Goal: Ask a question: Seek information or help from site administrators or community

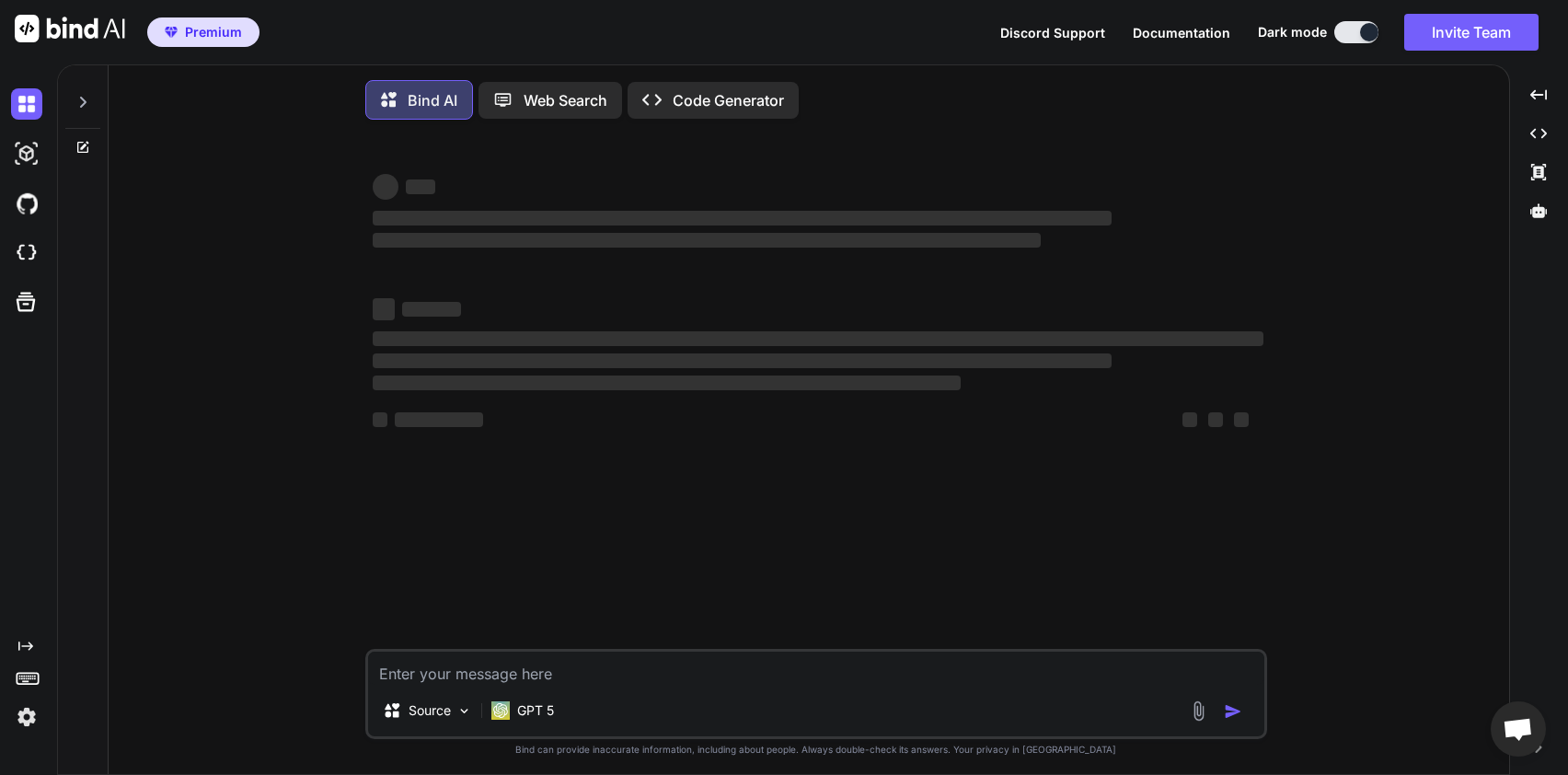
scroll to position [9, 0]
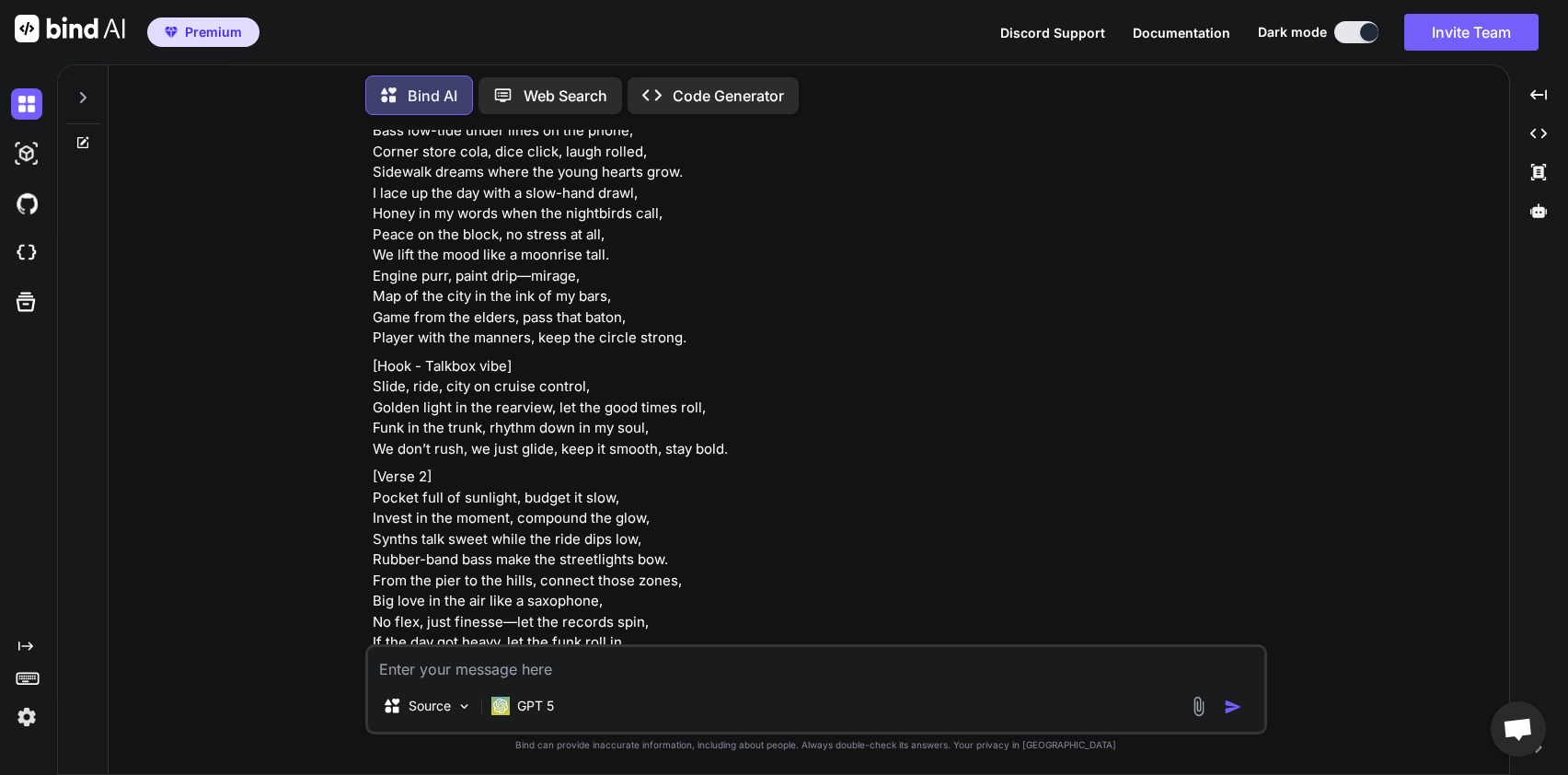
click at [495, 672] on textarea at bounding box center [816, 663] width 897 height 33
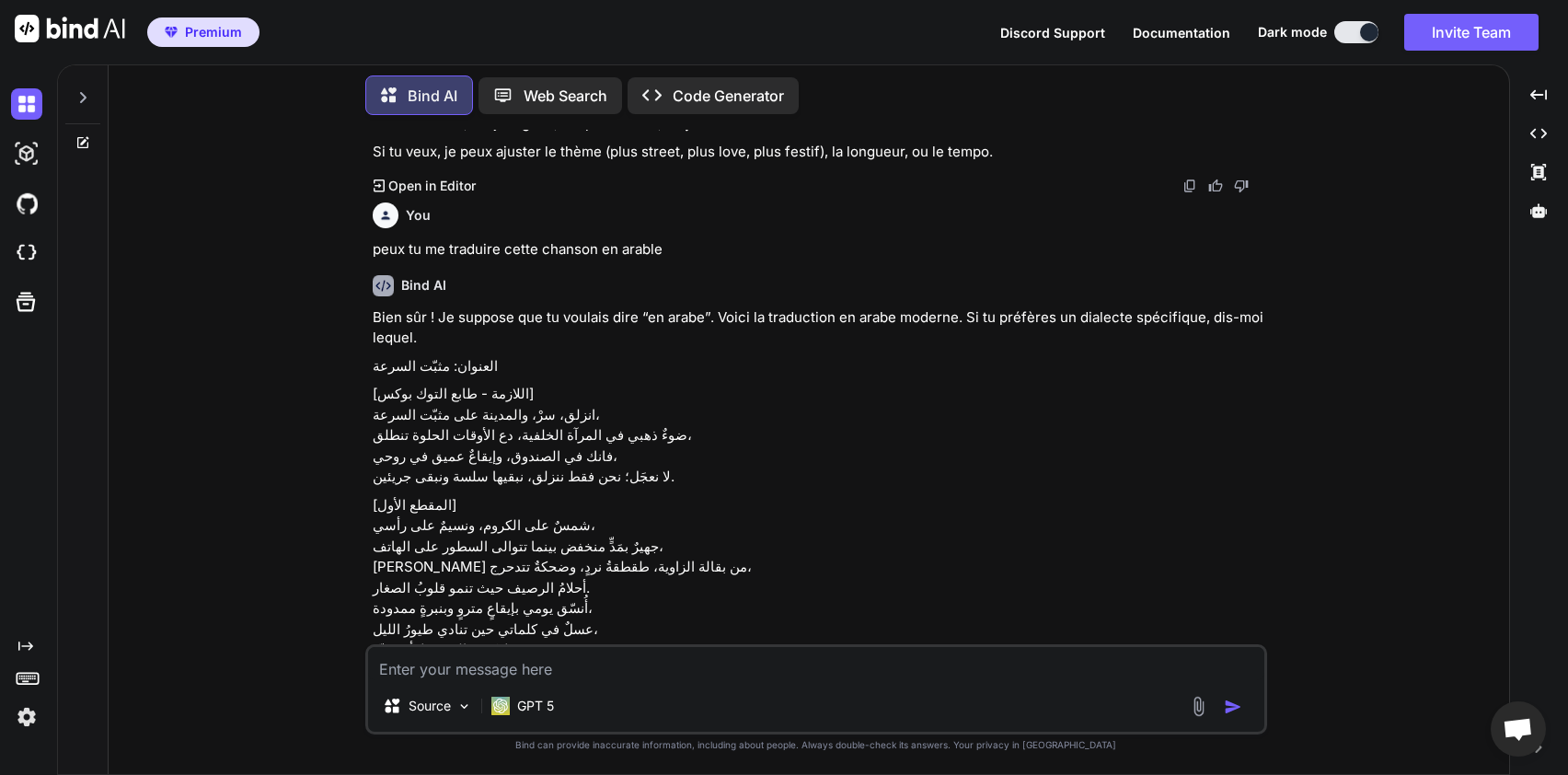
type textarea "x"
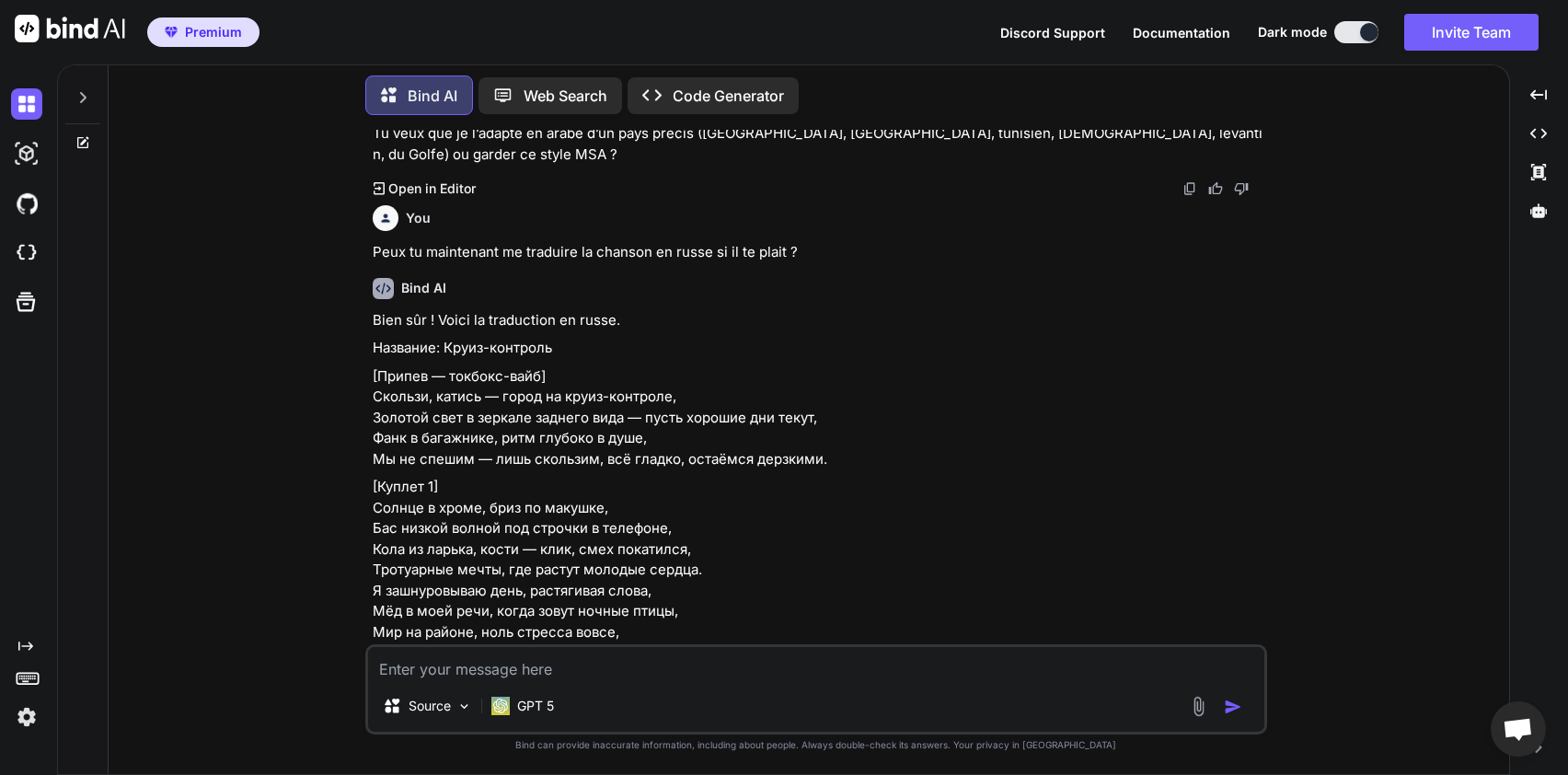
type textarea "d"
type textarea "x"
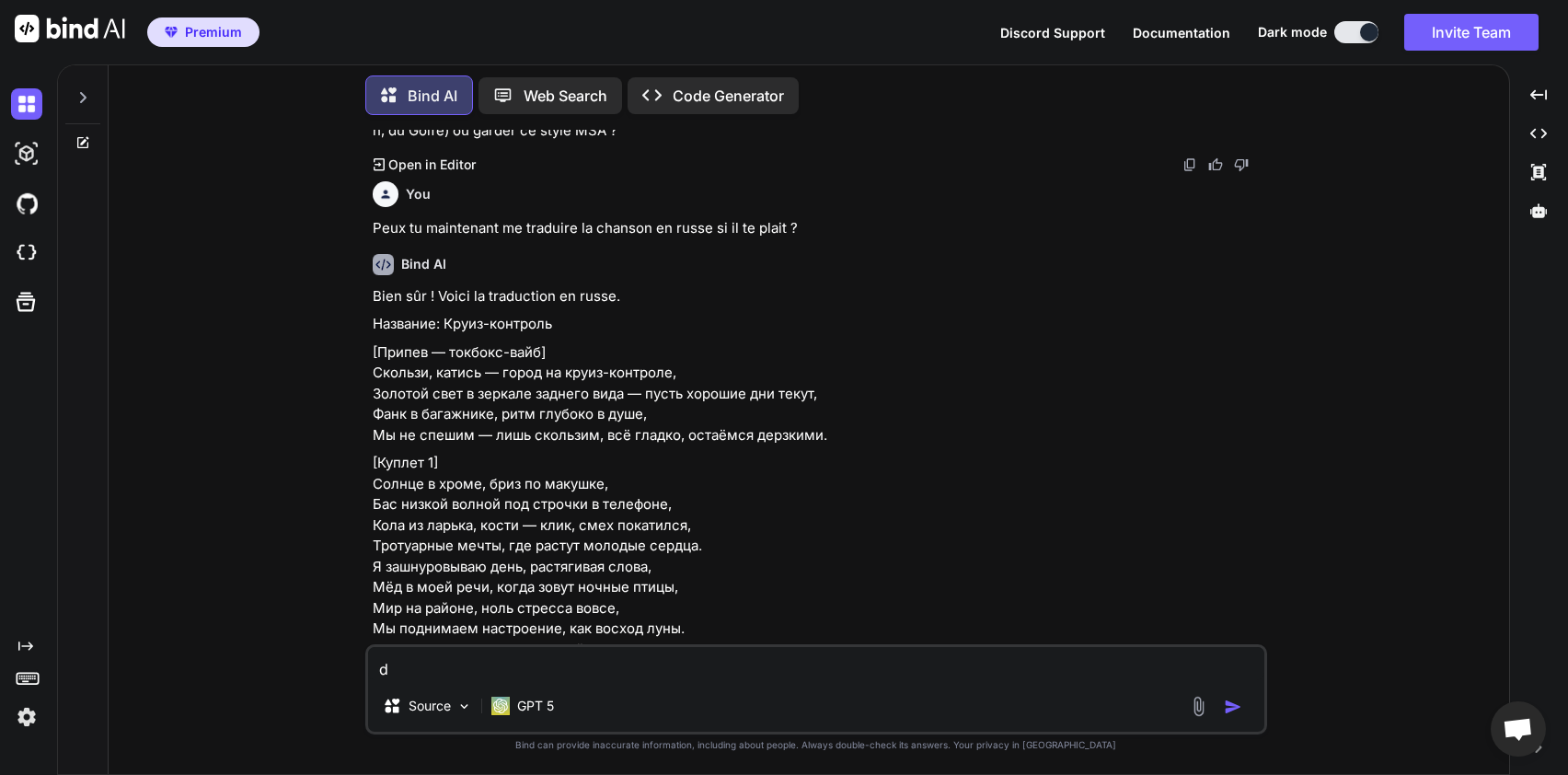
type textarea "de"
type textarea "x"
type textarea "d"
type textarea "x"
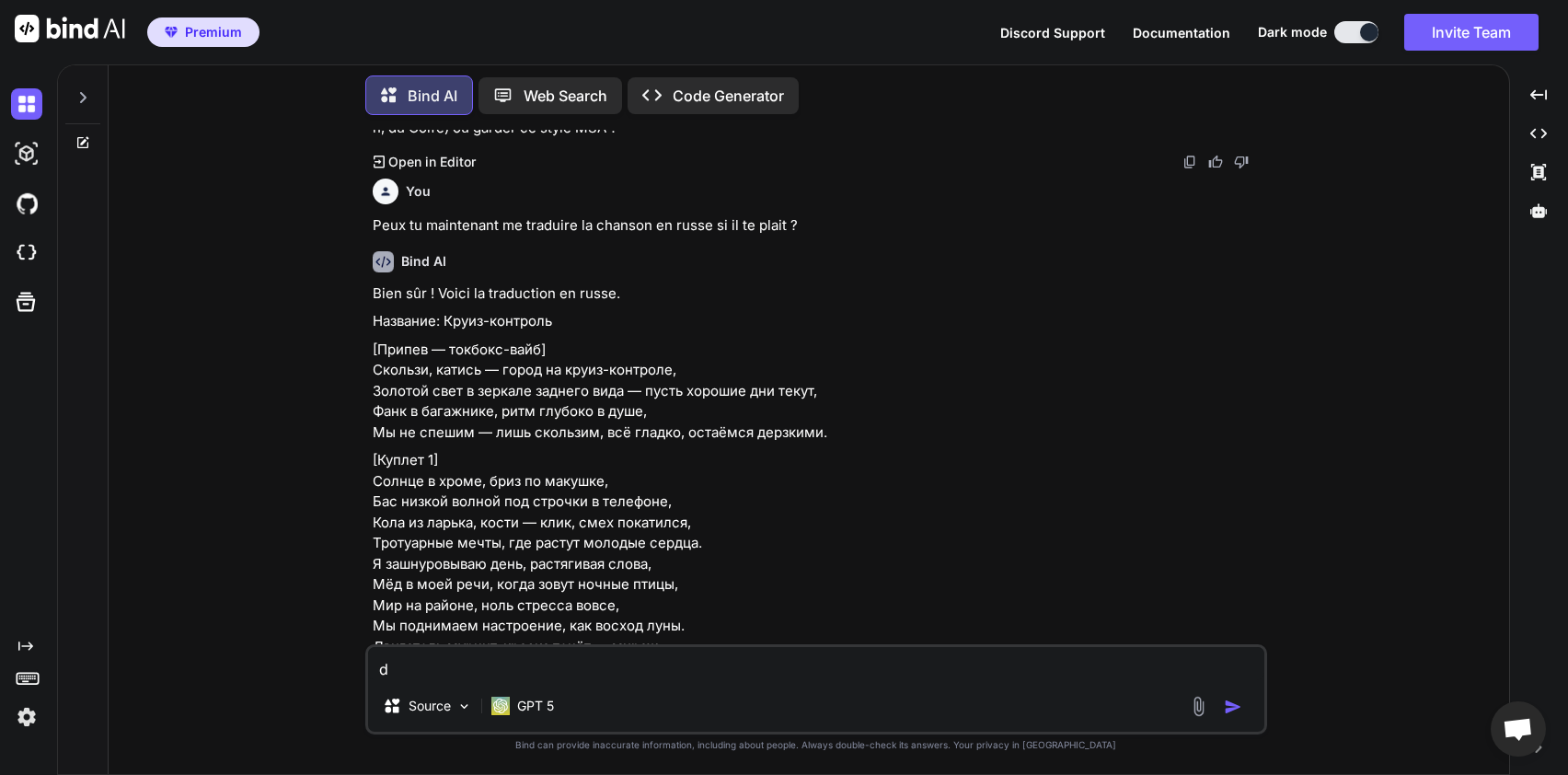
type textarea "x"
type textarea "d"
type textarea "x"
type textarea "de"
type textarea "x"
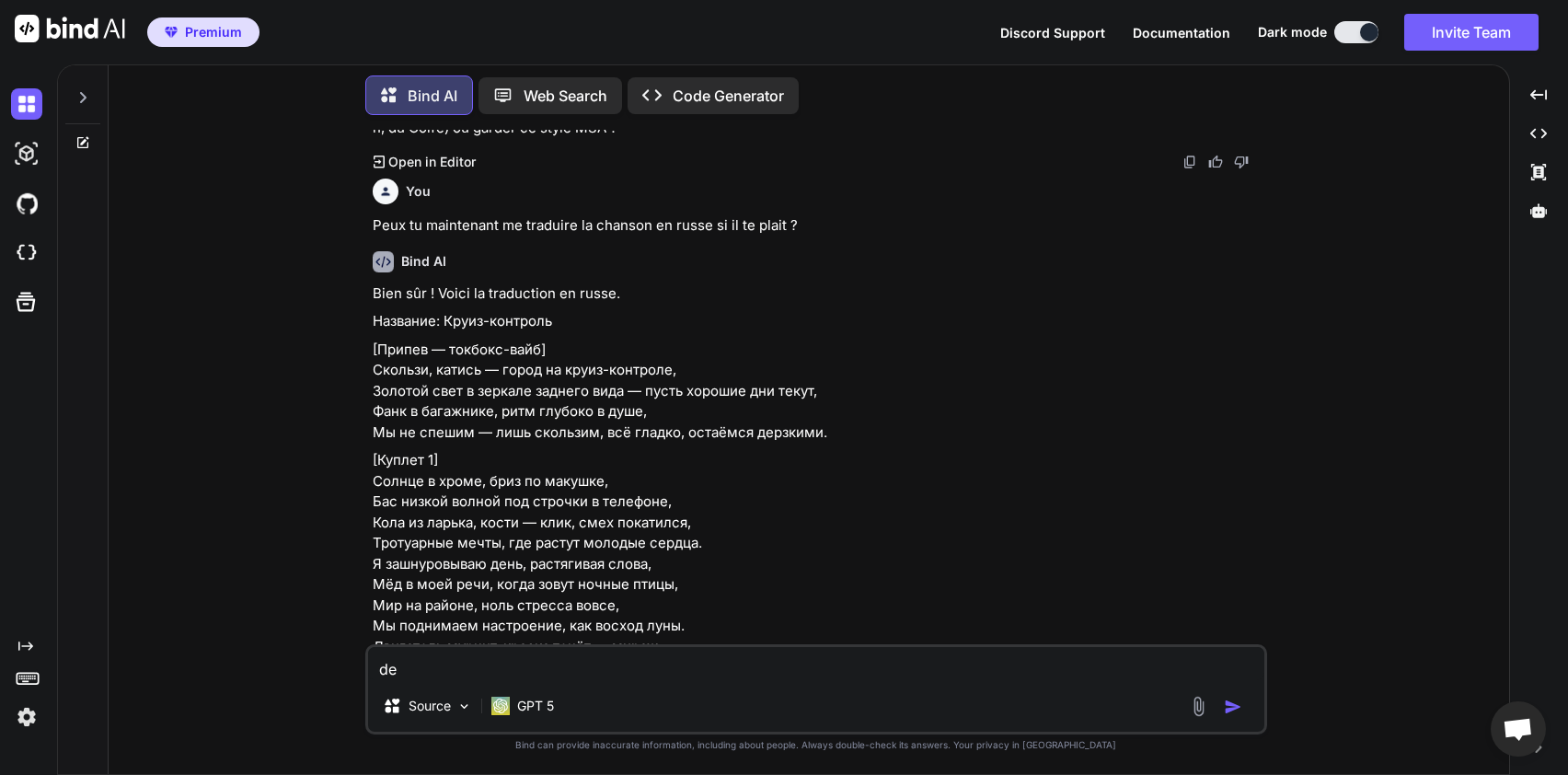
type textarea "d"
type textarea "x"
type textarea "D"
type textarea "x"
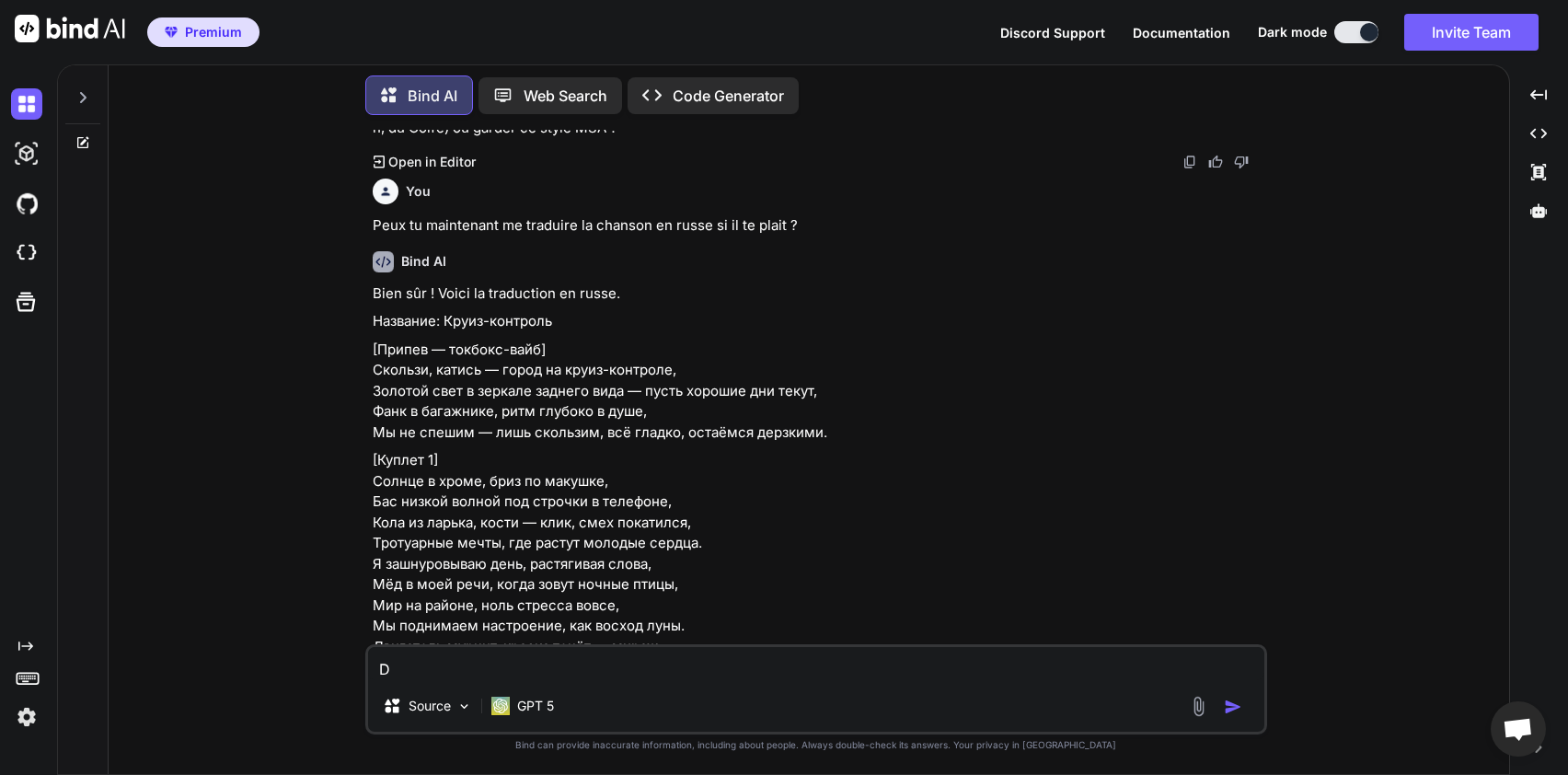
type textarea "DE"
type textarea "x"
type textarea "D"
type textarea "x"
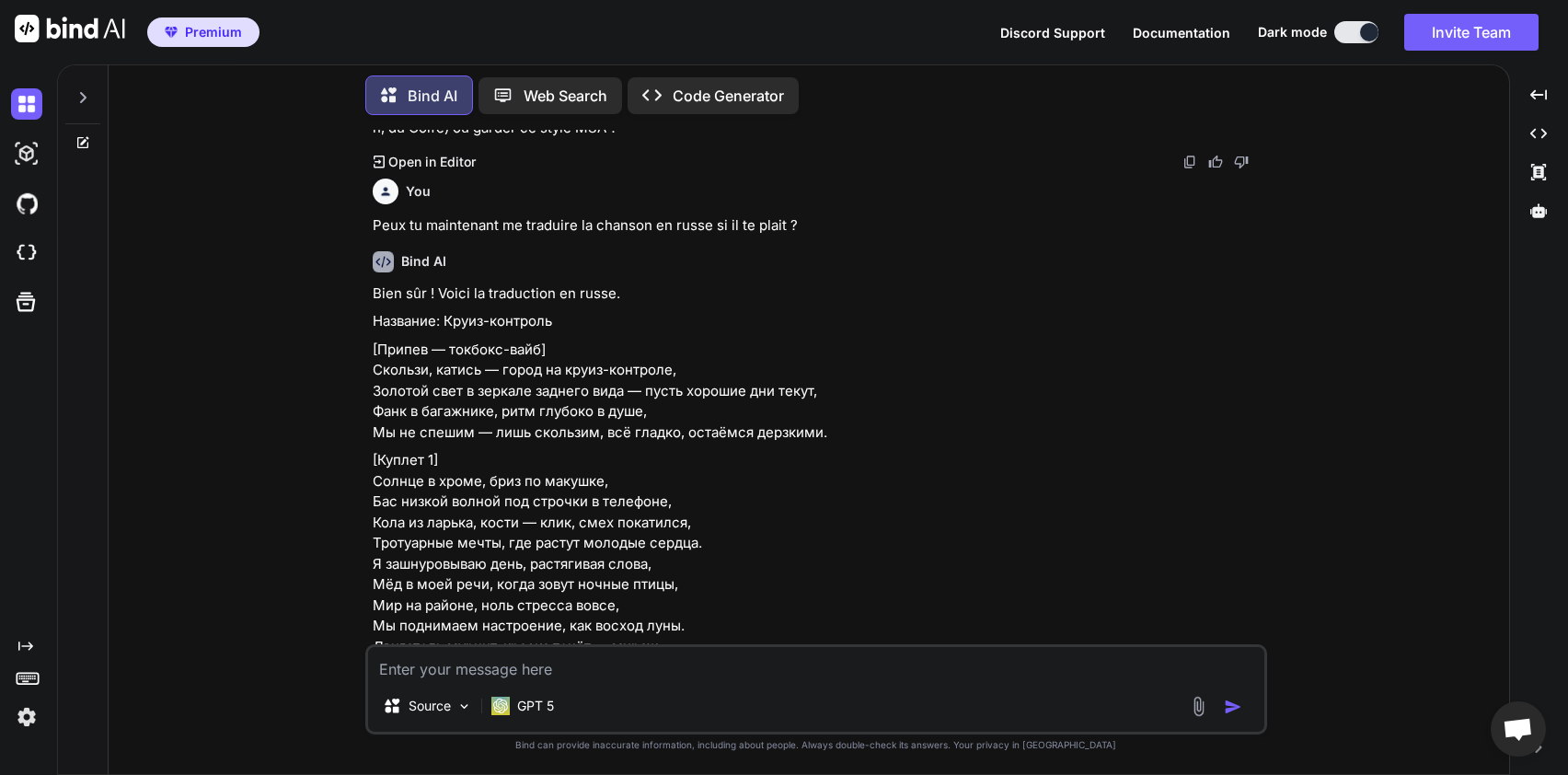
type textarea "D"
type textarea "x"
type textarea "DE"
type textarea "x"
type textarea "D"
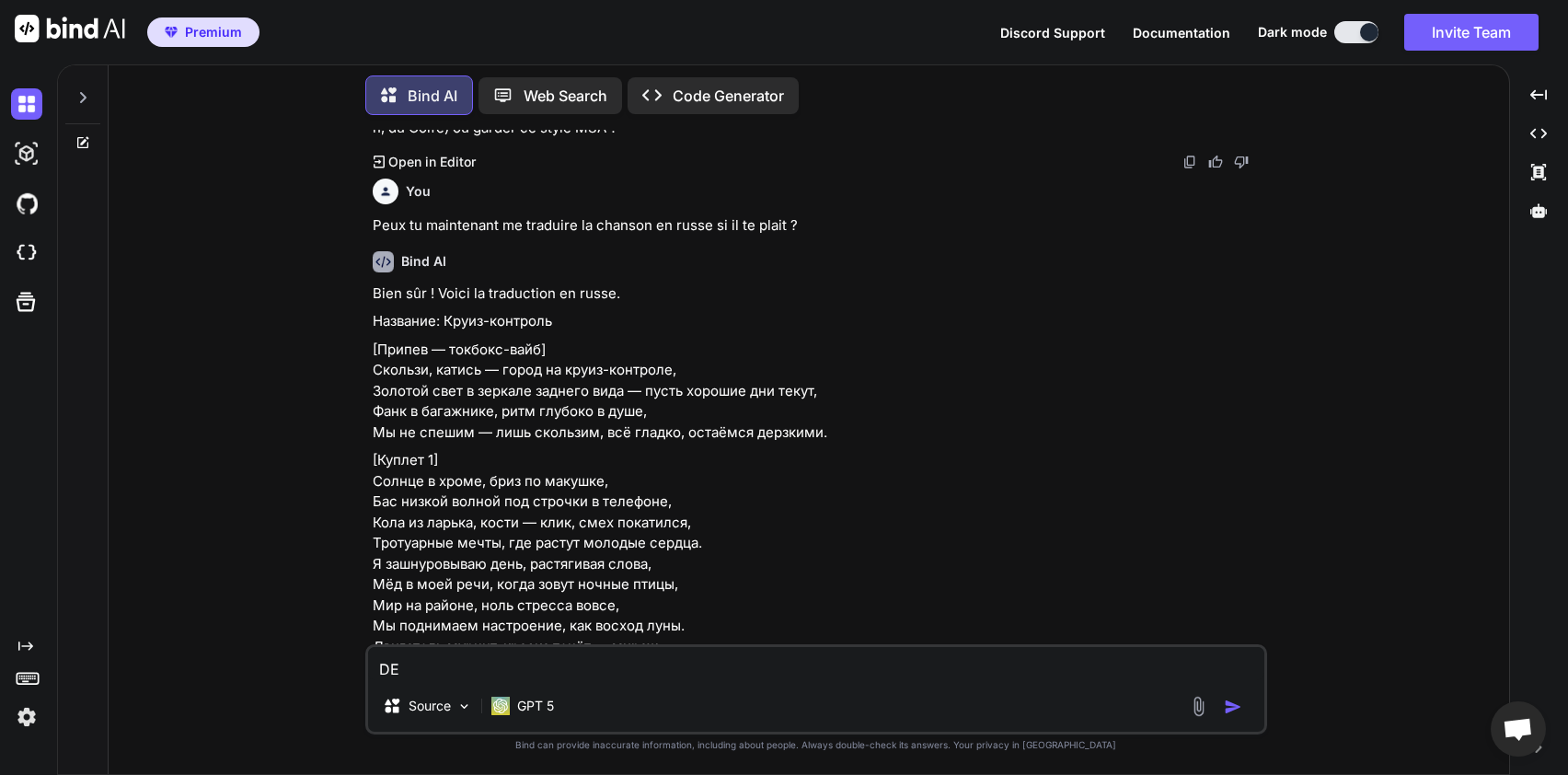
type textarea "x"
click at [90, 94] on div at bounding box center [83, 93] width 35 height 64
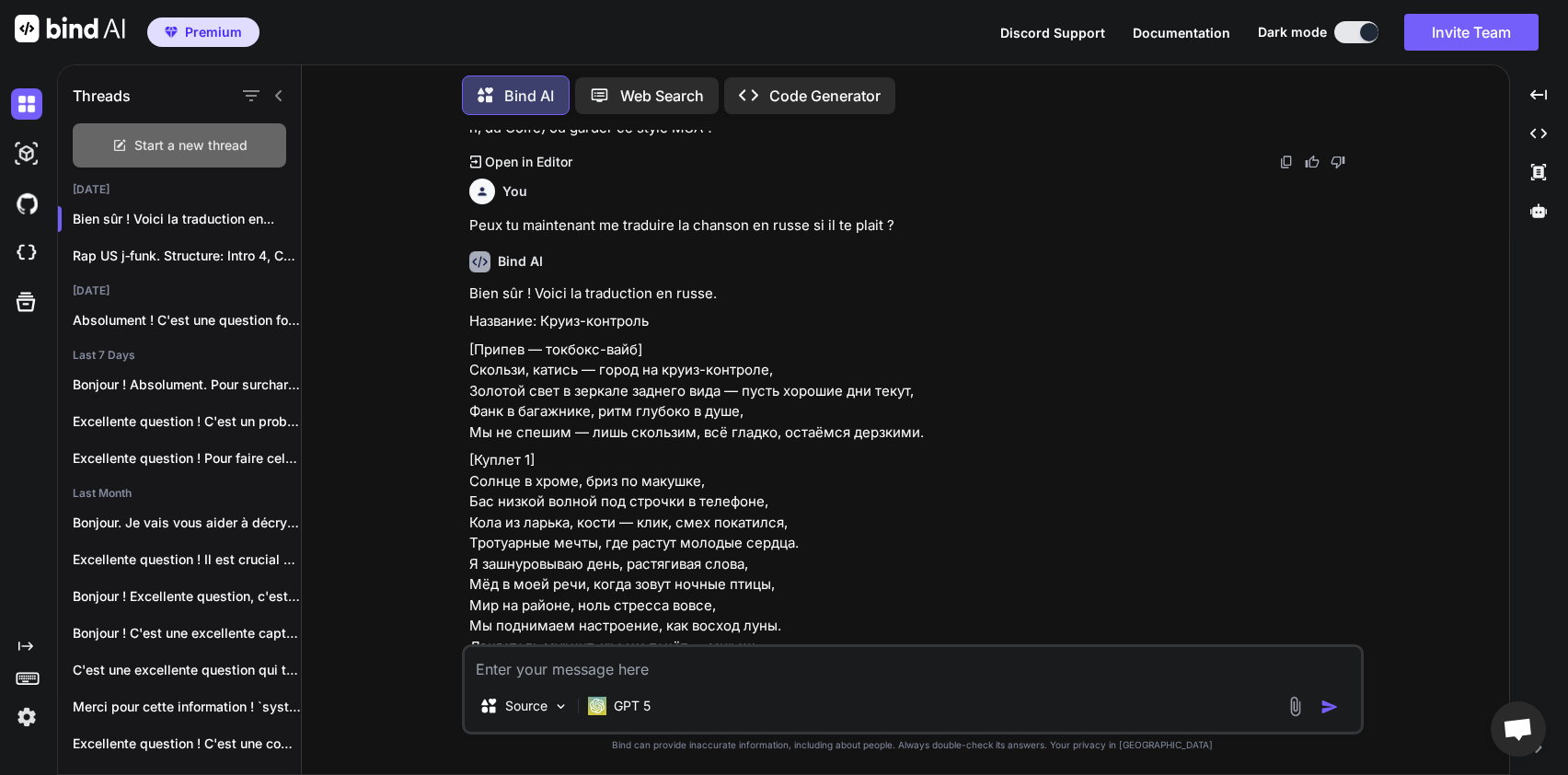
click at [192, 138] on span "Start a new thread" at bounding box center [191, 145] width 113 height 19
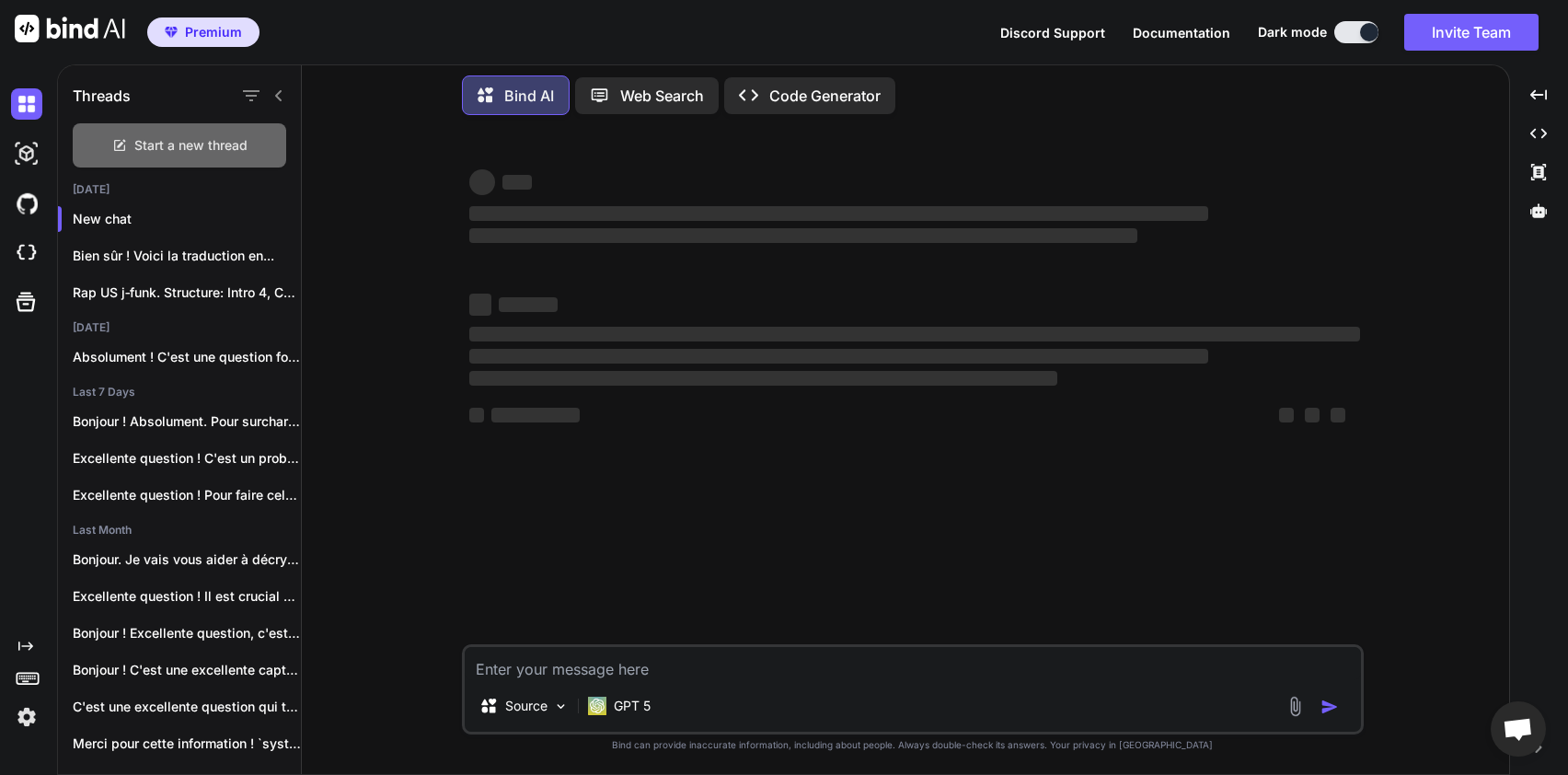
scroll to position [0, 0]
type textarea "x"
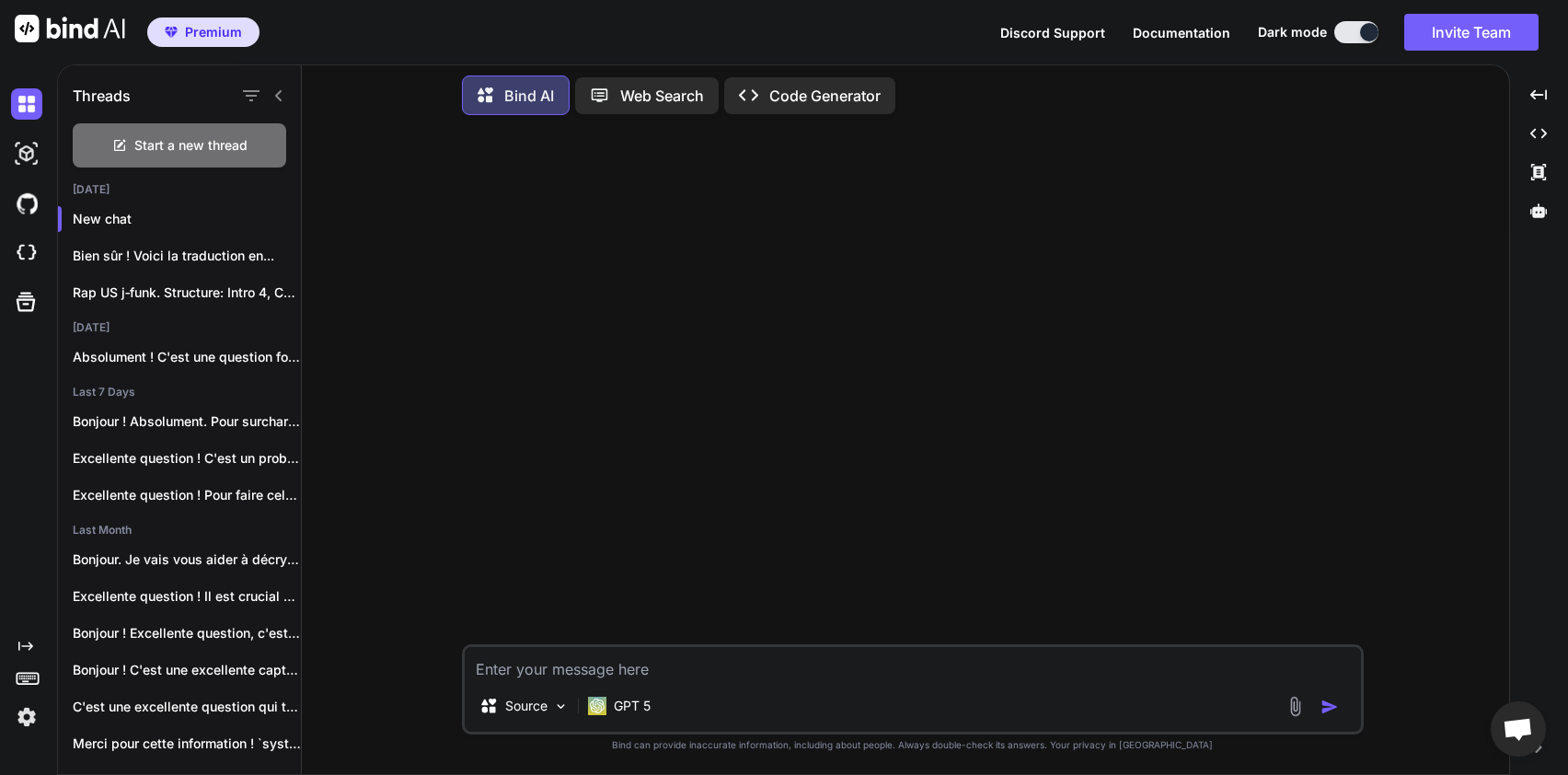
click at [278, 93] on icon at bounding box center [278, 95] width 6 height 11
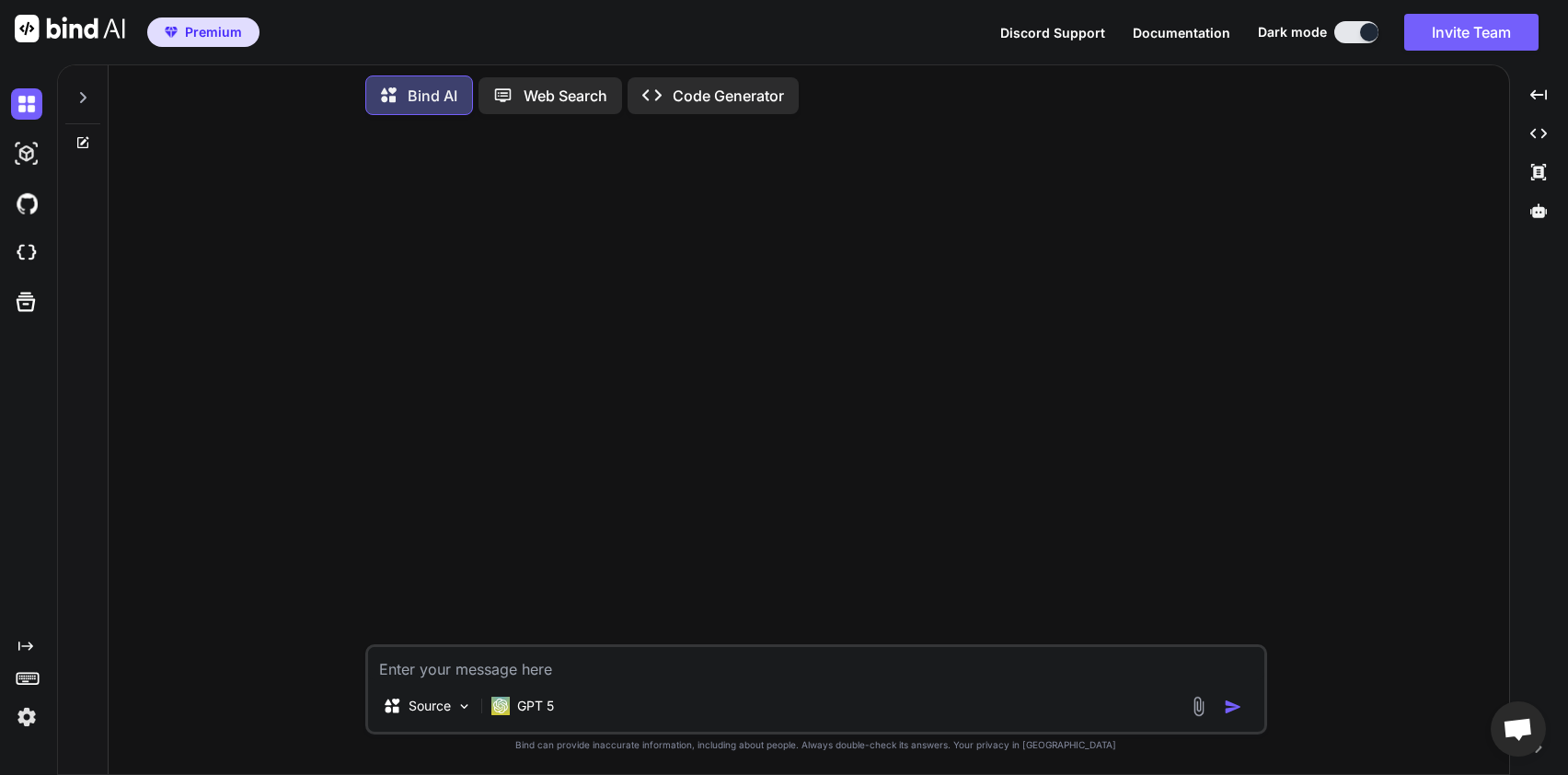
click at [483, 671] on textarea at bounding box center [816, 663] width 897 height 33
type textarea "D"
type textarea "x"
type textarea "DED"
type textarea "x"
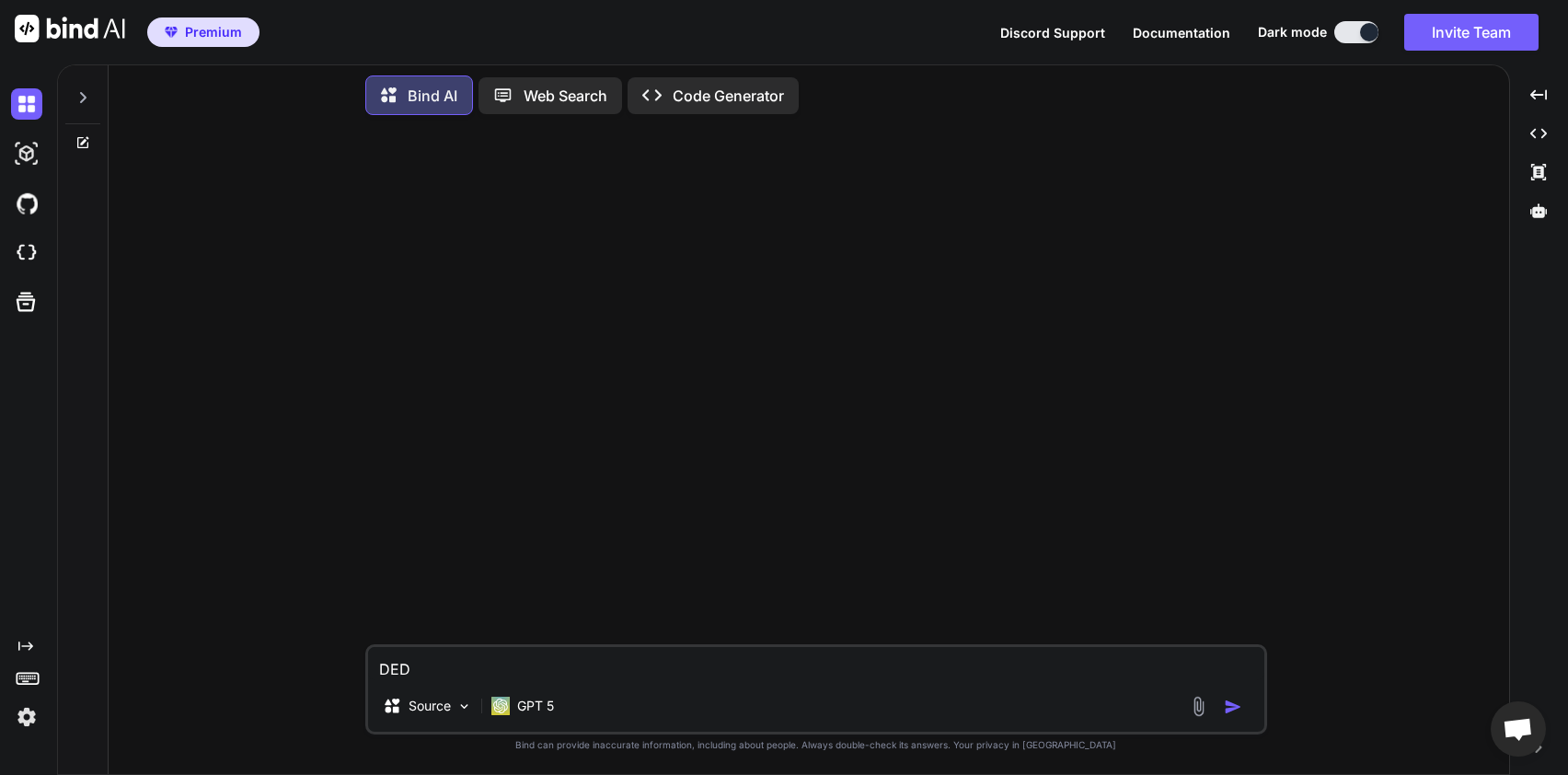
type textarea "DE"
type textarea "x"
type textarea "D"
type textarea "x"
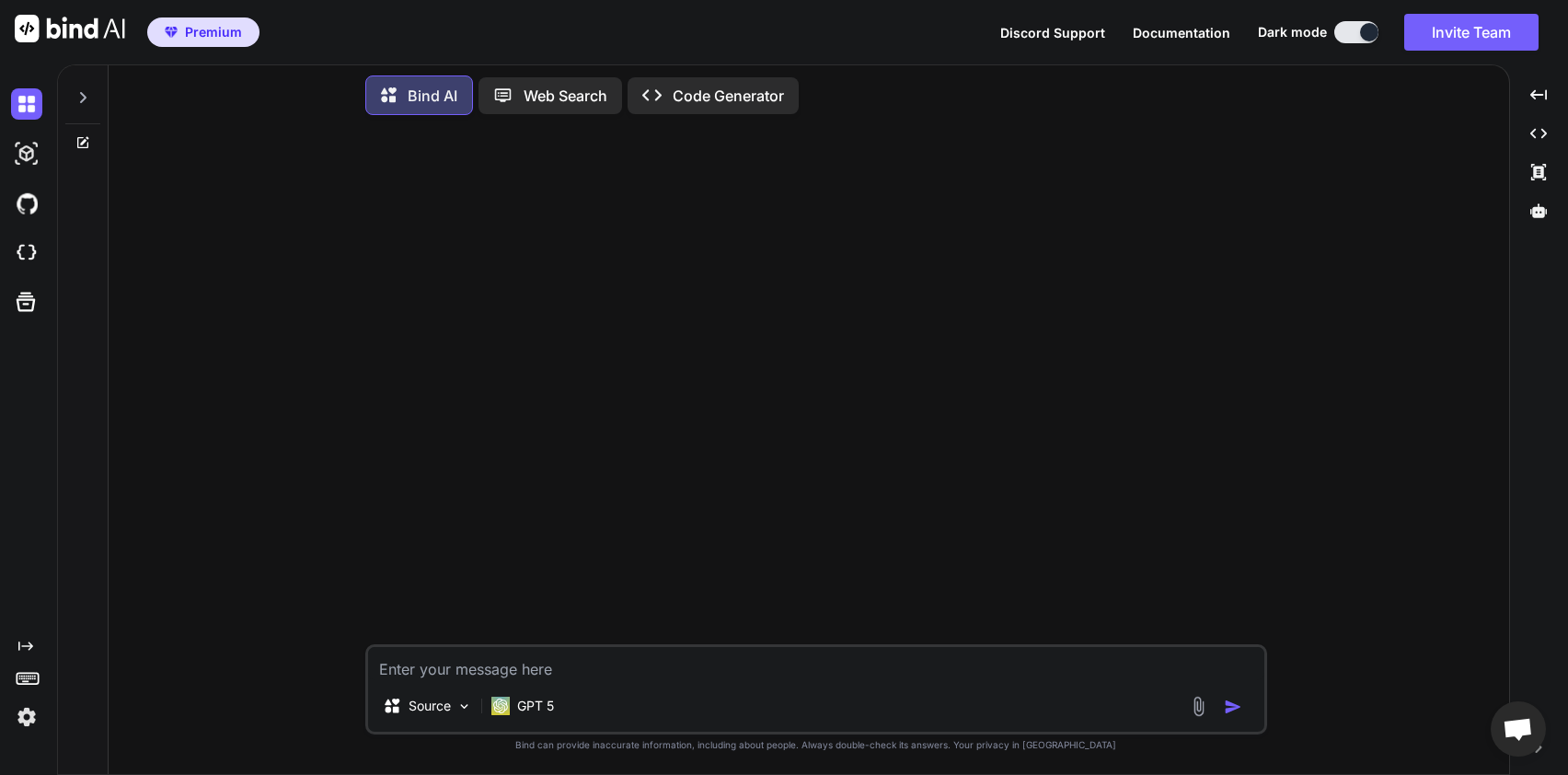
type textarea "j"
type textarea "x"
type textarea "j'"
type textarea "x"
type textarea "j'a"
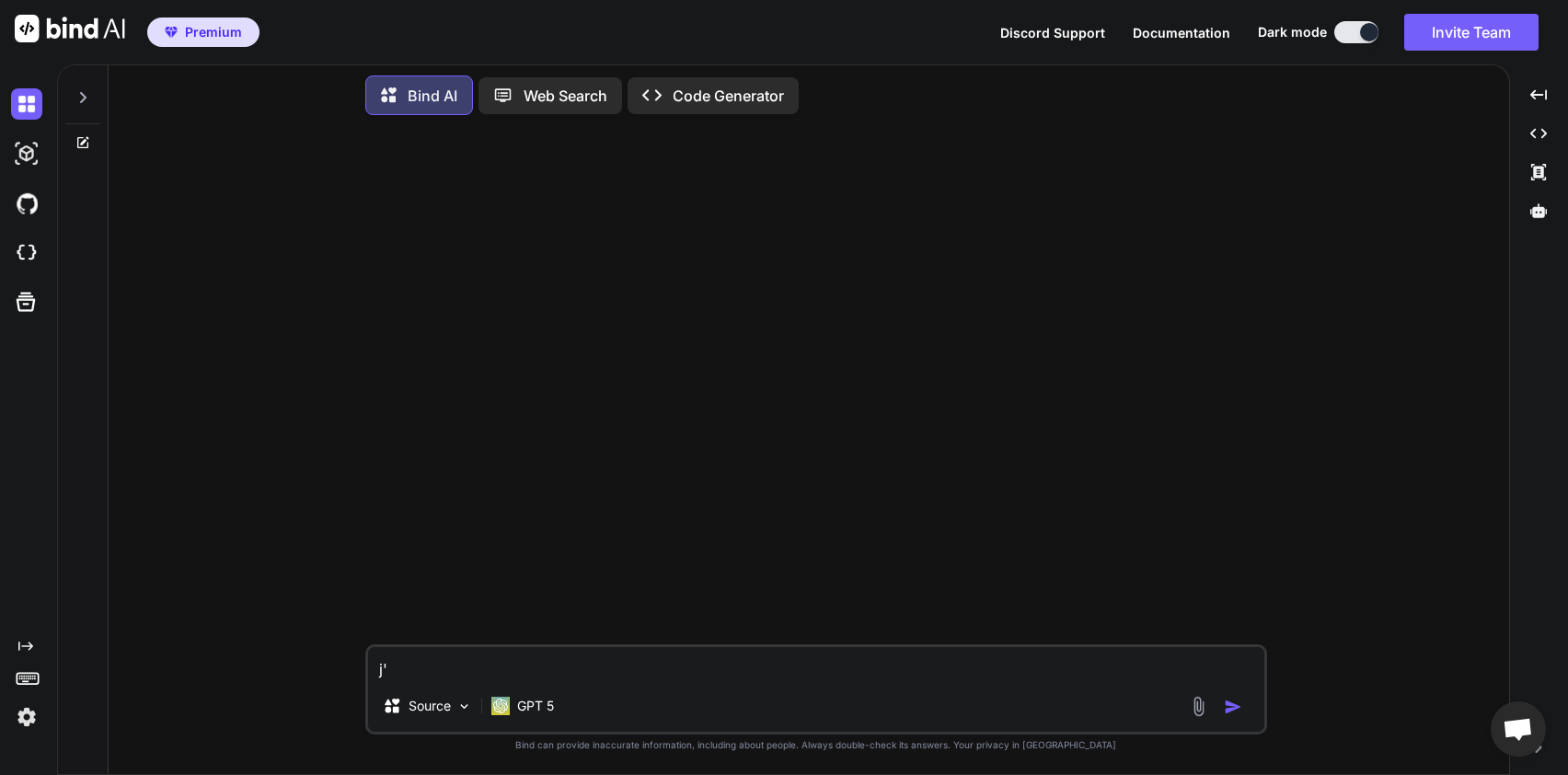
type textarea "x"
type textarea "j'ai"
type textarea "x"
type textarea "j'ai"
type textarea "x"
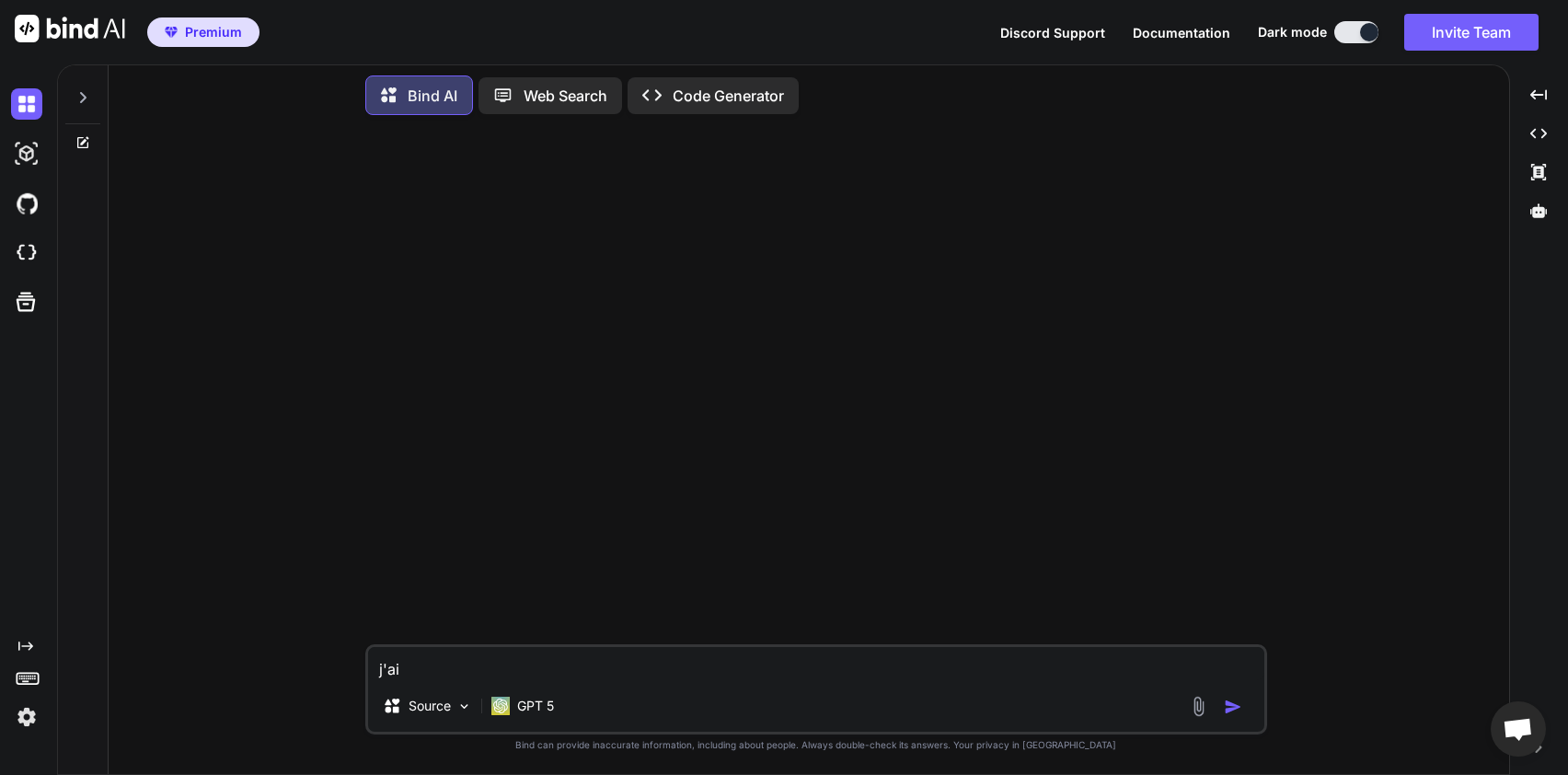
type textarea "j'ai d"
type textarea "x"
type textarea "j'ai de"
type textarea "x"
type textarea "j'ai d"
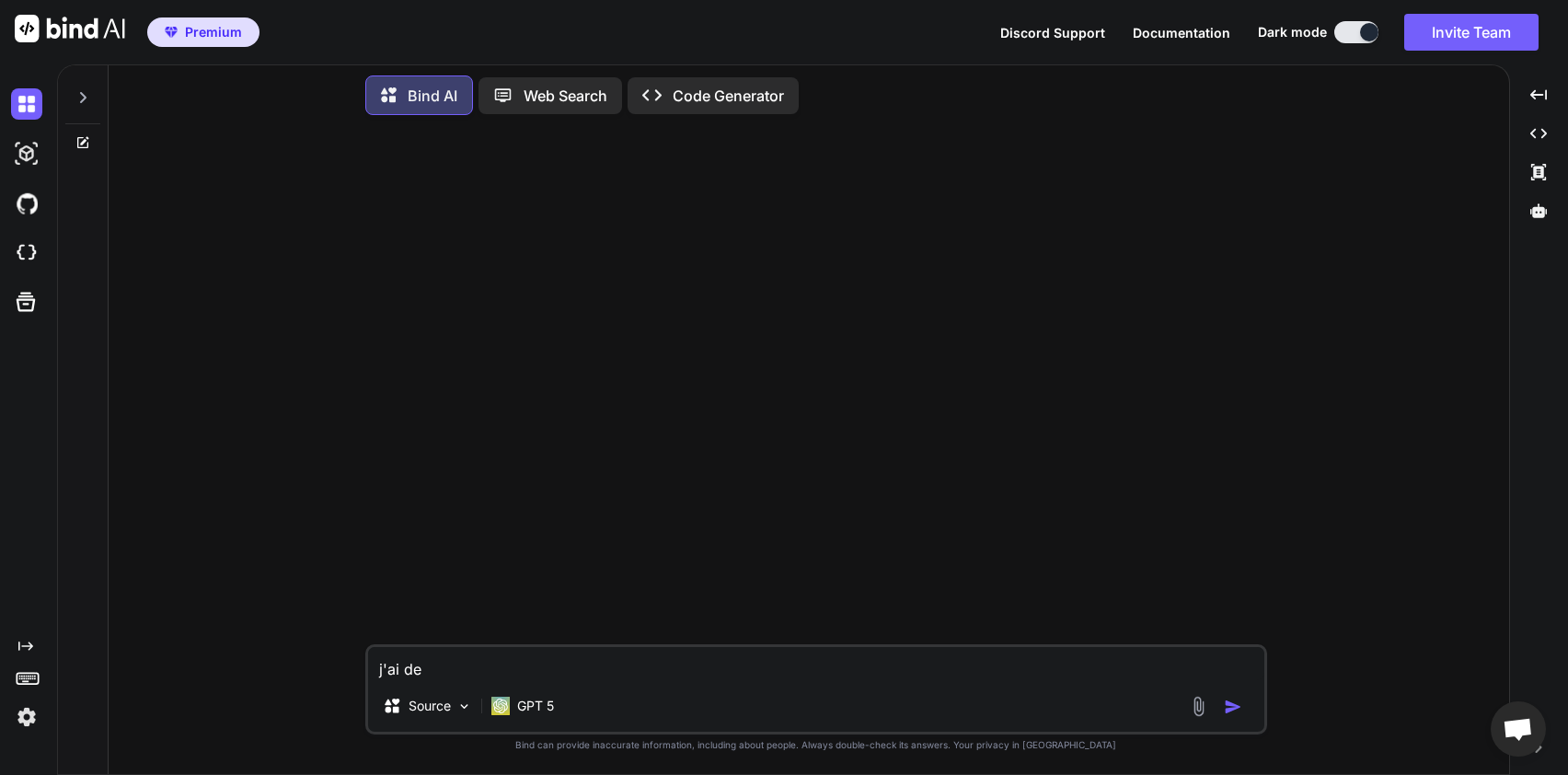
type textarea "x"
type textarea "j'ai"
type textarea "x"
type textarea "j'ai b"
type textarea "x"
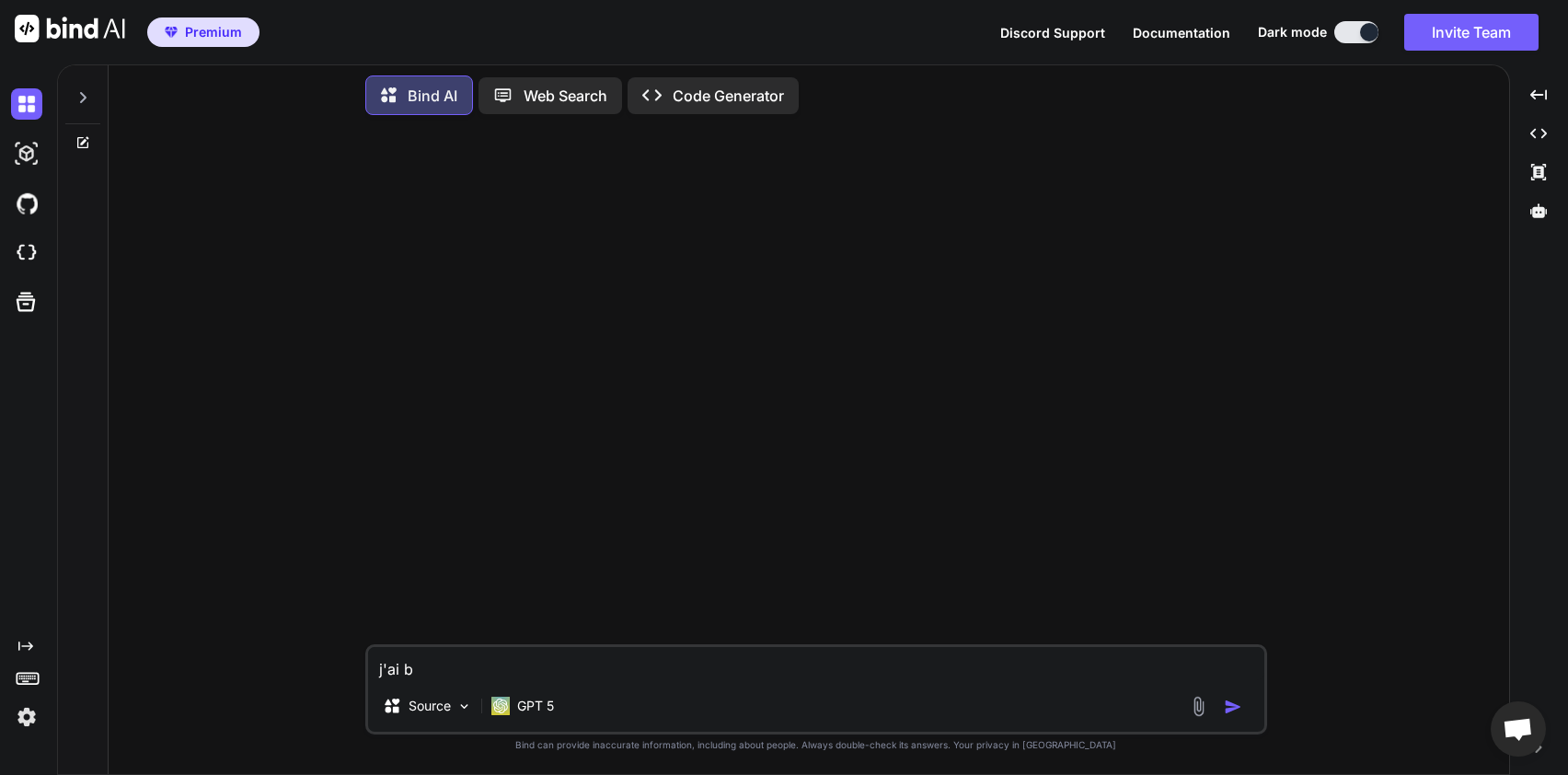
type textarea "j'ai be"
type textarea "x"
type textarea "j'ai bes"
type textarea "x"
type textarea "j'ai beso"
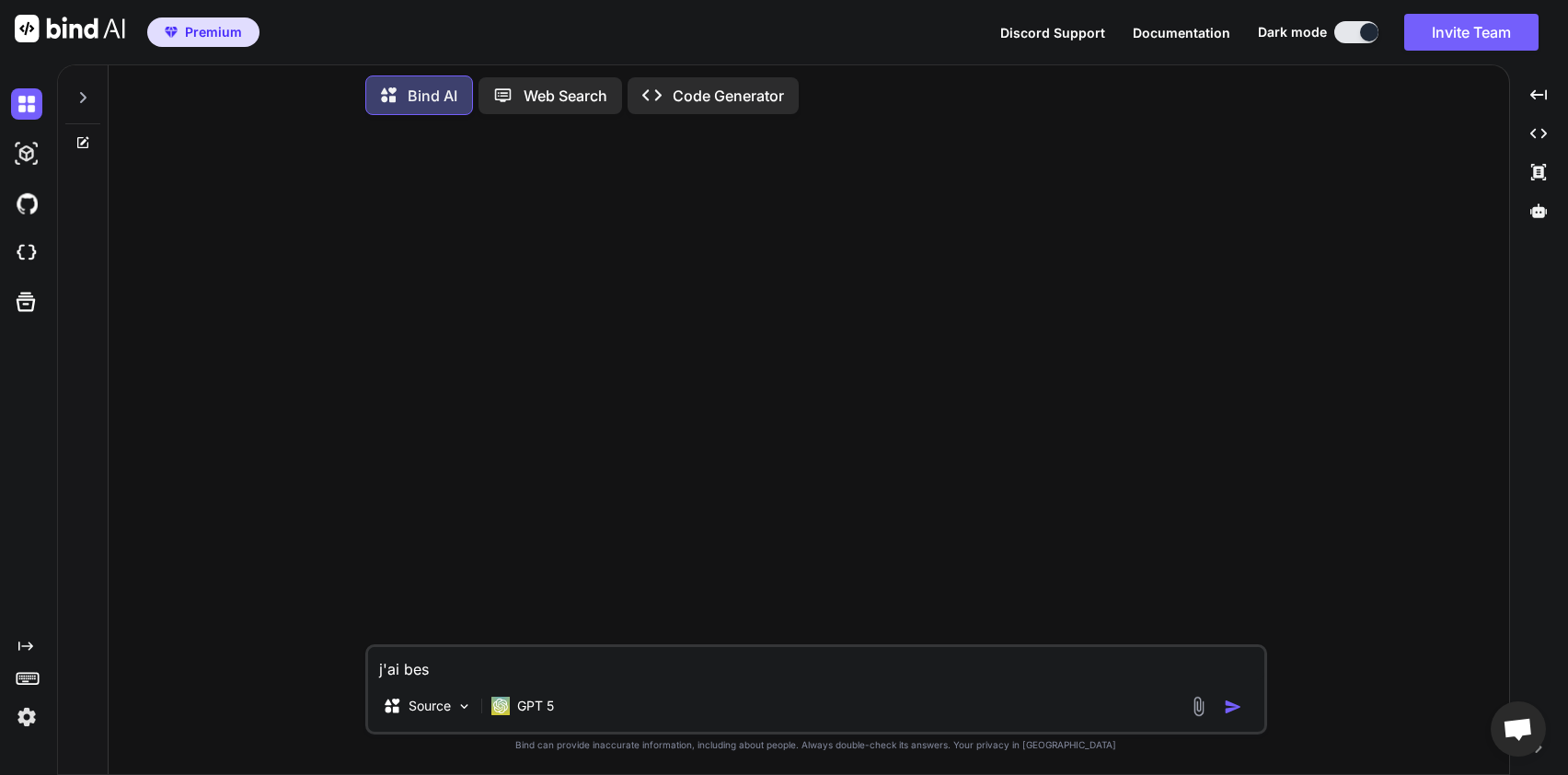
type textarea "x"
type textarea "j'ai besoi"
type textarea "x"
type textarea "j'ai besoin"
type textarea "x"
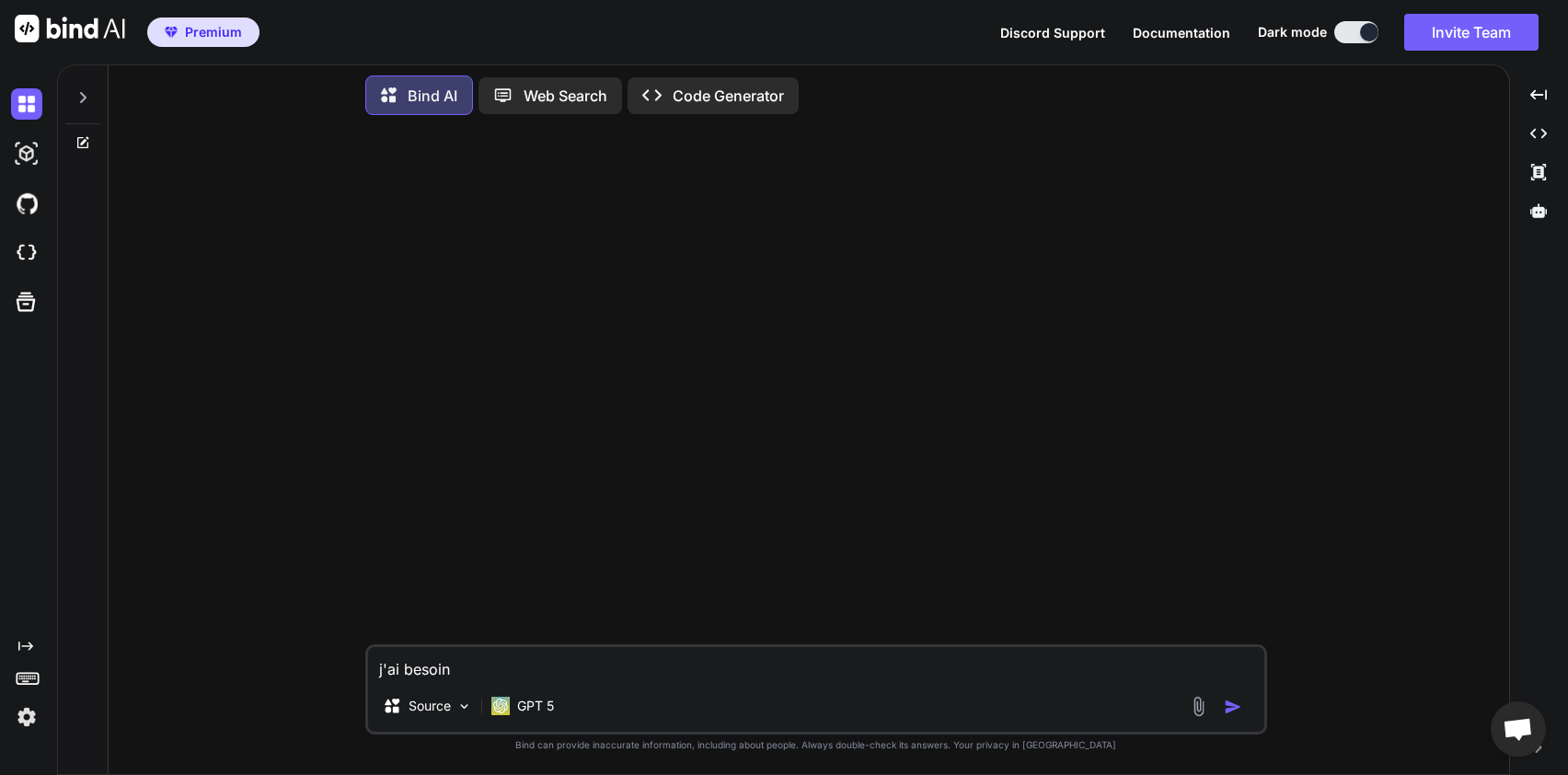
type textarea "j'ai besoin"
type textarea "x"
type textarea "j'ai besoin d"
type textarea "x"
type textarea "j'ai besoin de"
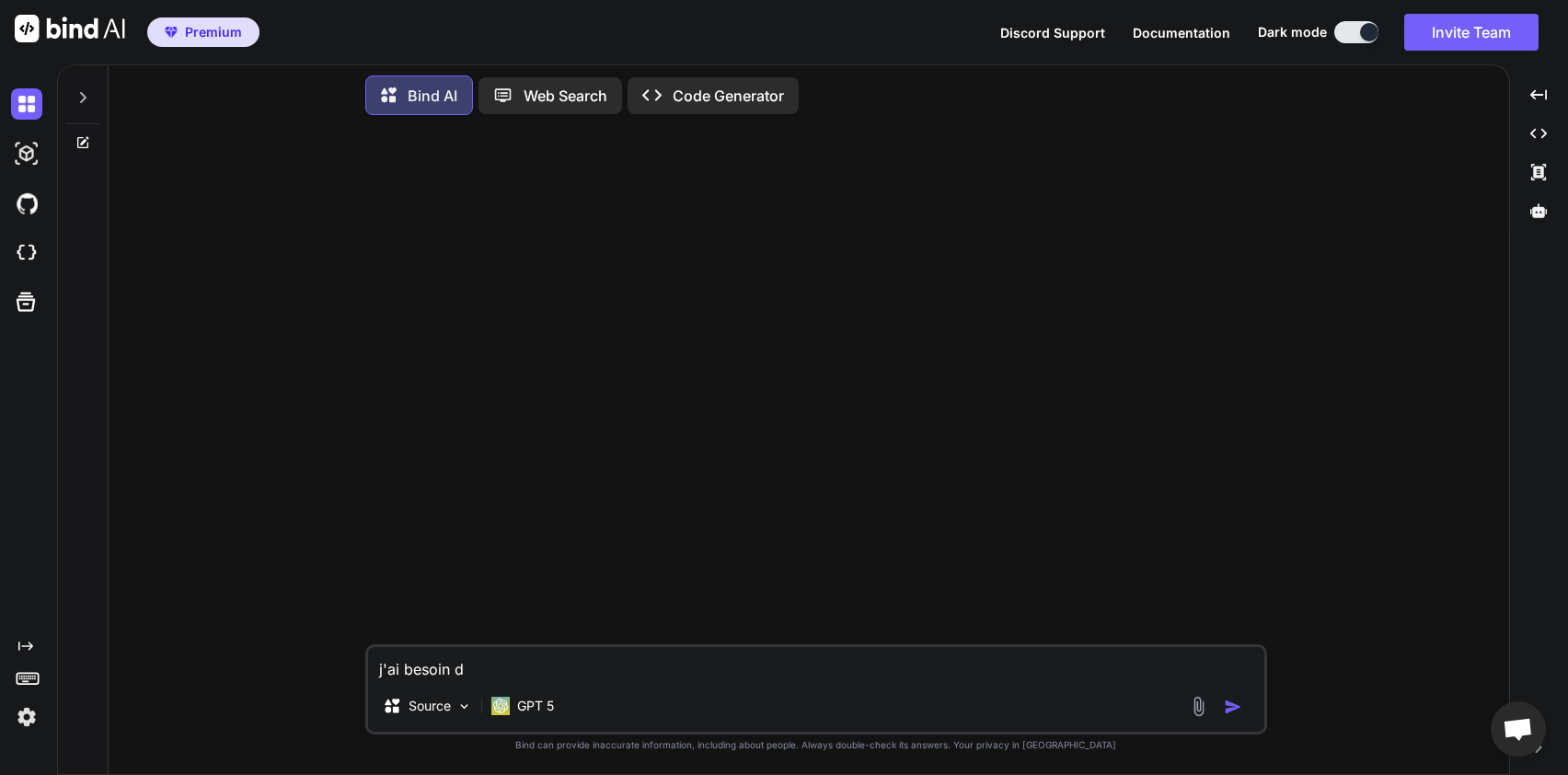
type textarea "x"
type textarea "j'ai besoin de"
type textarea "x"
type textarea "j'ai besoin de f"
type textarea "x"
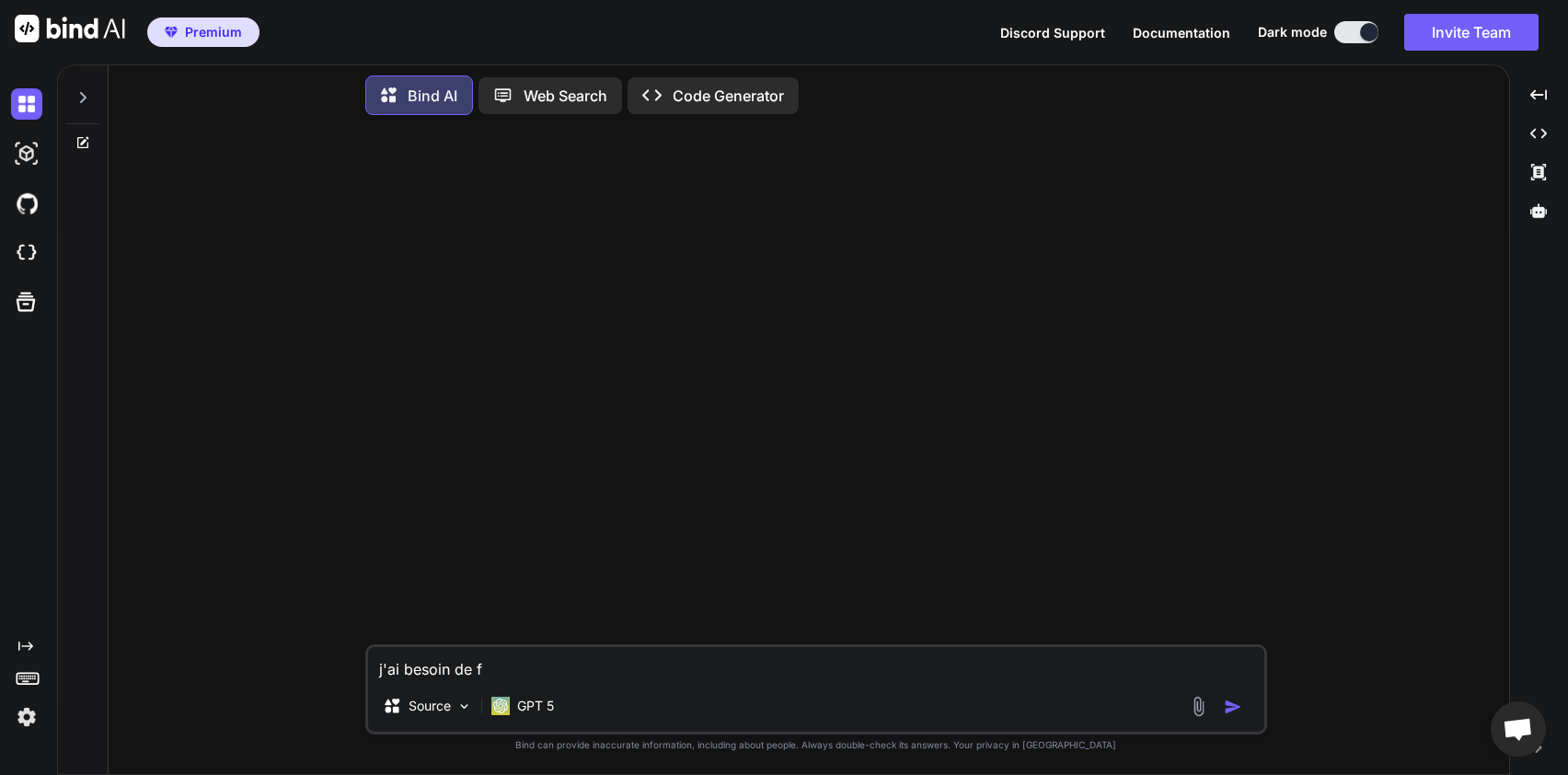
type textarea "j'ai besoin de fa"
type textarea "x"
type textarea "j'ai besoin de fai"
type textarea "x"
type textarea "j'ai besoin de fair"
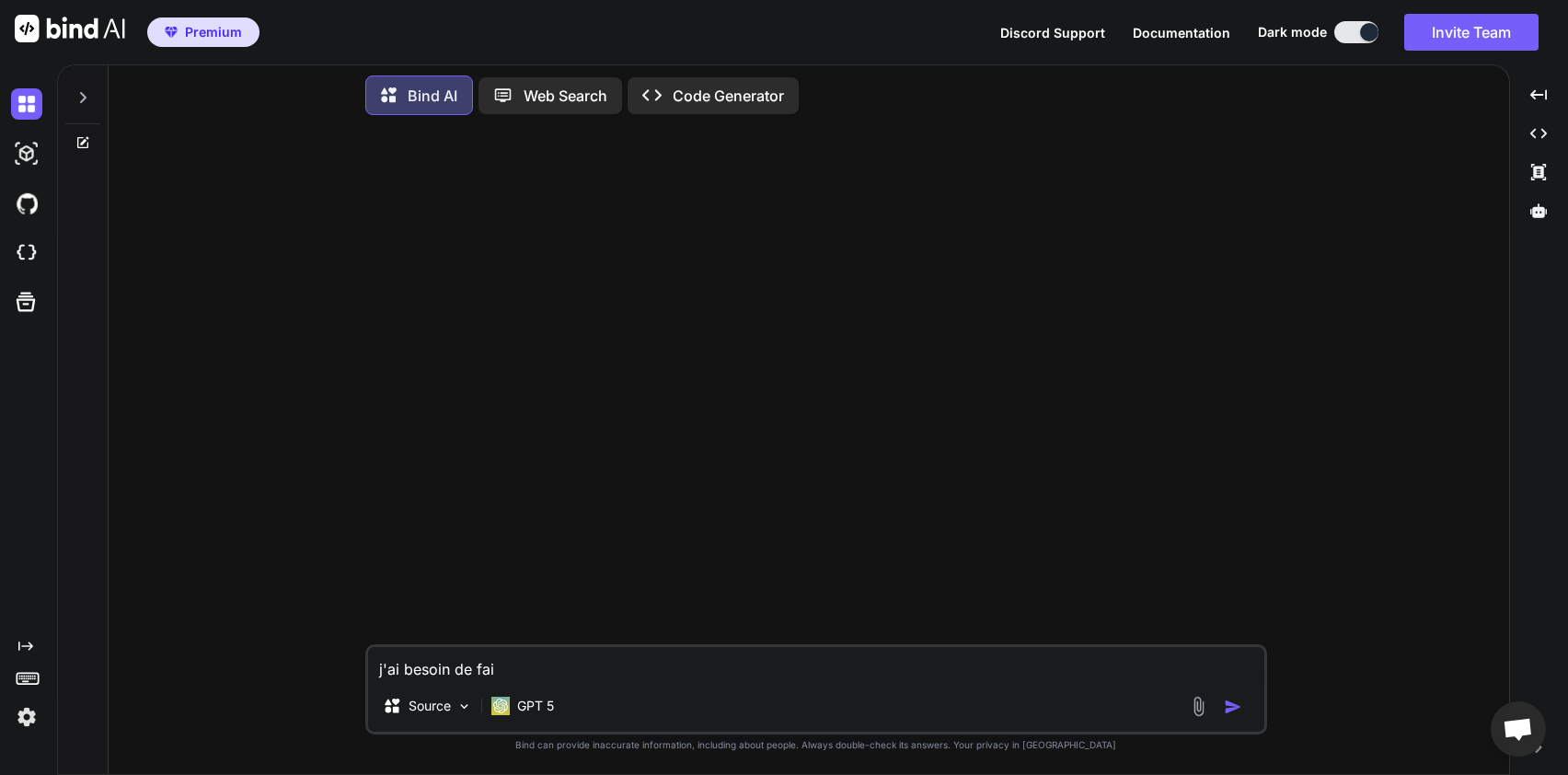
type textarea "x"
type textarea "j'ai besoin de faire"
type textarea "x"
type textarea "j'ai besoin de faire"
type textarea "x"
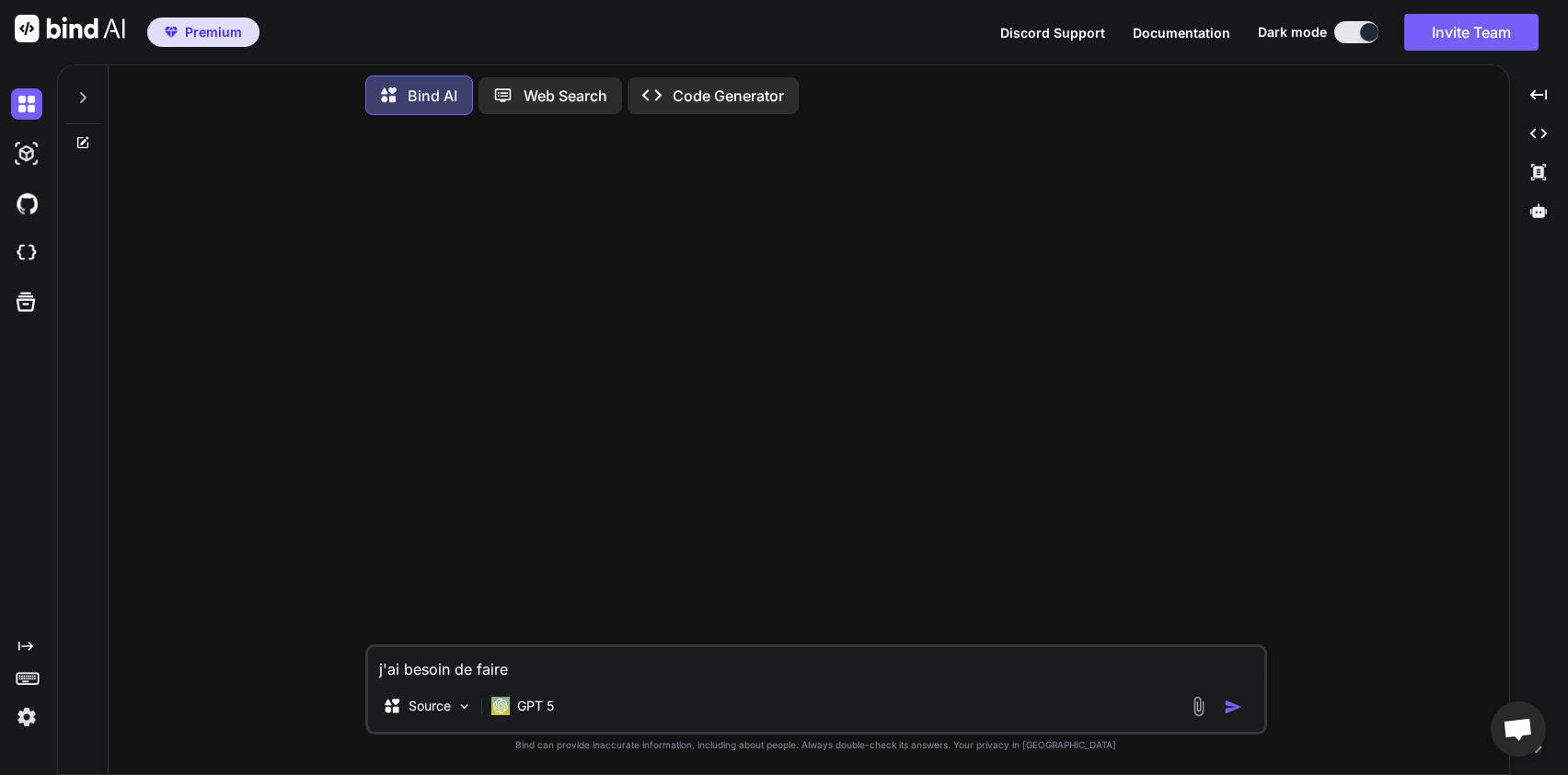
type textarea "j'ai besoin de faire u"
type textarea "x"
type textarea "j'ai besoin de faire un"
type textarea "x"
type textarea "j'ai besoin de faire un"
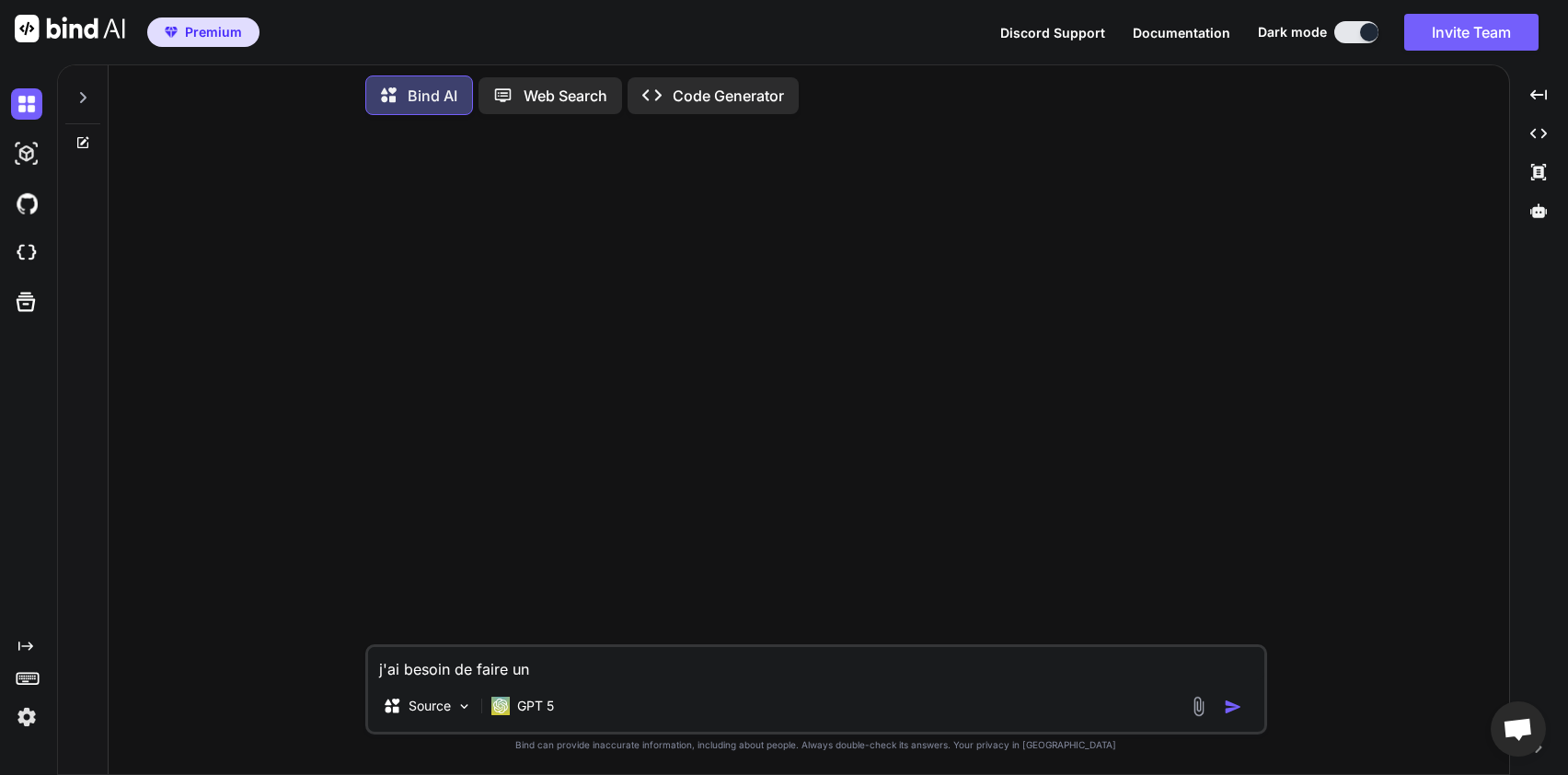
type textarea "x"
type textarea "j'ai besoin de faire un f"
type textarea "x"
type textarea "j'ai besoin de faire un fi"
type textarea "x"
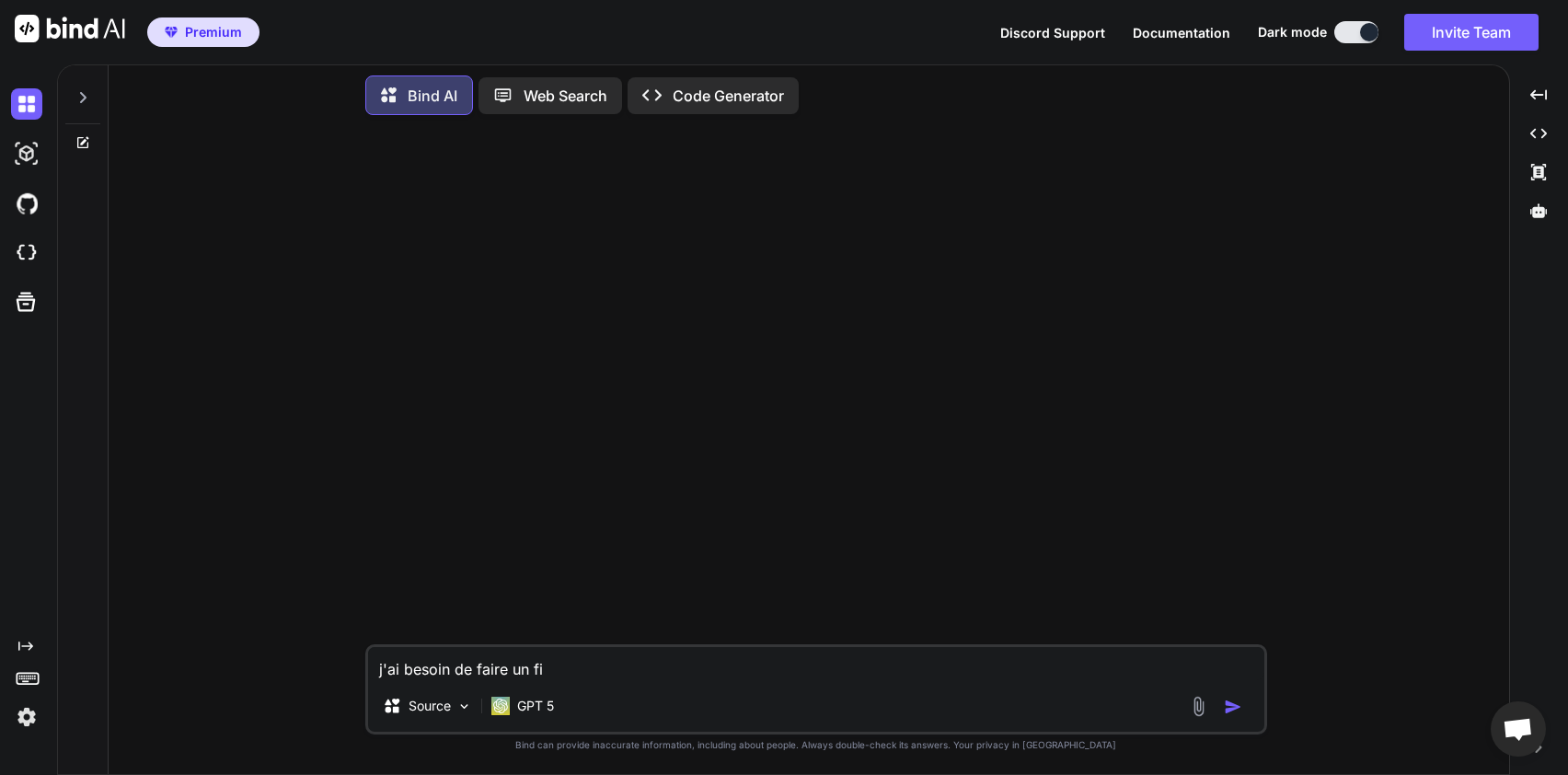
type textarea "j'ai besoin de faire un fin"
type textarea "x"
type textarea "j'ai besoin de faire un find"
type textarea "x"
type textarea "j'ai besoin de faire un find"
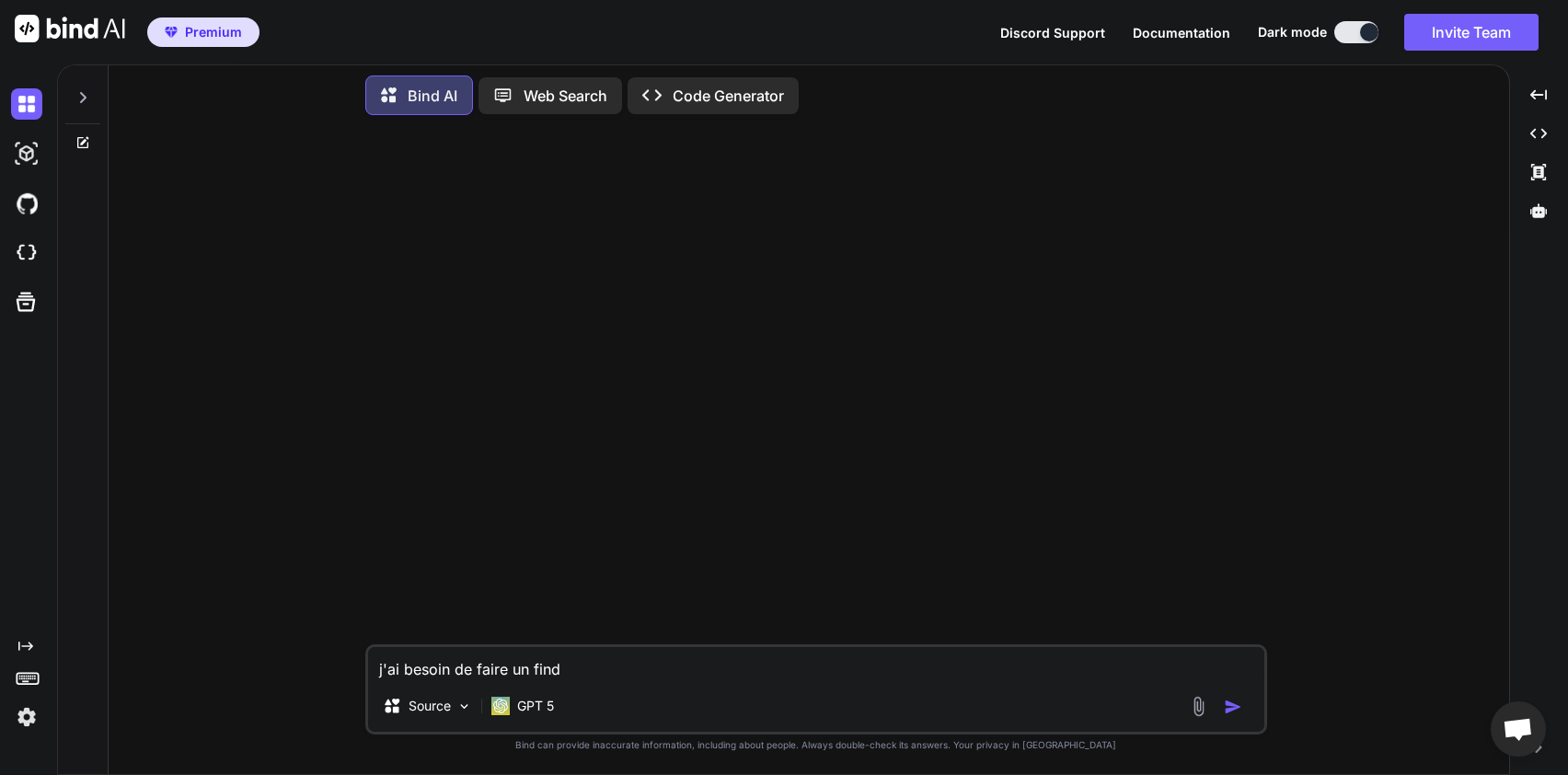
type textarea "x"
type textarea "j'ai besoin de faire un find d"
type textarea "x"
type textarea "j'ai besoin de faire un find de"
type textarea "x"
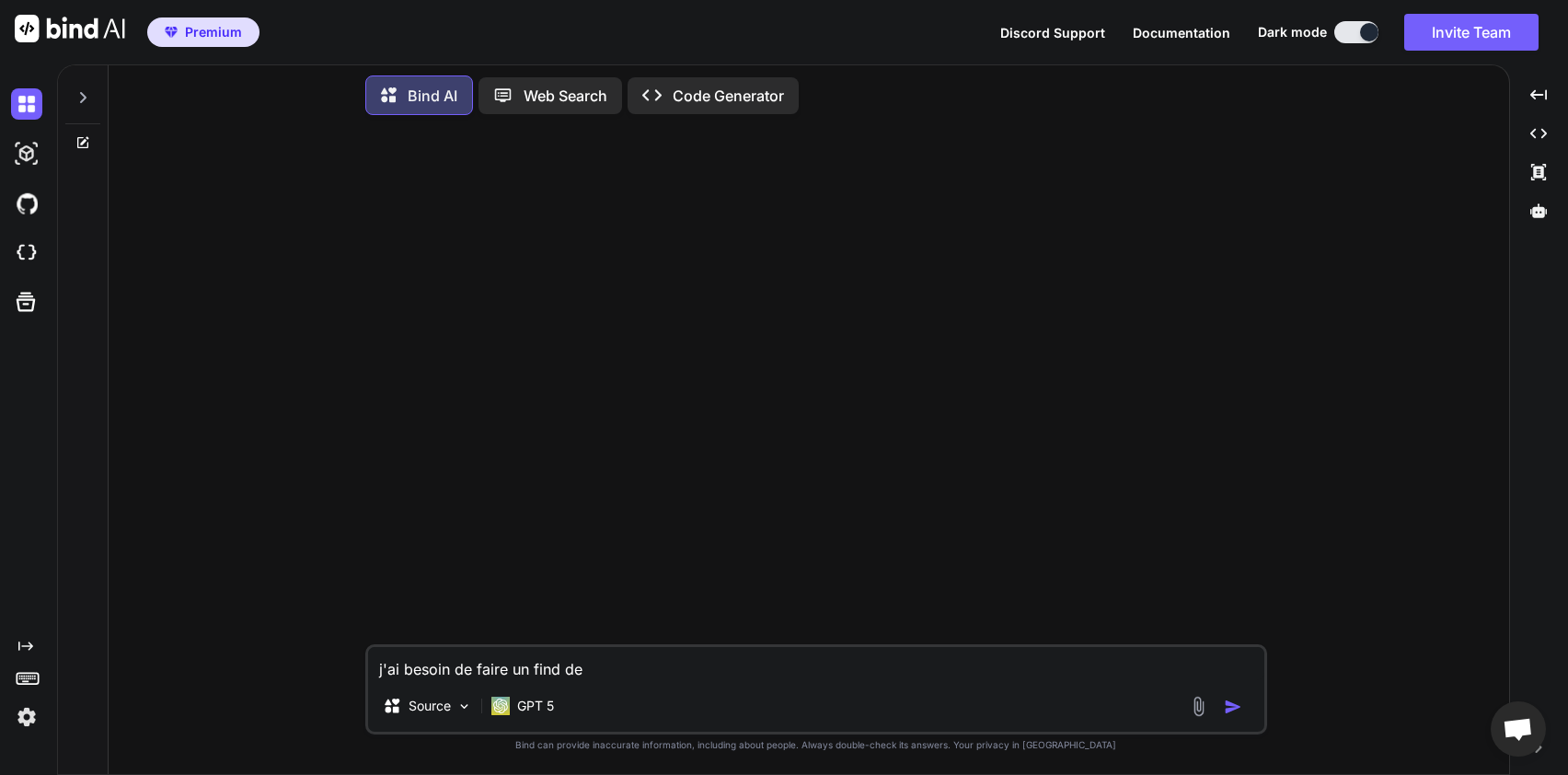
type textarea "j'ai besoin de faire un find d"
type textarea "x"
type textarea "j'ai besoin de faire un find"
type textarea "x"
type textarea "j'ai besoin de faire un find d"
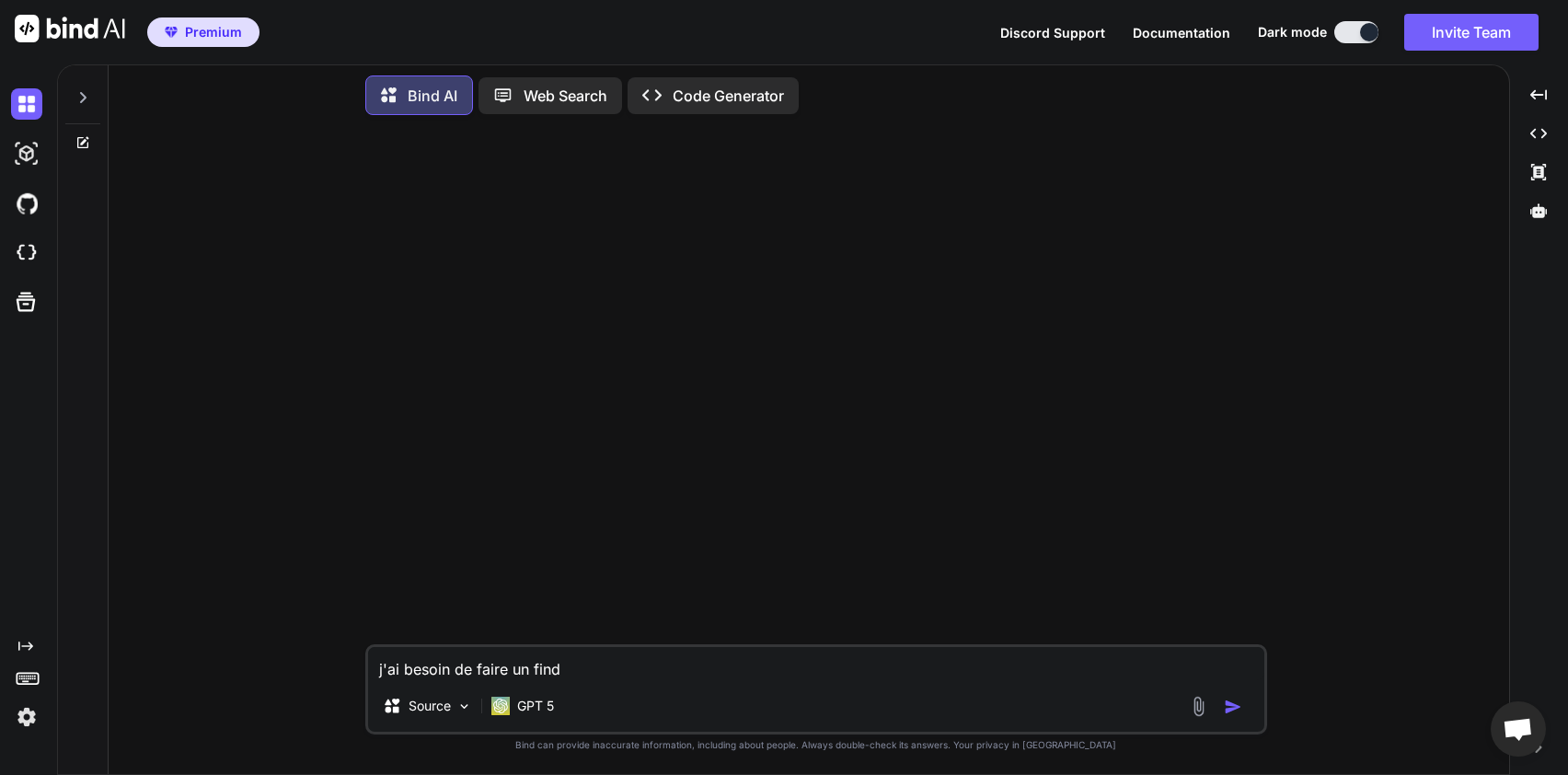
type textarea "x"
type textarea "j'ai besoin de faire un find da"
type textarea "x"
type textarea "j'ai besoin de faire un find dan"
type textarea "x"
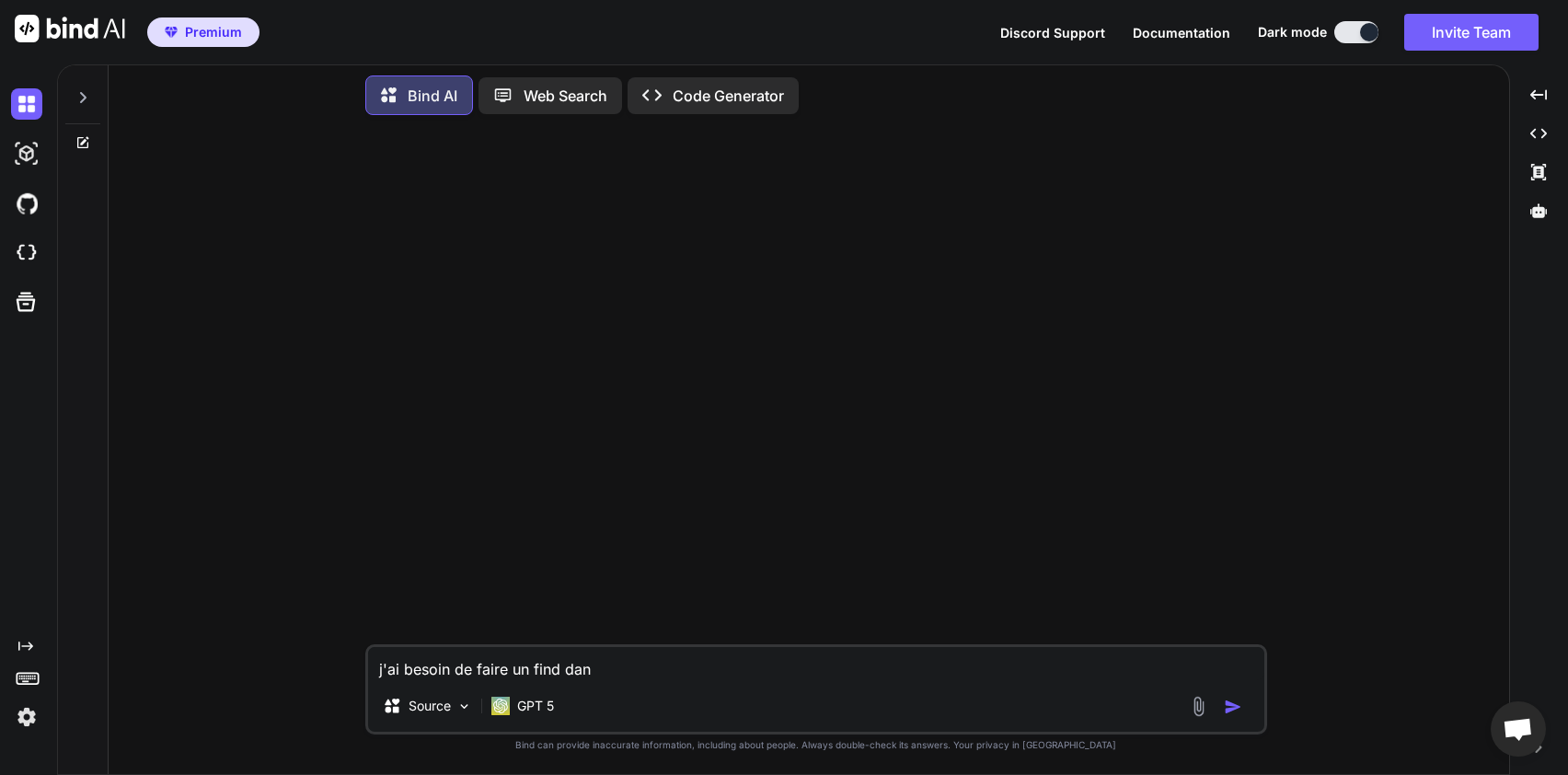
type textarea "j'ai besoin de faire un find dans"
type textarea "x"
type textarea "j'ai besoin de faire un find dans"
type textarea "x"
type textarea "j'ai besoin de faire un find dans u"
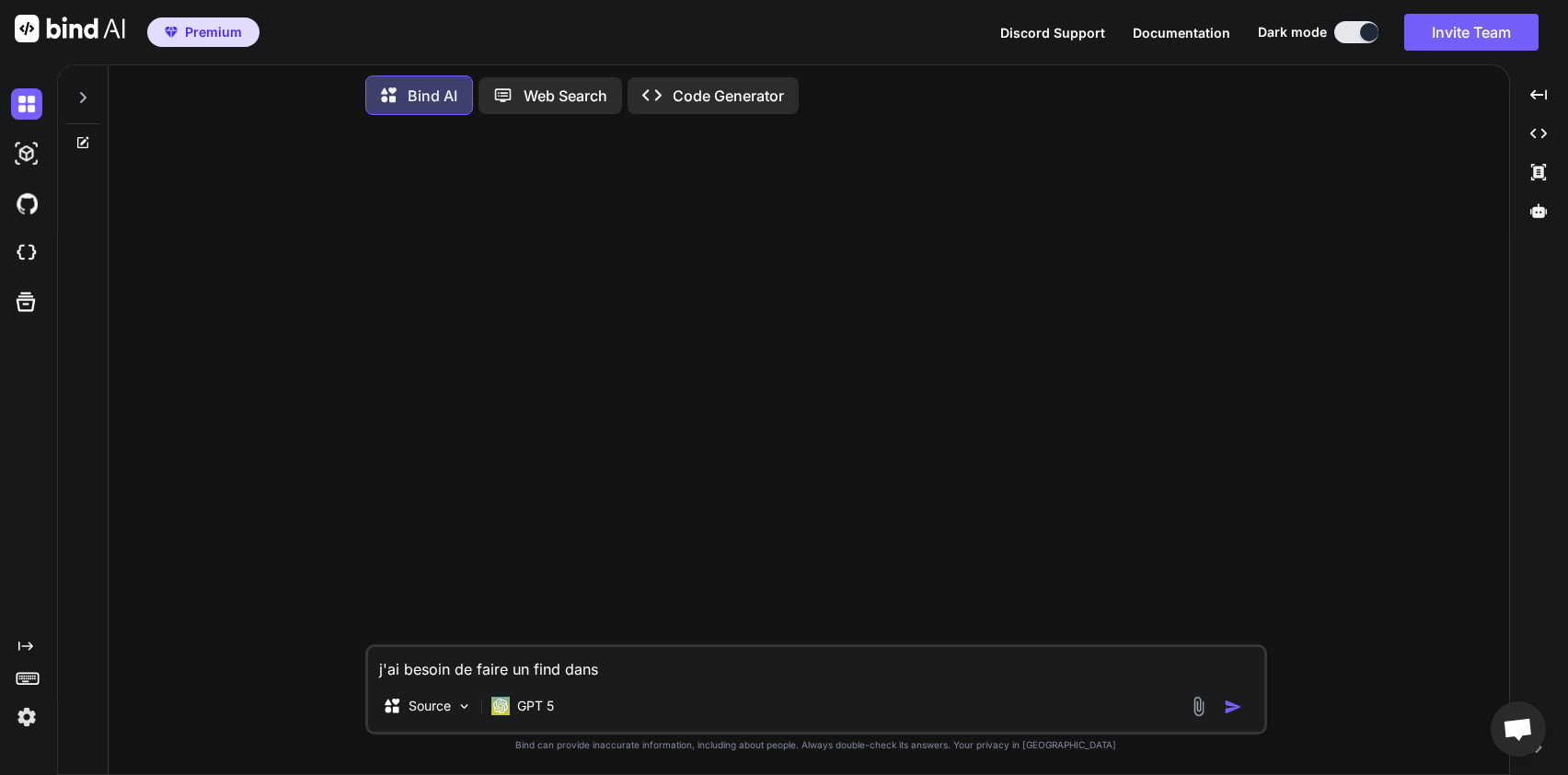
type textarea "x"
type textarea "j'ai besoin de faire un find dans un"
type textarea "x"
type textarea "j'ai besoin de faire un find dans un"
type textarea "x"
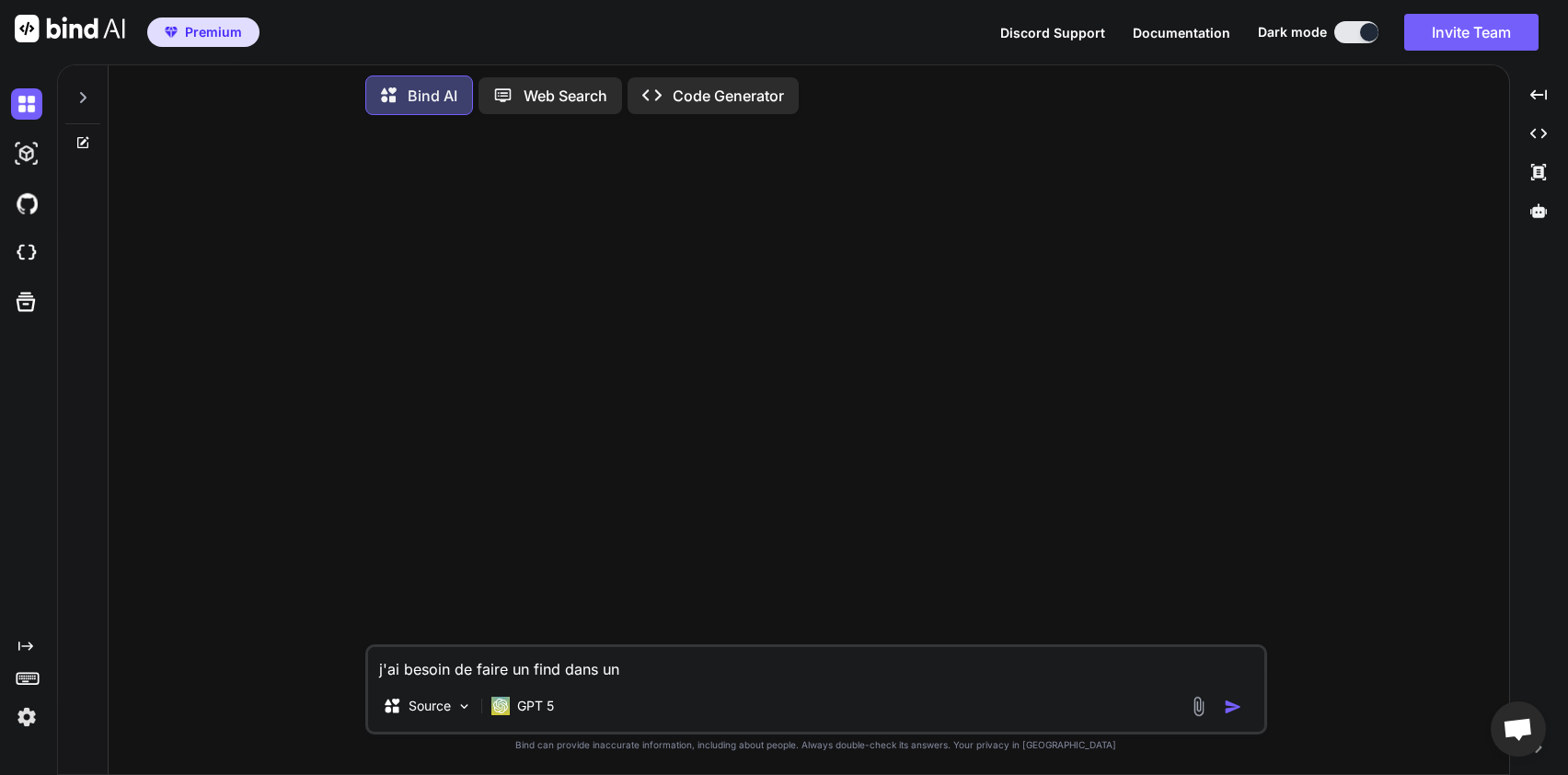
type textarea "j'ai besoin de faire un find dans un d"
type textarea "x"
type textarea "j'ai besoin de faire un find dans un do"
type textarea "x"
type textarea "j'ai besoin de faire un find dans un dos"
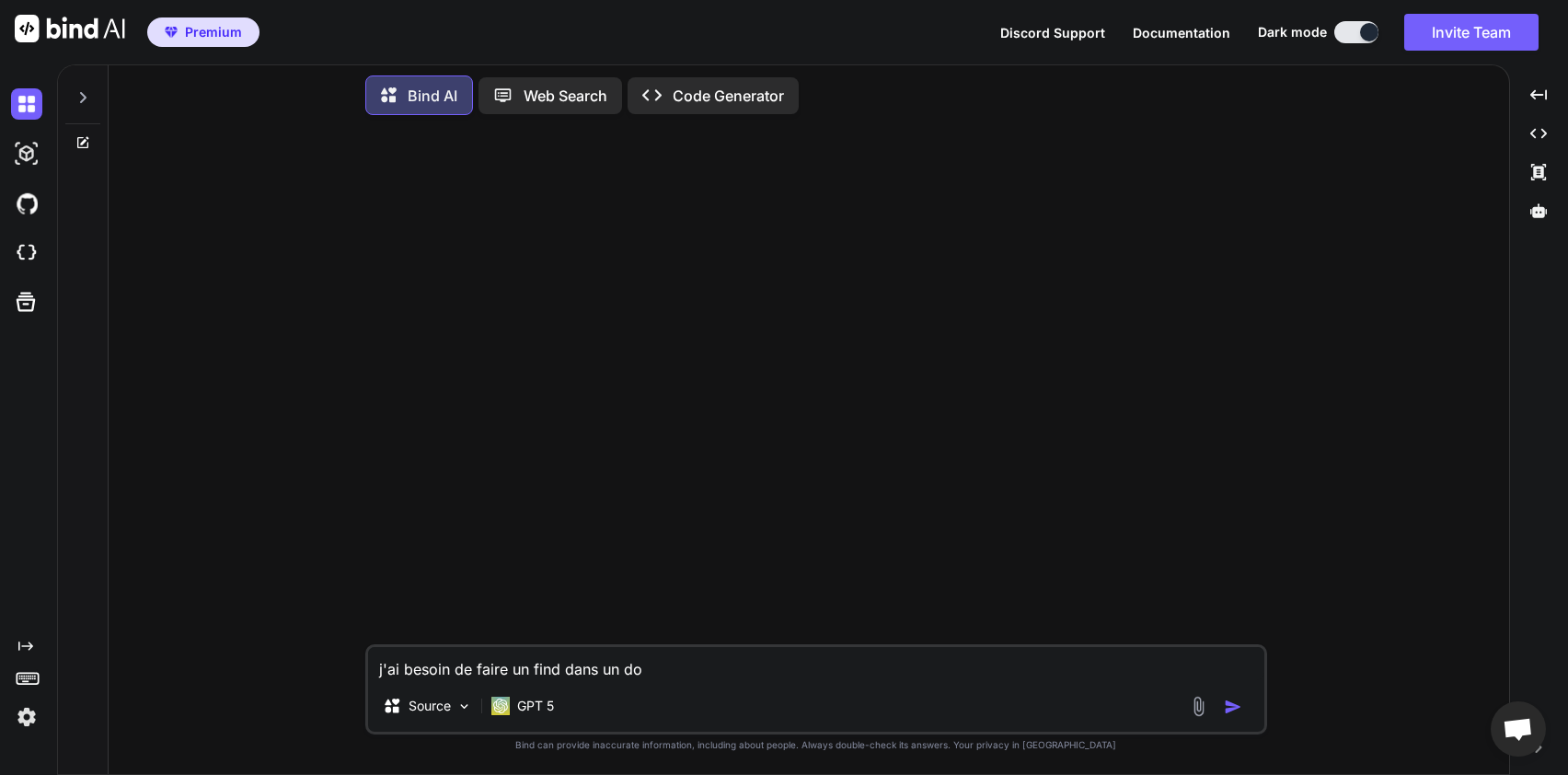
type textarea "x"
type textarea "j'ai besoin de faire un find dans un doss"
type textarea "x"
type textarea "j'ai besoin de faire un find dans un dossi"
type textarea "x"
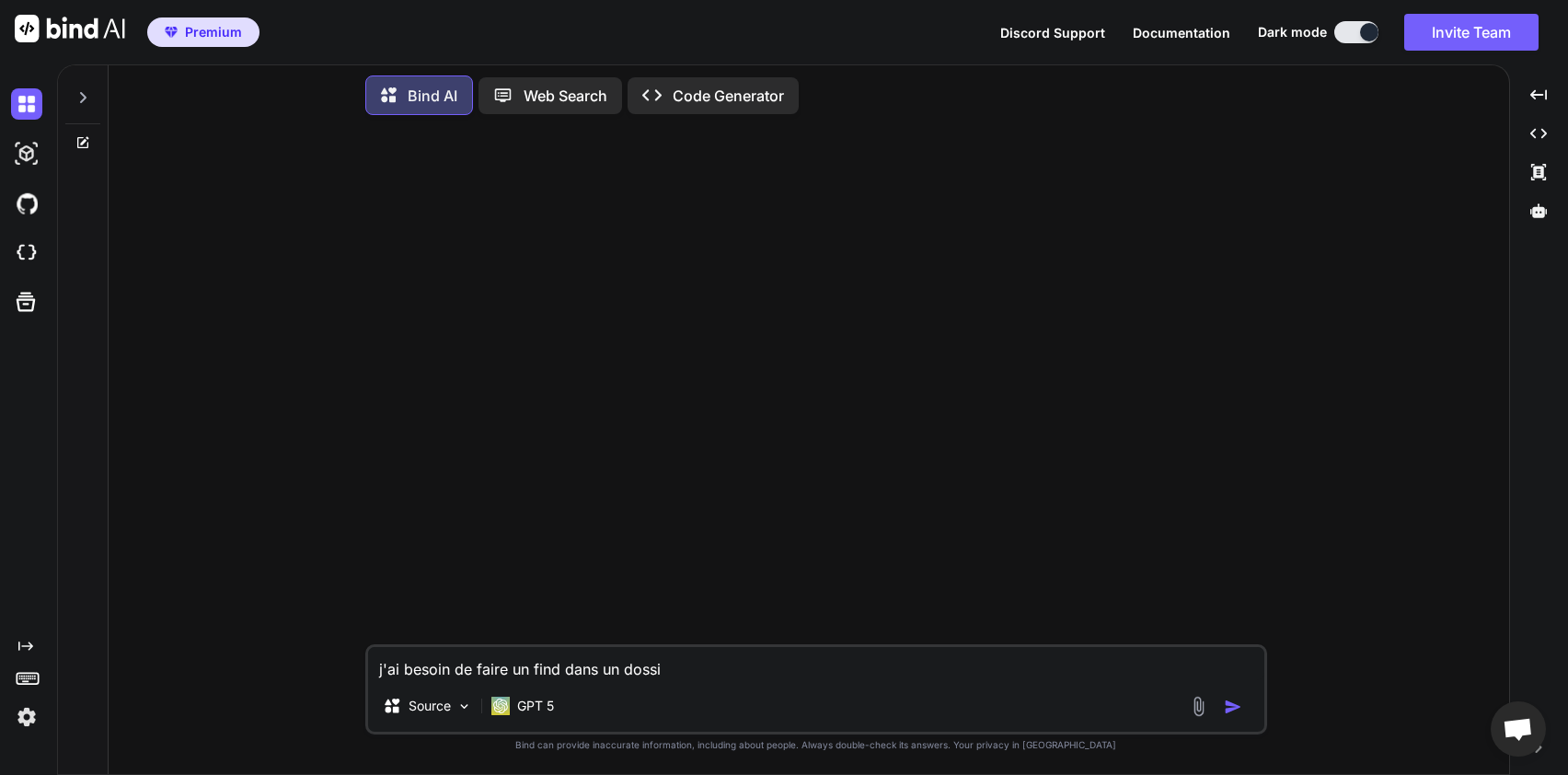
type textarea "j'ai besoin de faire un find dans un dossie"
type textarea "x"
type textarea "j'ai besoin de faire un find dans un dossier"
type textarea "x"
type textarea "j'ai besoin de faire un find dans un dossier"
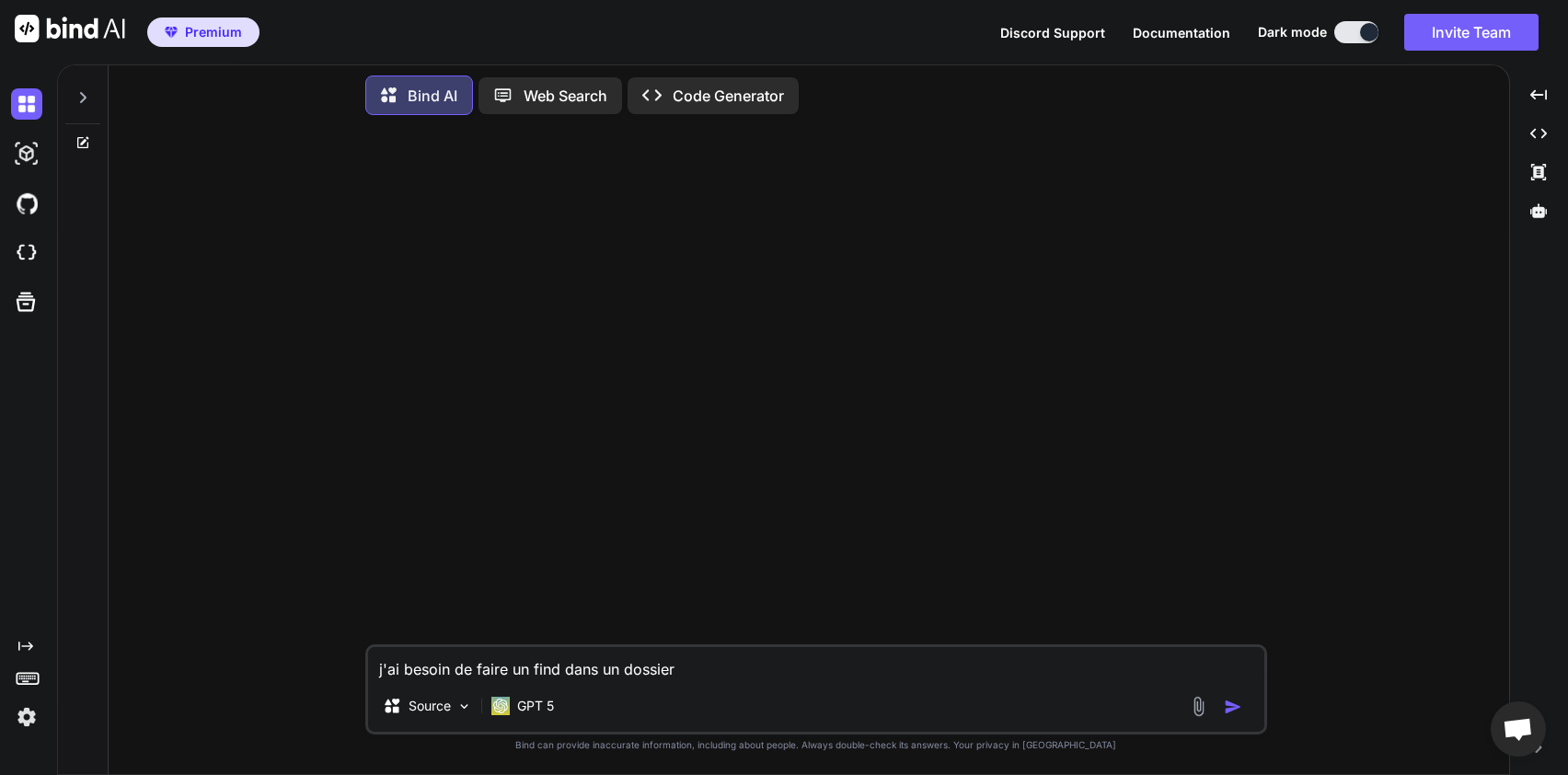
type textarea "x"
type textarea "j'ai besoin de faire un find dans un dossier d"
type textarea "x"
type textarea "j'ai besoin de faire un find dans un dossier de"
type textarea "x"
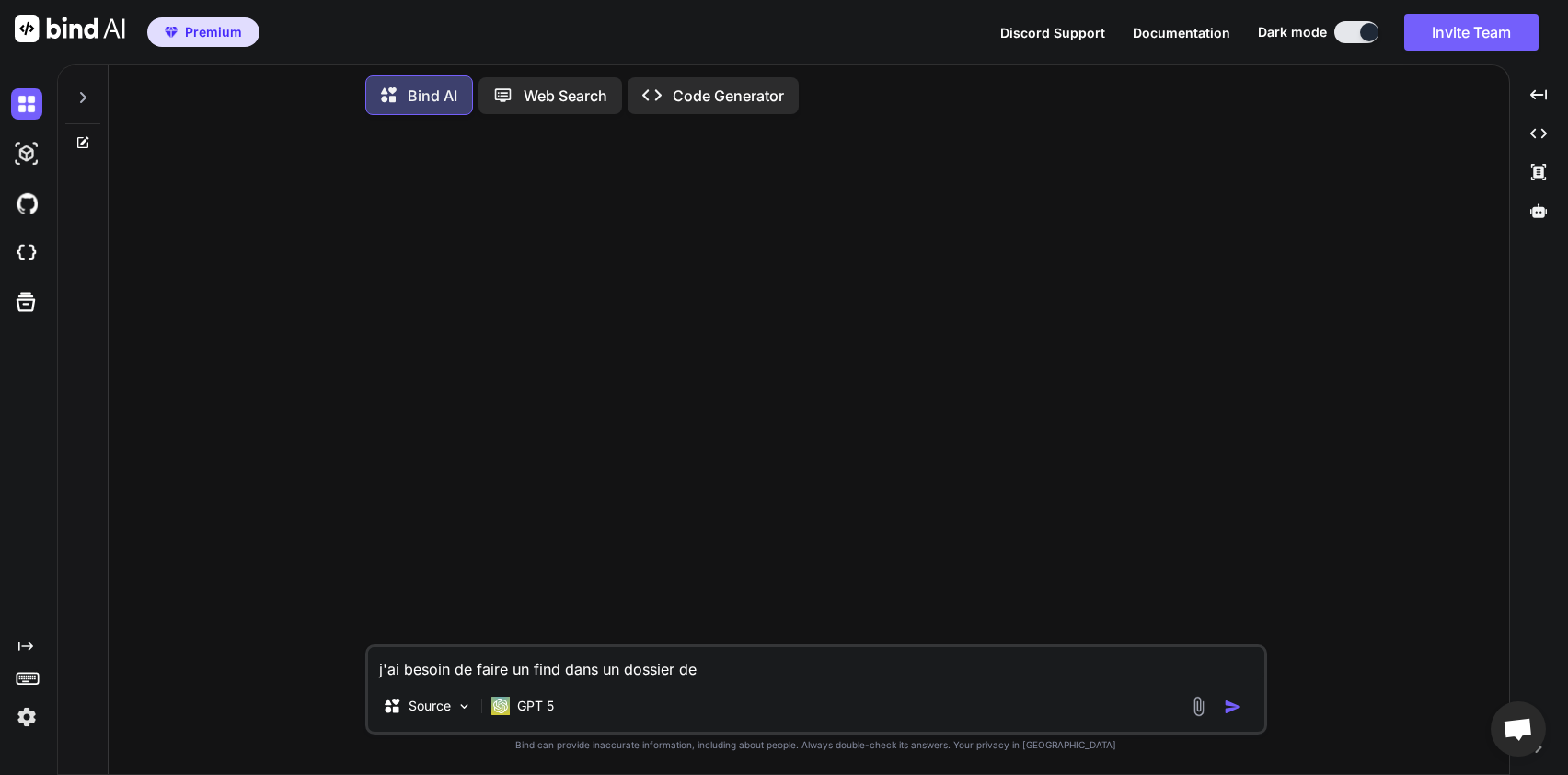
type textarea "j'ai besoin de faire un find dans un dossier d"
type textarea "x"
type textarea "j'ai besoin de faire un find dans un dossier"
type textarea "x"
type textarea "j'ai besoin de faire un find dans un dossier d"
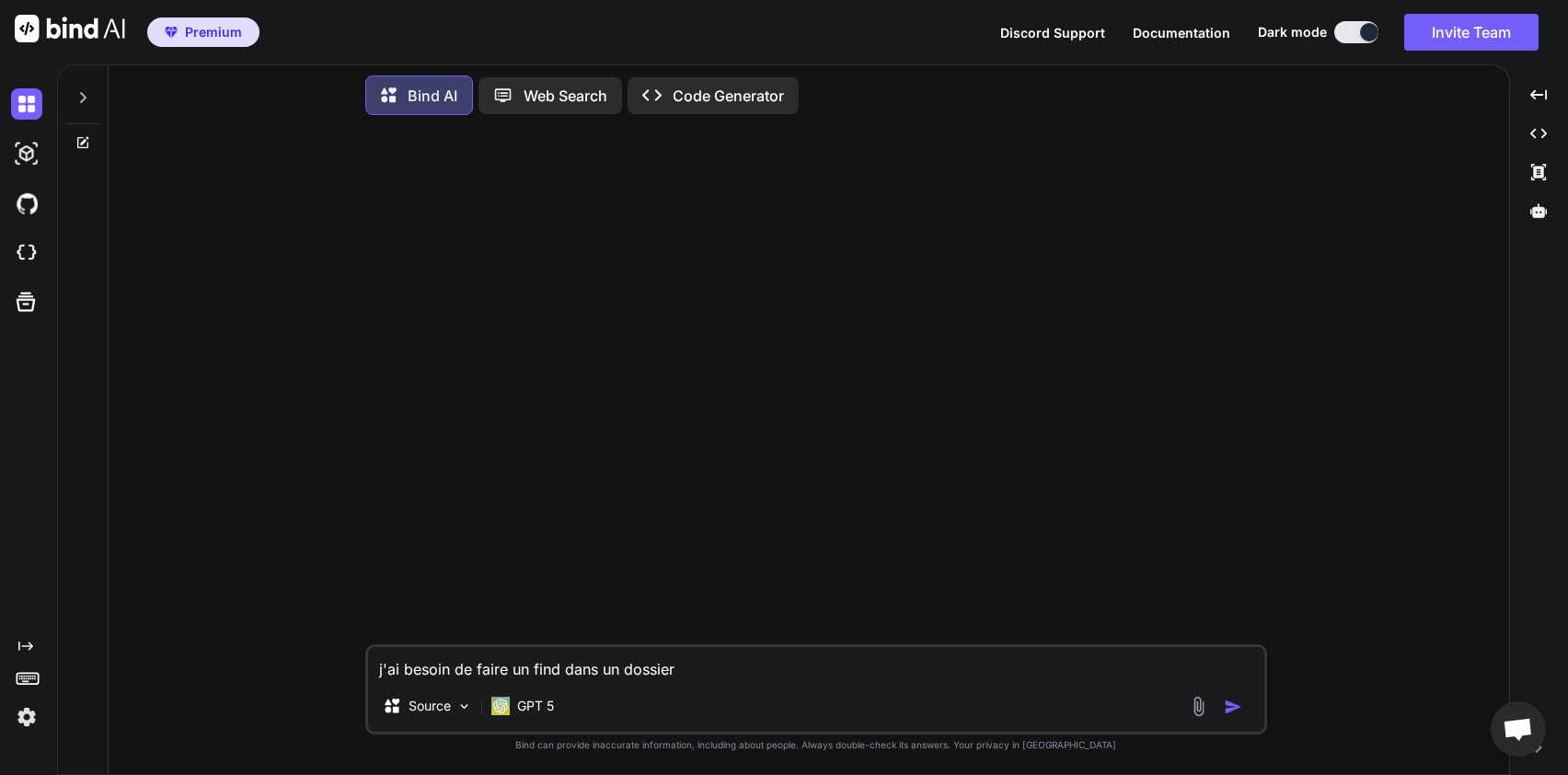
type textarea "x"
type textarea "j'ai besoin de faire un find dans un dossier de"
type textarea "x"
type textarea "j'ai besoin de faire un find dans un dossier de"
type textarea "x"
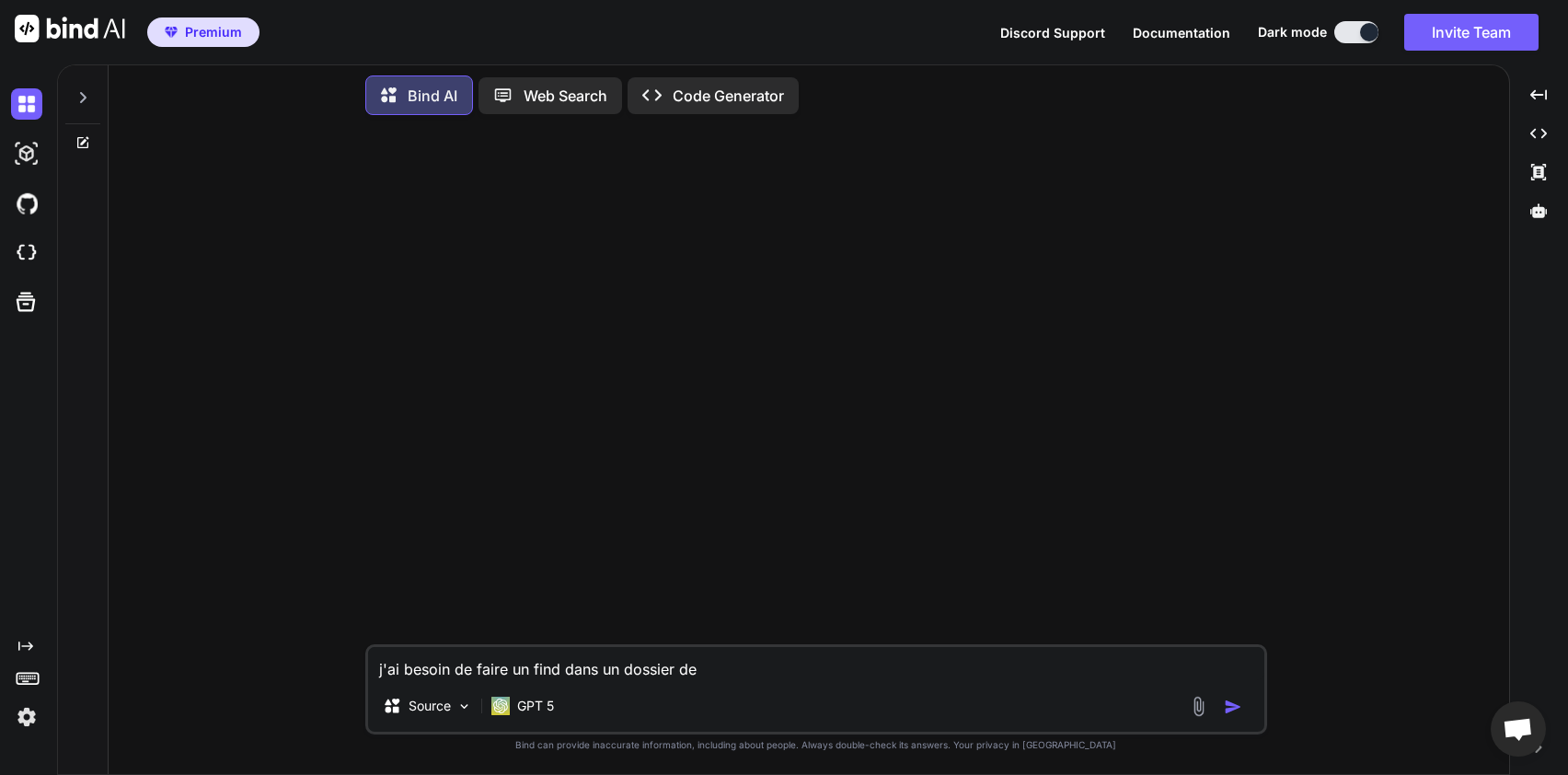
type textarea "j'ai besoin de faire un find dans un dossier de r"
type textarea "x"
type textarea "j'ai besoin de faire un find dans un dossier de re"
type textarea "x"
type textarea "j'ai besoin de faire un find dans un dossier de rec"
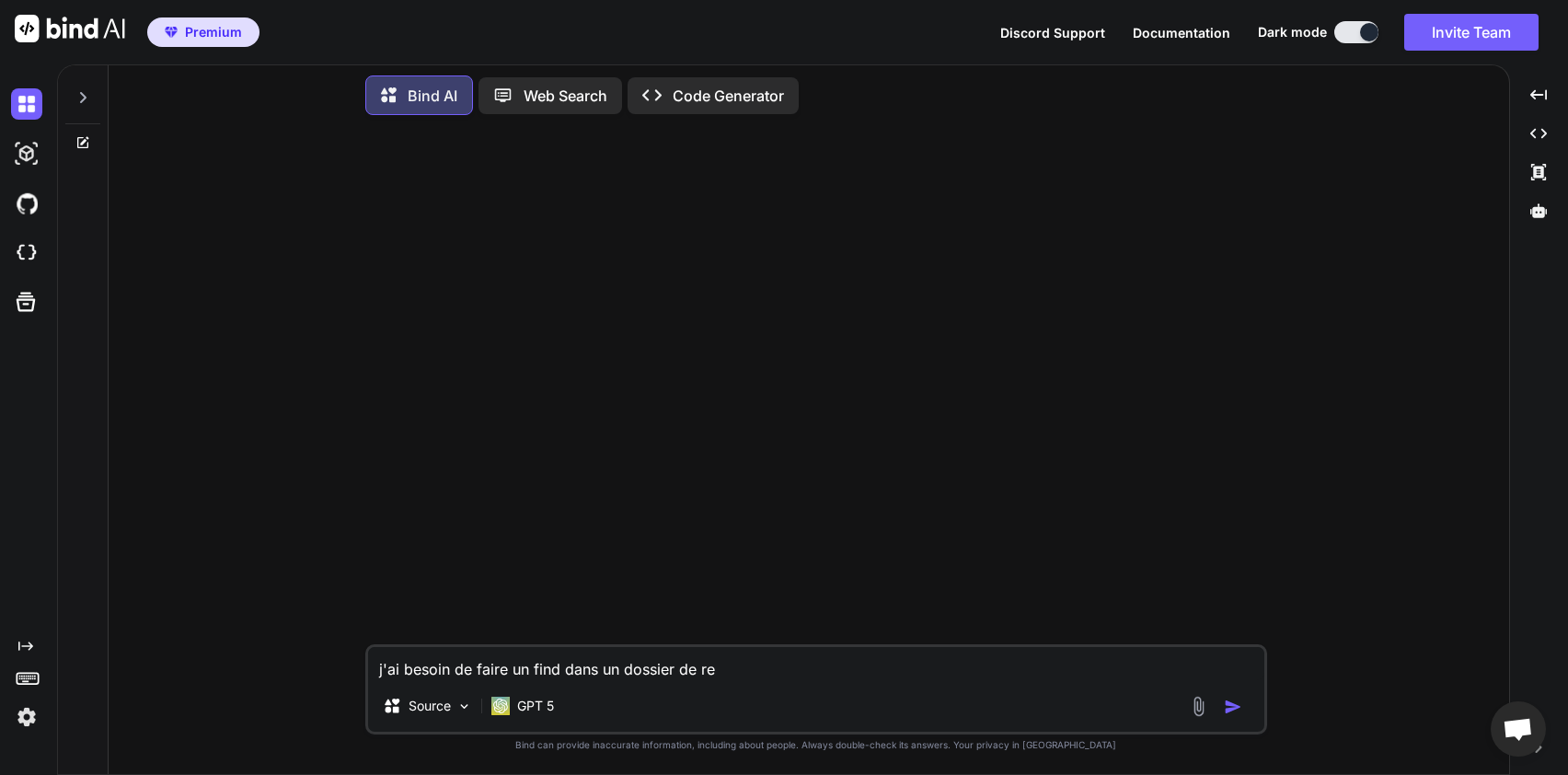
type textarea "x"
type textarea "j'ai besoin de faire un find dans un dossier de rech"
type textarea "x"
type textarea "j'ai besoin de faire un find dans un dossier de reche"
type textarea "x"
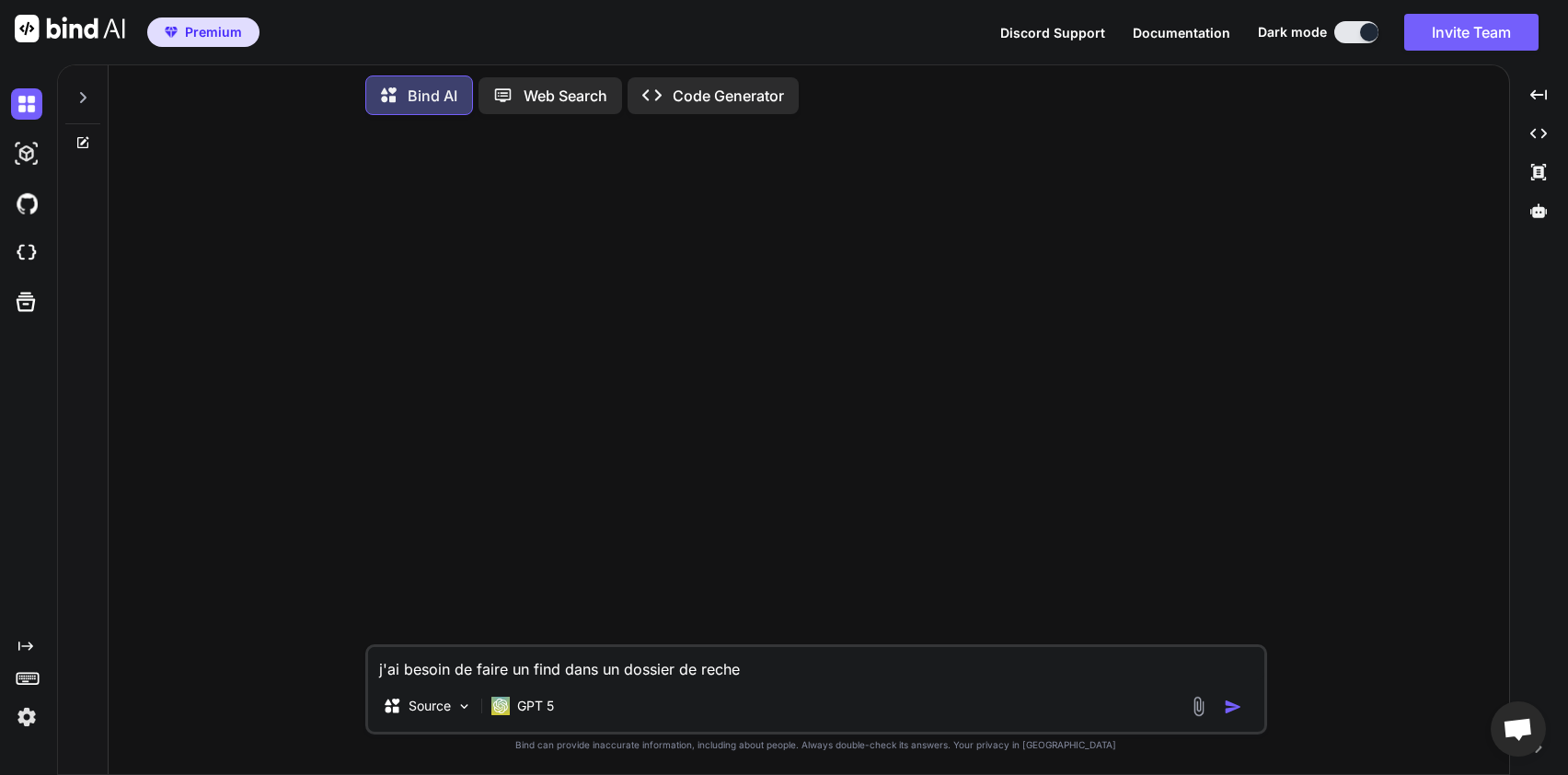
type textarea "j'ai besoin de faire un find dans un dossier de recher"
type textarea "x"
type textarea "j'ai besoin de faire un find dans un dossier de recherc"
type textarea "x"
type textarea "j'ai besoin de faire un find dans un dossier de recherch"
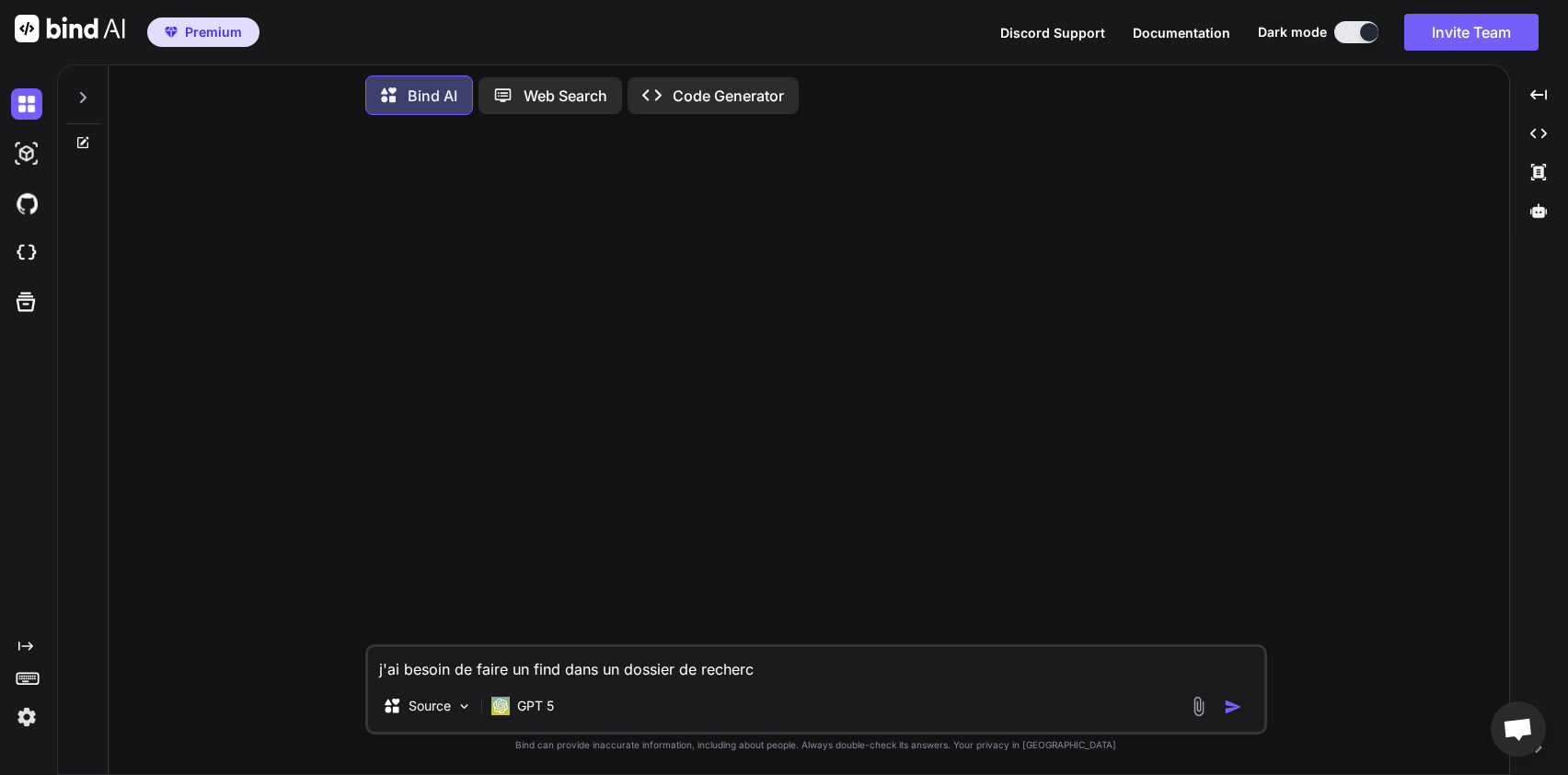
type textarea "x"
type textarea "j'ai besoin de faire un find dans un dossier de recherche"
type textarea "x"
type textarea "j'ai besoin de faire un find dans un dossier de rechercher"
type textarea "x"
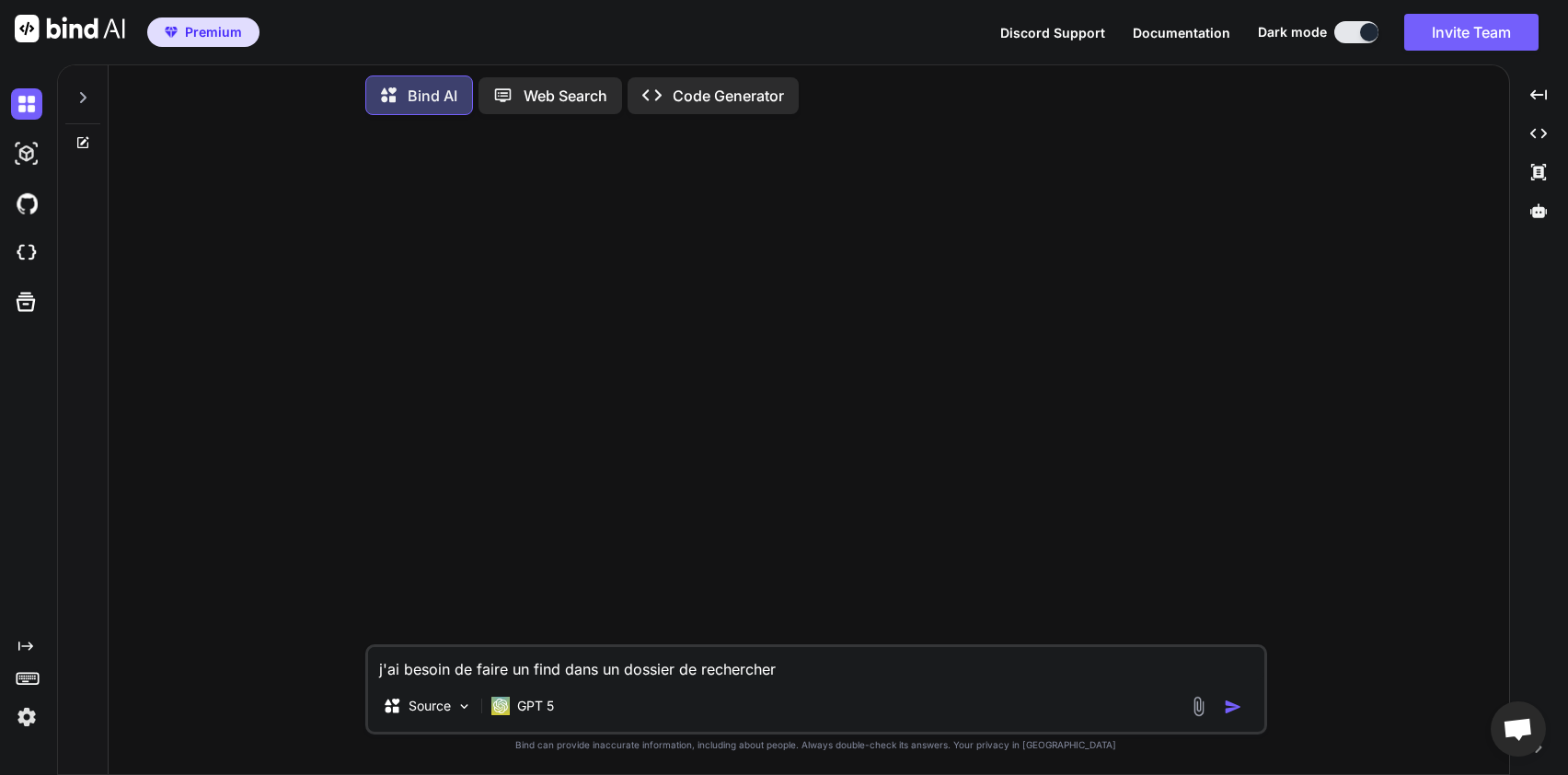
type textarea "j'ai besoin de faire un find dans un dossier de rechercher"
type textarea "x"
type textarea "j'ai besoin de faire un find dans un dossier de rechercher d"
type textarea "x"
type textarea "j'ai besoin de faire un find dans un dossier de rechercher de"
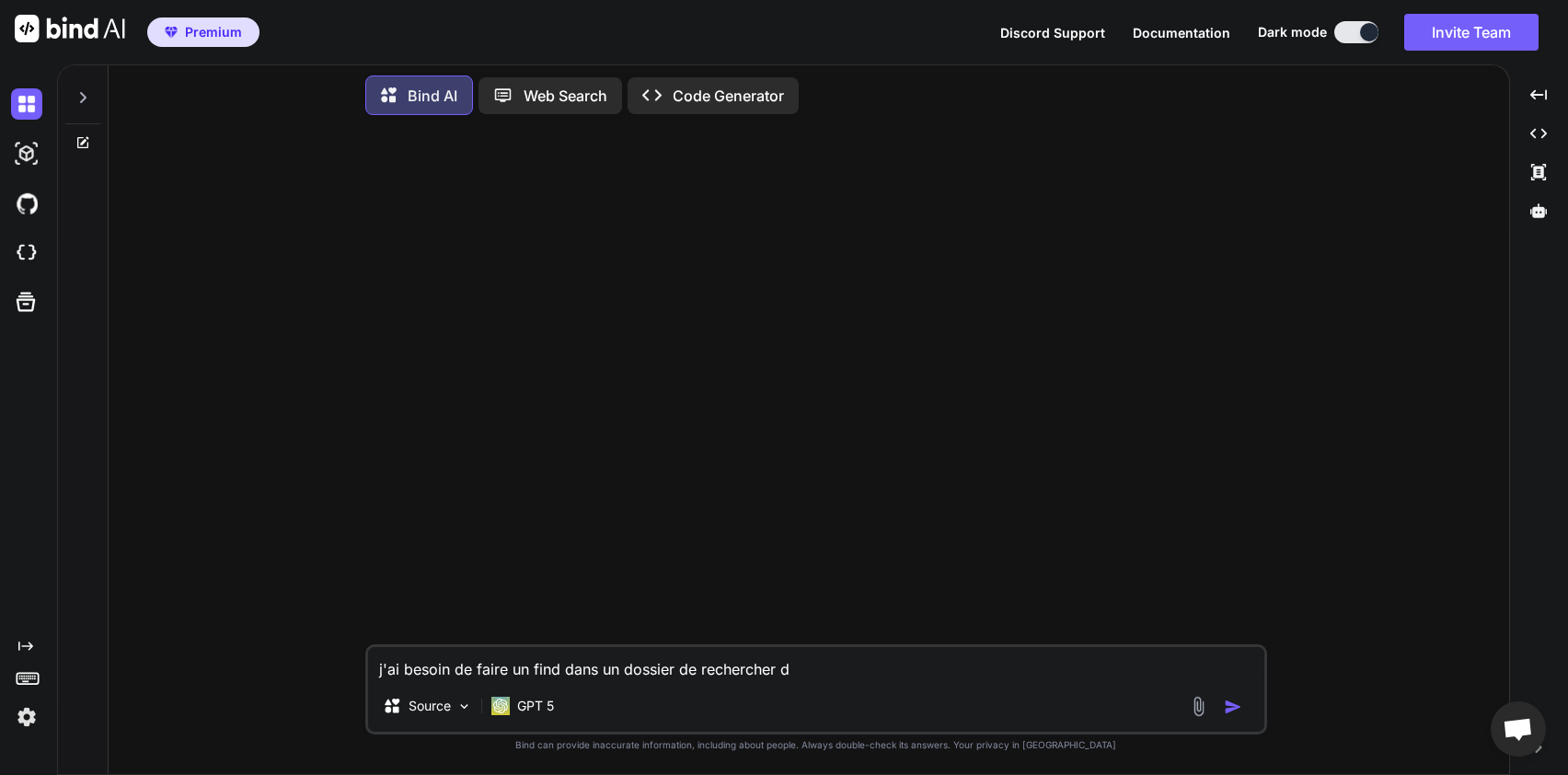
type textarea "x"
type textarea "j'ai besoin de faire un find dans un dossier de rechercher d"
type textarea "x"
type textarea "j'ai besoin de faire un find dans un dossier de rechercher dd"
type textarea "x"
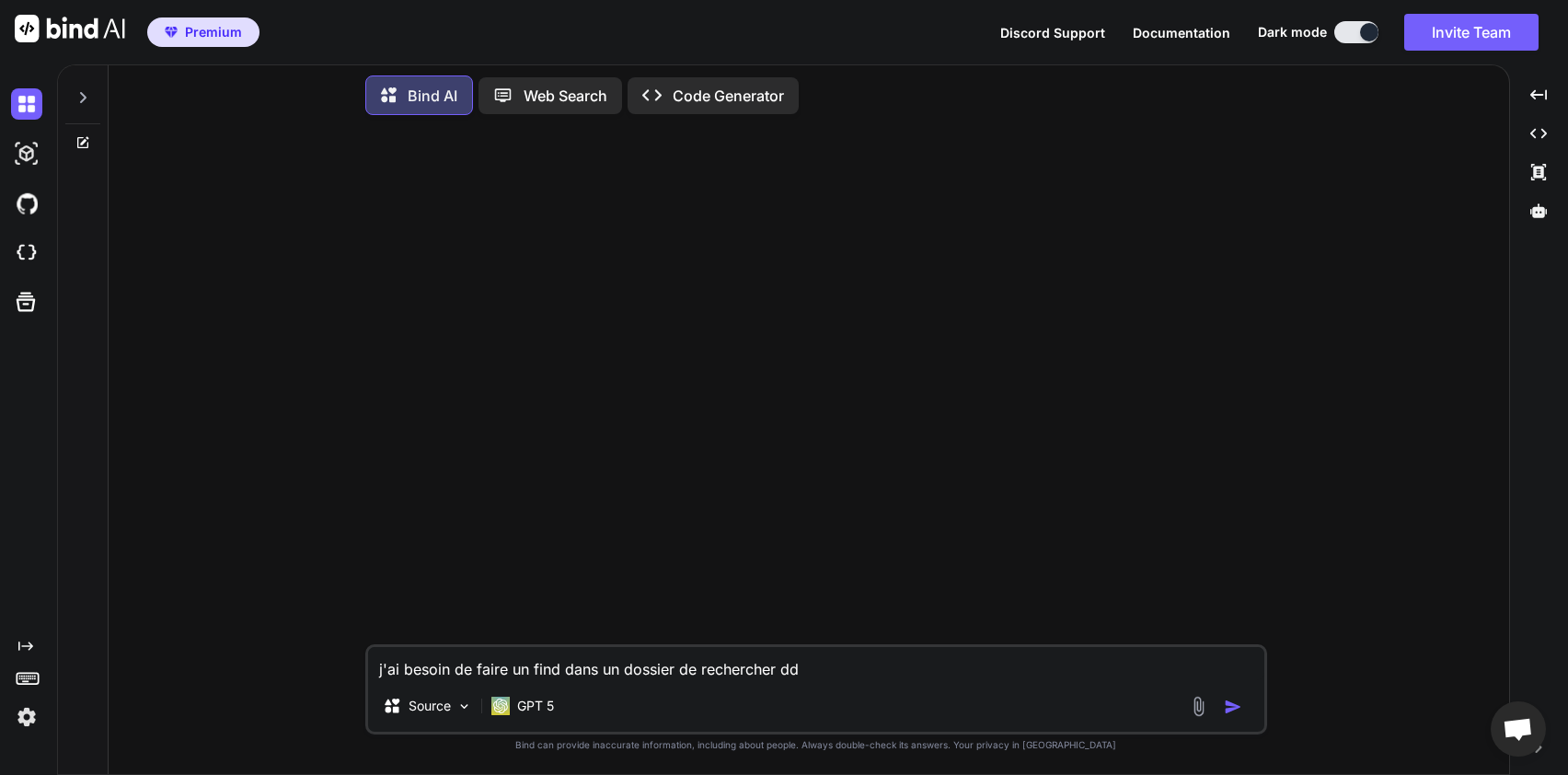
type textarea "j'ai besoin de faire un find dans un dossier de rechercher dde"
type textarea "x"
type textarea "j'ai besoin de faire un find dans un dossier de rechercher dd"
type textarea "x"
type textarea "j'ai besoin de faire un find dans un dossier de rechercher d"
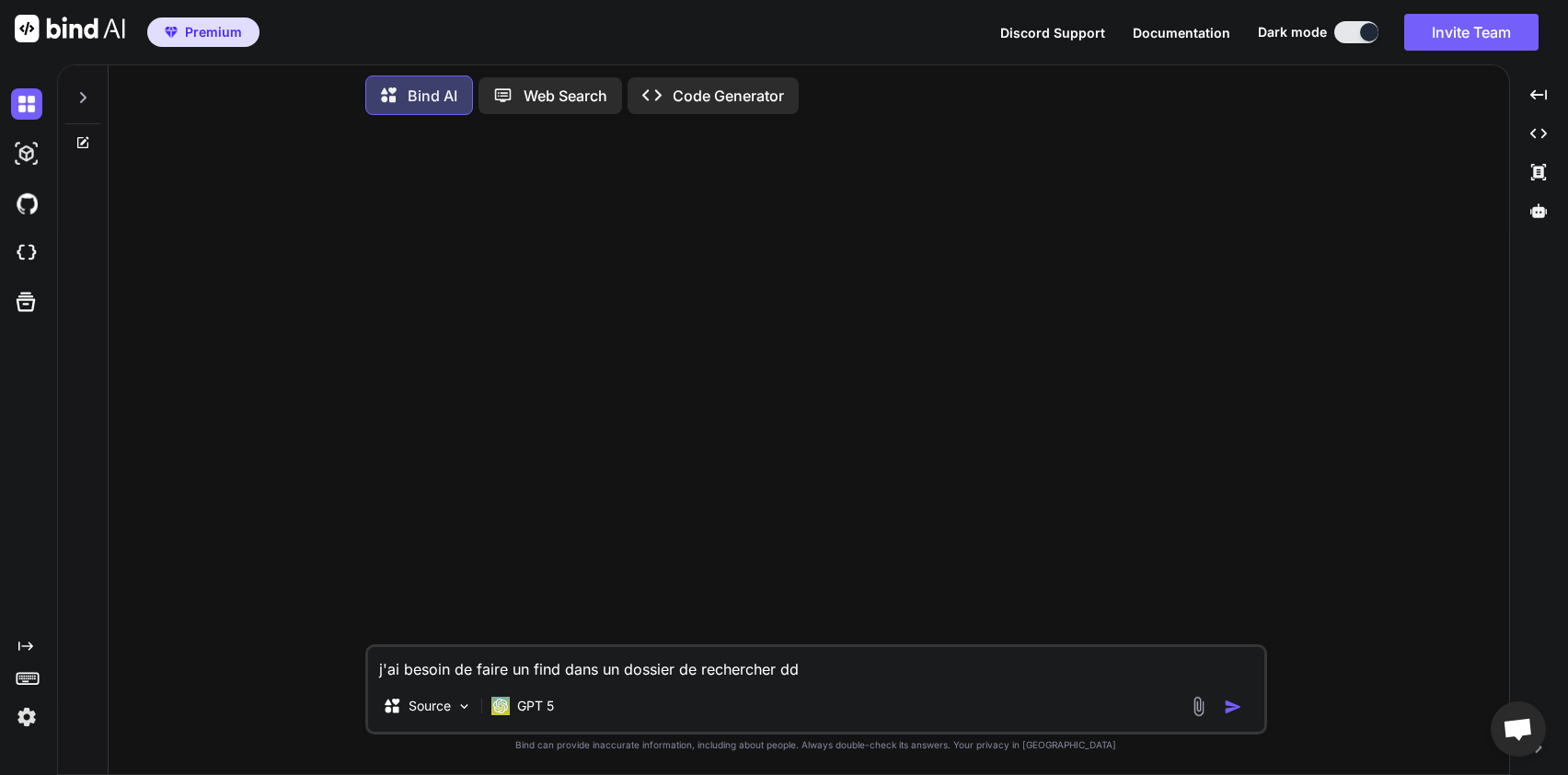
type textarea "x"
type textarea "j'ai besoin de faire un find dans un dossier de rechercher"
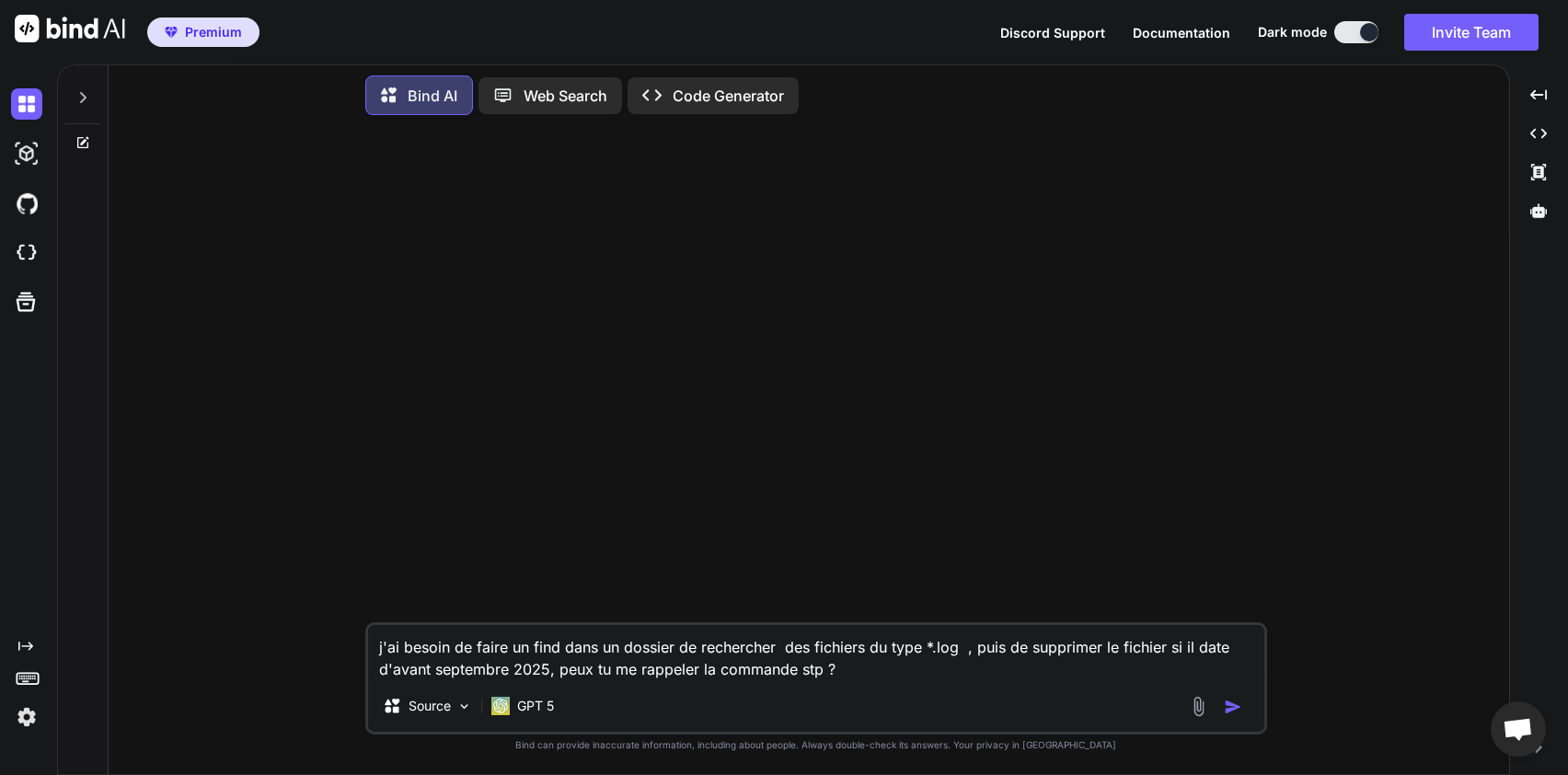
click at [1241, 702] on img "button" at bounding box center [1233, 706] width 19 height 19
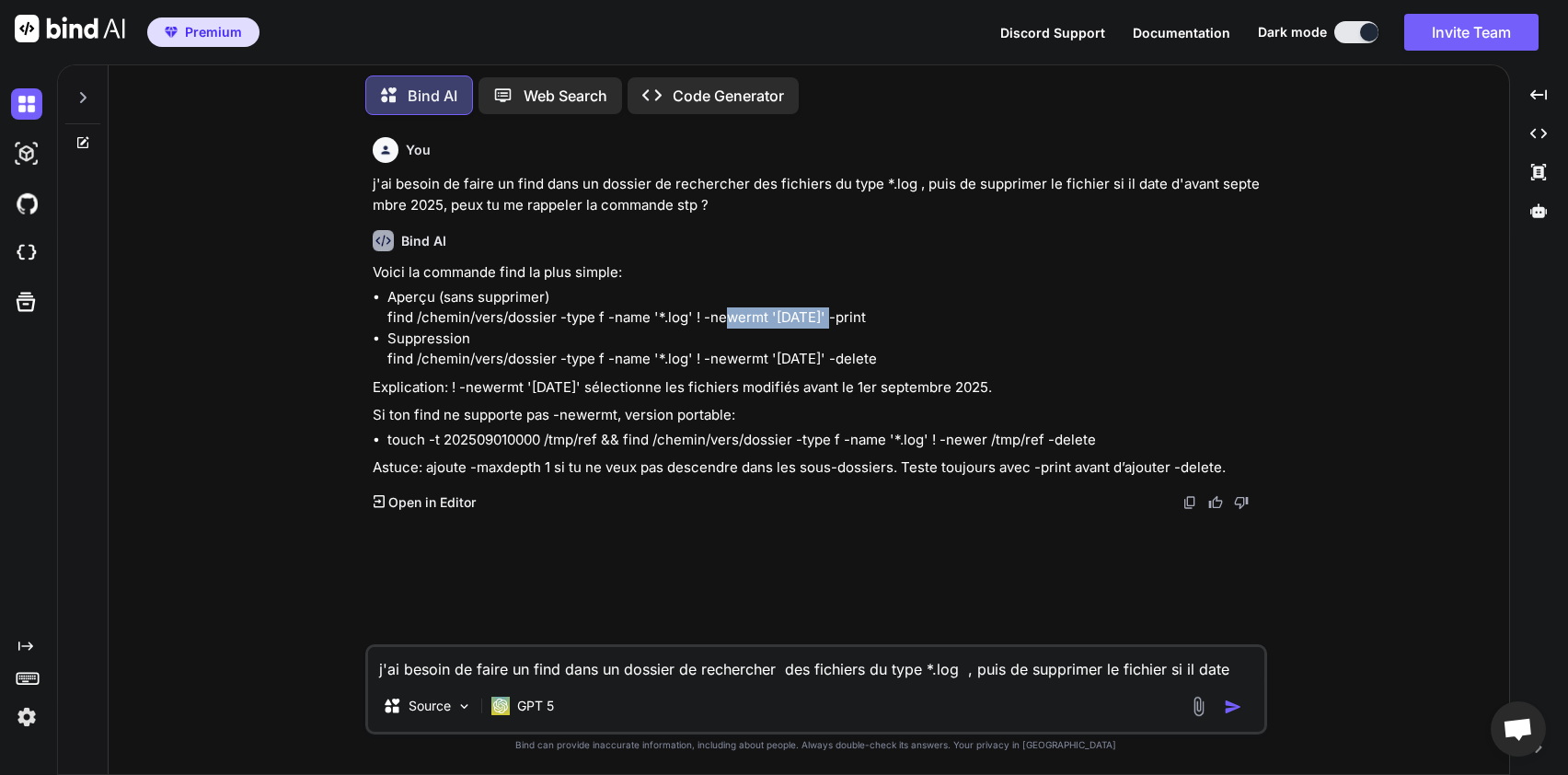
drag, startPoint x: 715, startPoint y: 338, endPoint x: 832, endPoint y: 331, distance: 117.2
click at [832, 329] on p "Aperçu (sans supprimer) find /chemin/vers/dossier -type f -name '*.log' ! -newe…" at bounding box center [825, 307] width 876 height 42
click at [859, 329] on p "Aperçu (sans supprimer) find /chemin/vers/dossier -type f -name '*.log' ! -newe…" at bounding box center [825, 307] width 876 height 42
click at [627, 366] on p "Suppression find /chemin/vers/dossier -type f -name '*.log' ! -newermt '[DATE]'…" at bounding box center [825, 349] width 876 height 42
click at [617, 668] on textarea "j'ai besoin de faire un find dans un dossier de rechercher des fichiers du type…" at bounding box center [816, 663] width 897 height 33
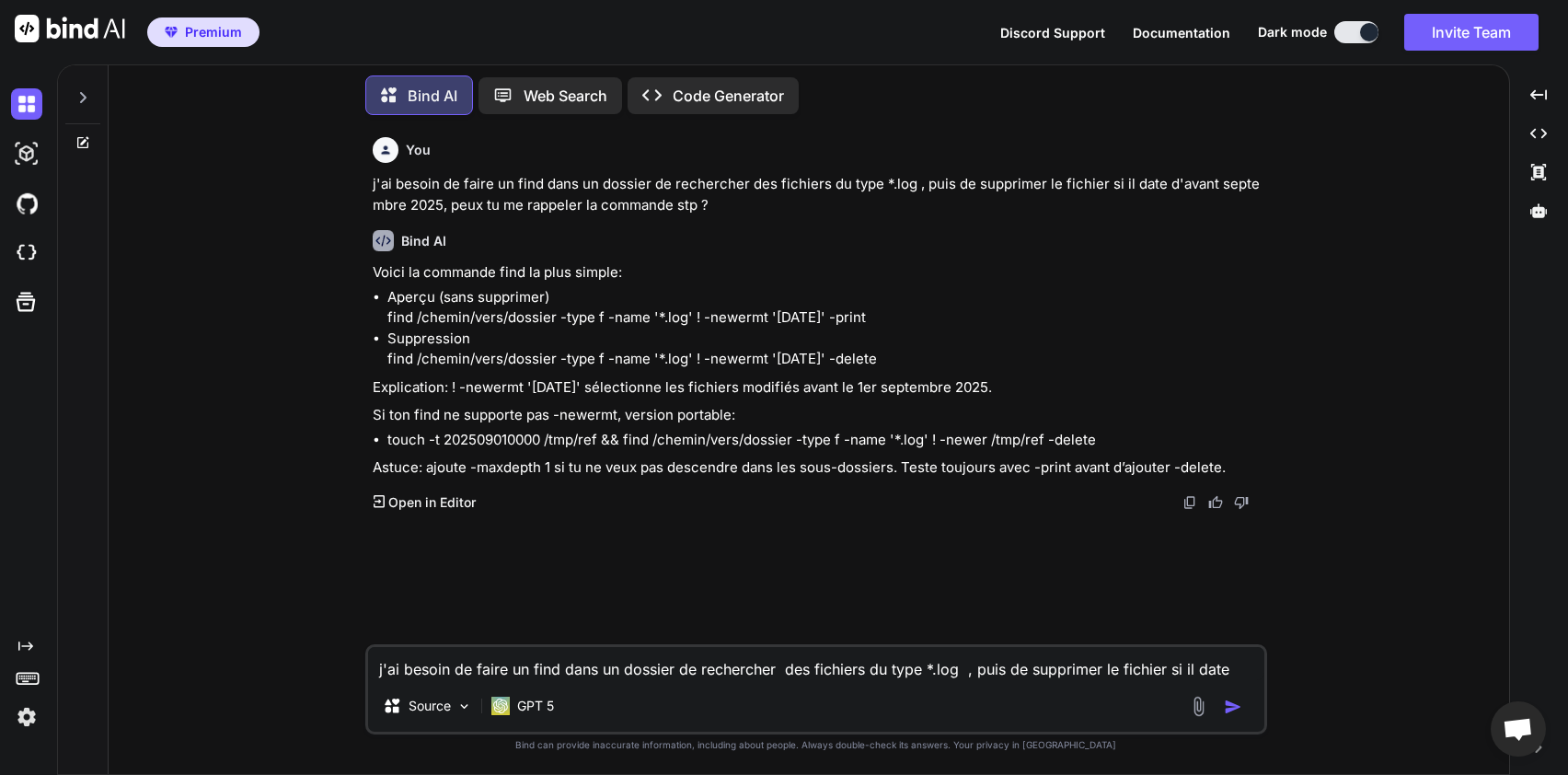
click at [81, 99] on icon at bounding box center [82, 97] width 15 height 15
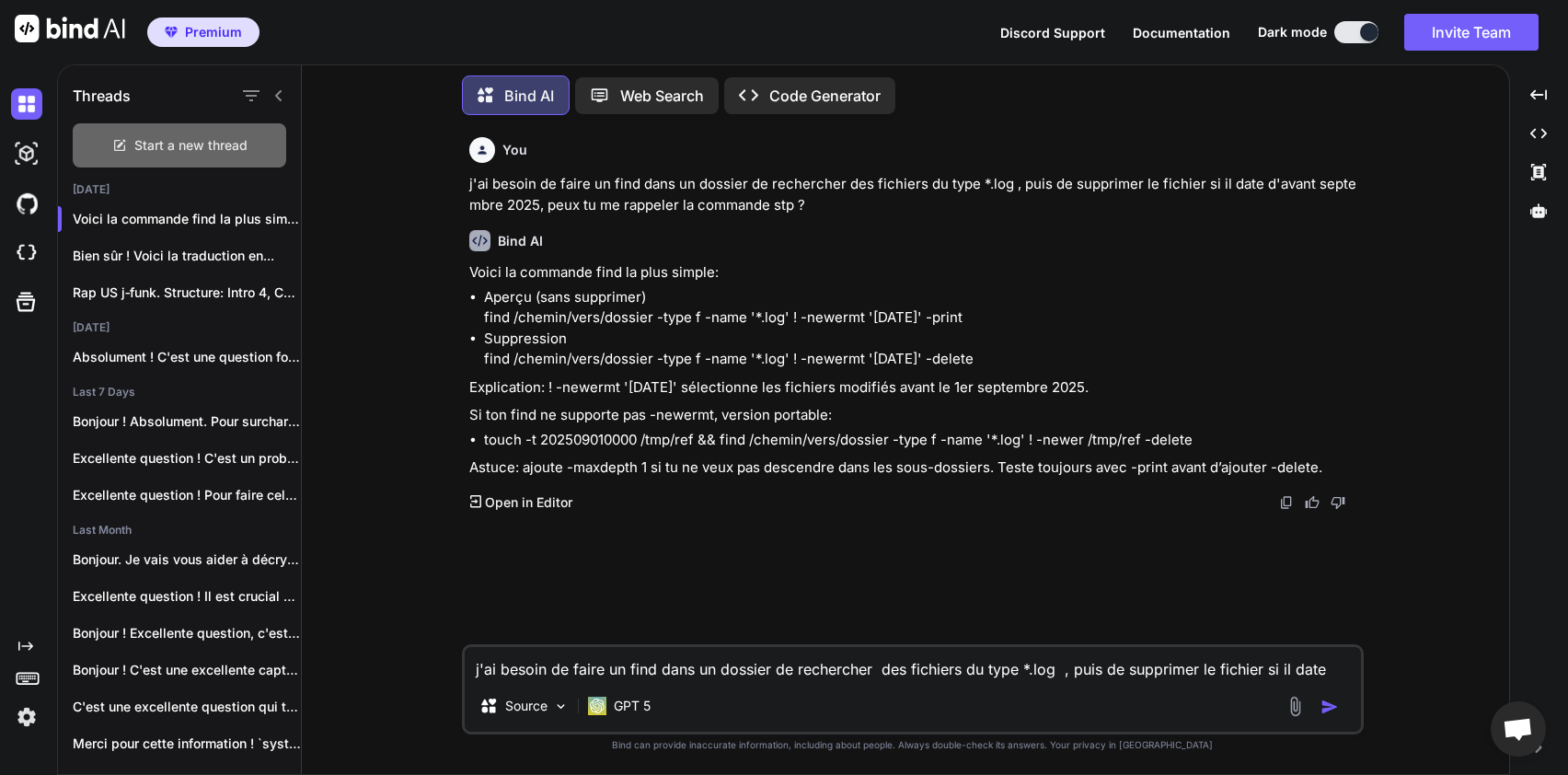
click at [214, 161] on div "Start a new thread" at bounding box center [179, 145] width 214 height 44
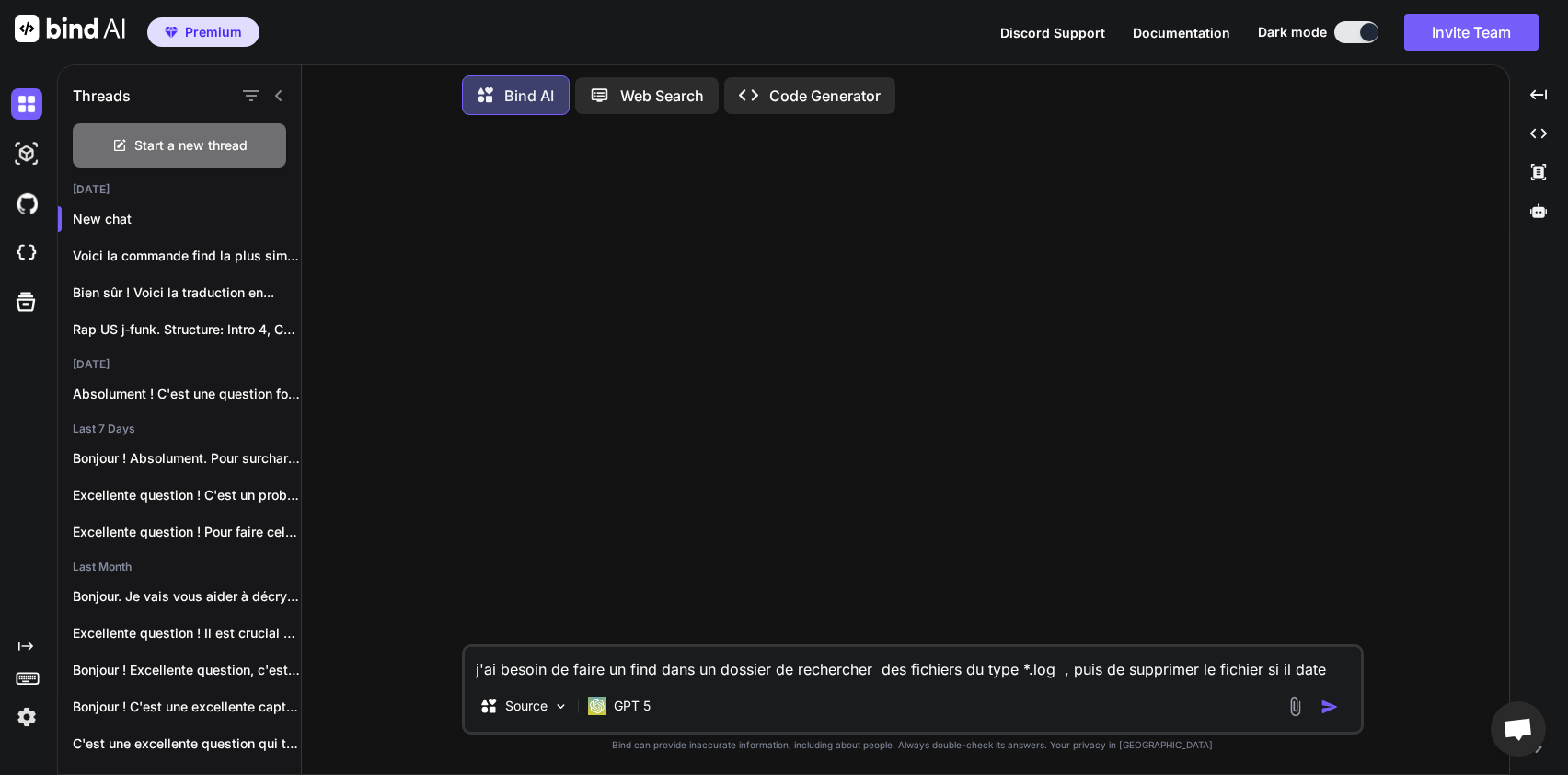
click at [717, 658] on textarea "j'ai besoin de faire un find dans un dossier de rechercher des fichiers du type…" at bounding box center [913, 663] width 897 height 33
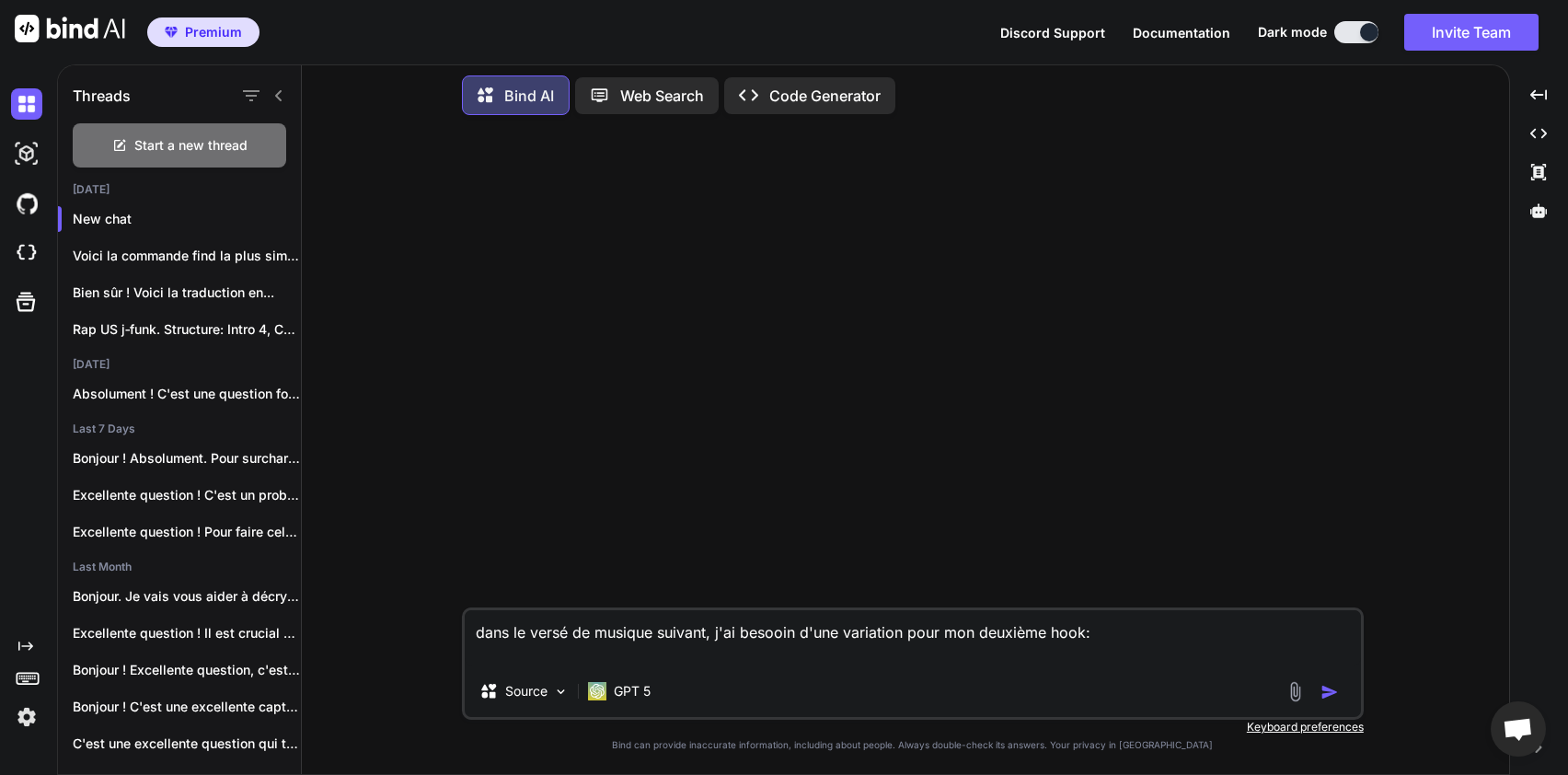
paste textarea "I want more - take it slow. Say my name - make it glow. Touch me now - then let…"
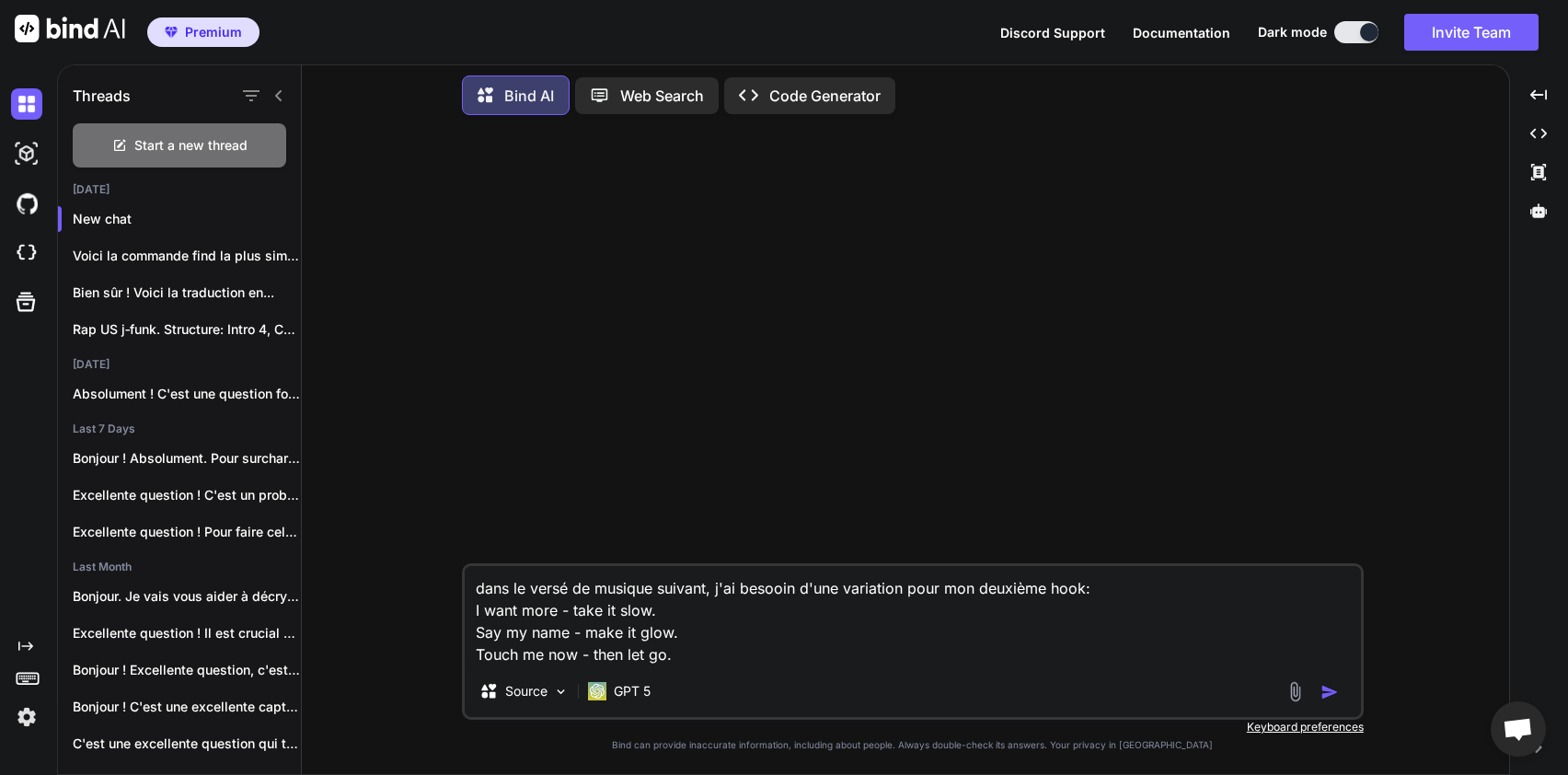
click at [546, 582] on textarea "dans le versé de musique suivant, j'ai besooin d'une variation pour mon deuxièm…" at bounding box center [913, 615] width 897 height 99
click at [1332, 686] on img "button" at bounding box center [1330, 692] width 19 height 19
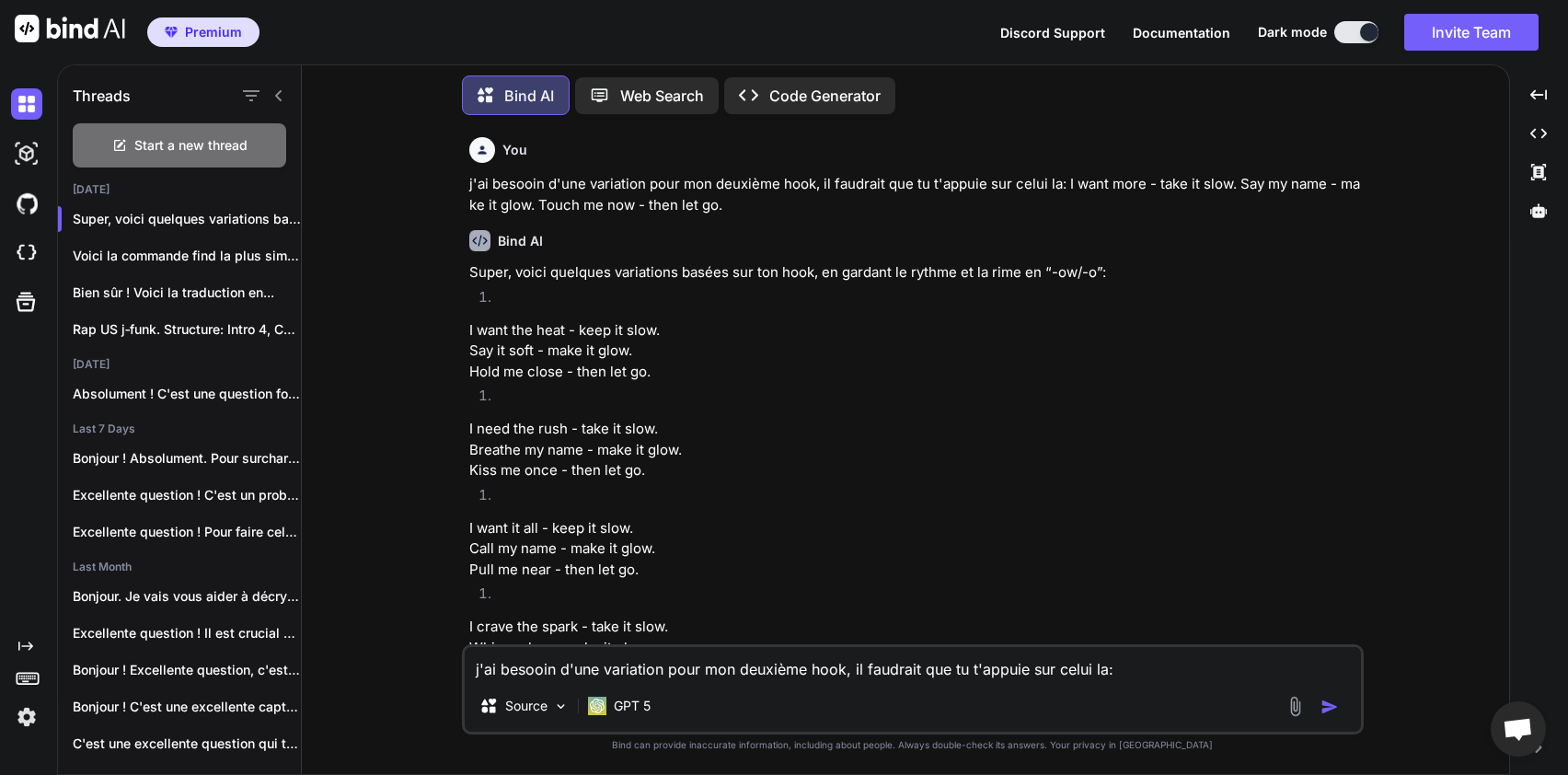
click at [1016, 375] on p "I want the heat - keep it slow. Say it soft - make it glow. Hold me close - the…" at bounding box center [915, 352] width 891 height 63
click at [636, 665] on textarea "j'ai besooin d'une variation pour mon deuxième hook, il faudrait que tu t'appui…" at bounding box center [913, 663] width 897 height 33
click at [1336, 705] on img "button" at bounding box center [1330, 706] width 19 height 19
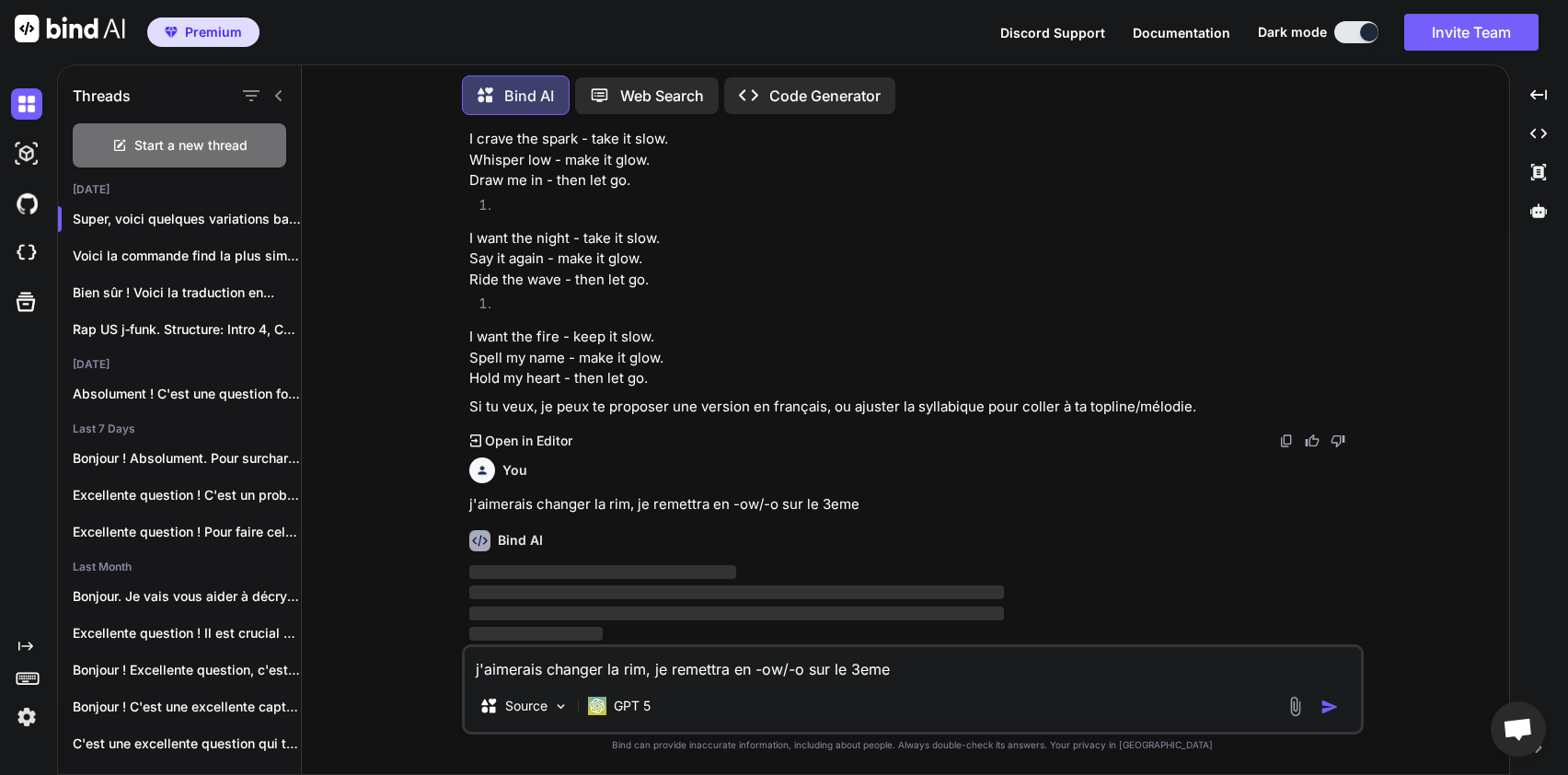
scroll to position [488, 0]
click at [669, 242] on p "I want the night - take it slow. Say it again - make it glow. Ride the wave - t…" at bounding box center [915, 259] width 891 height 63
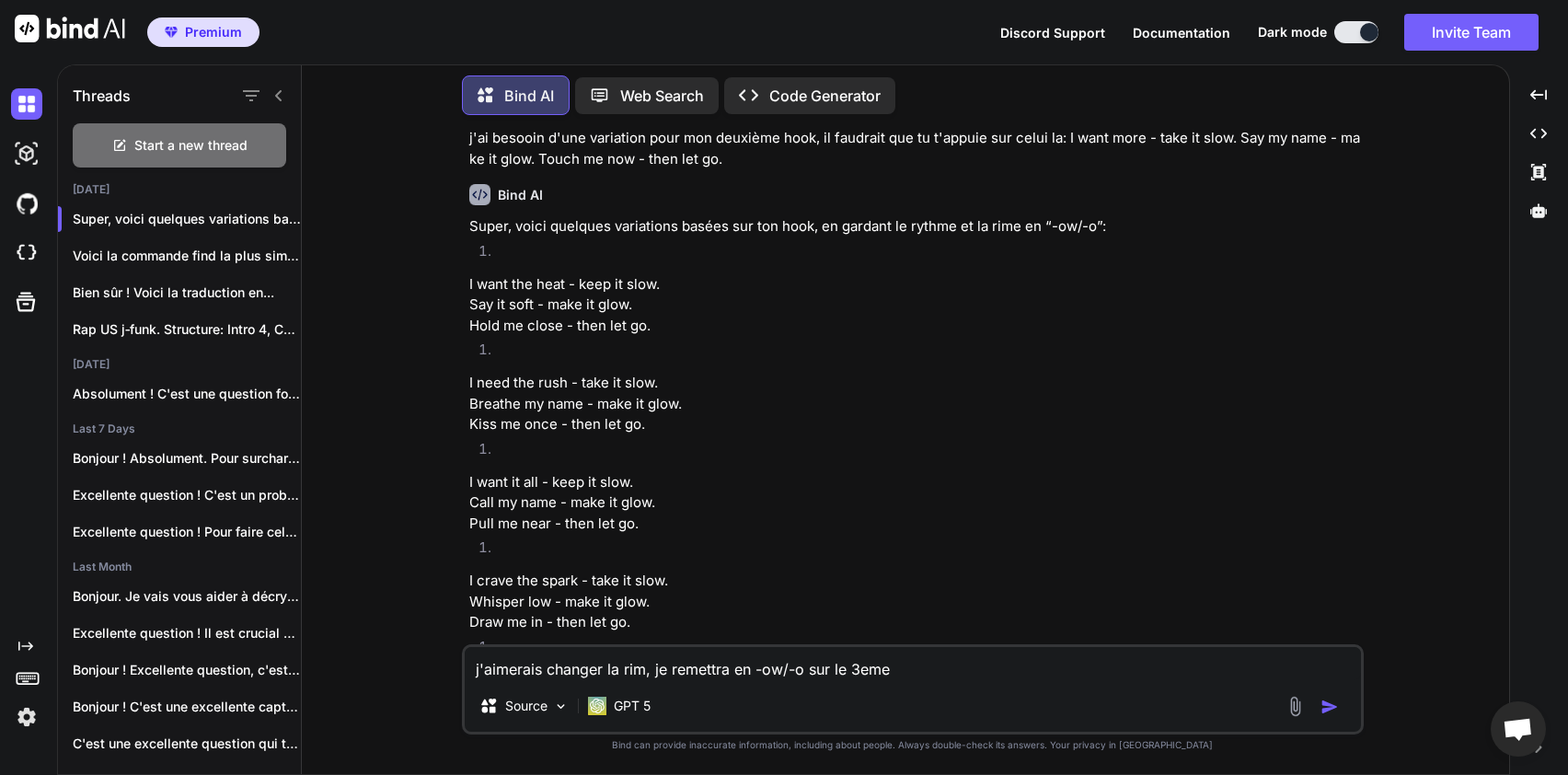
scroll to position [82, 0]
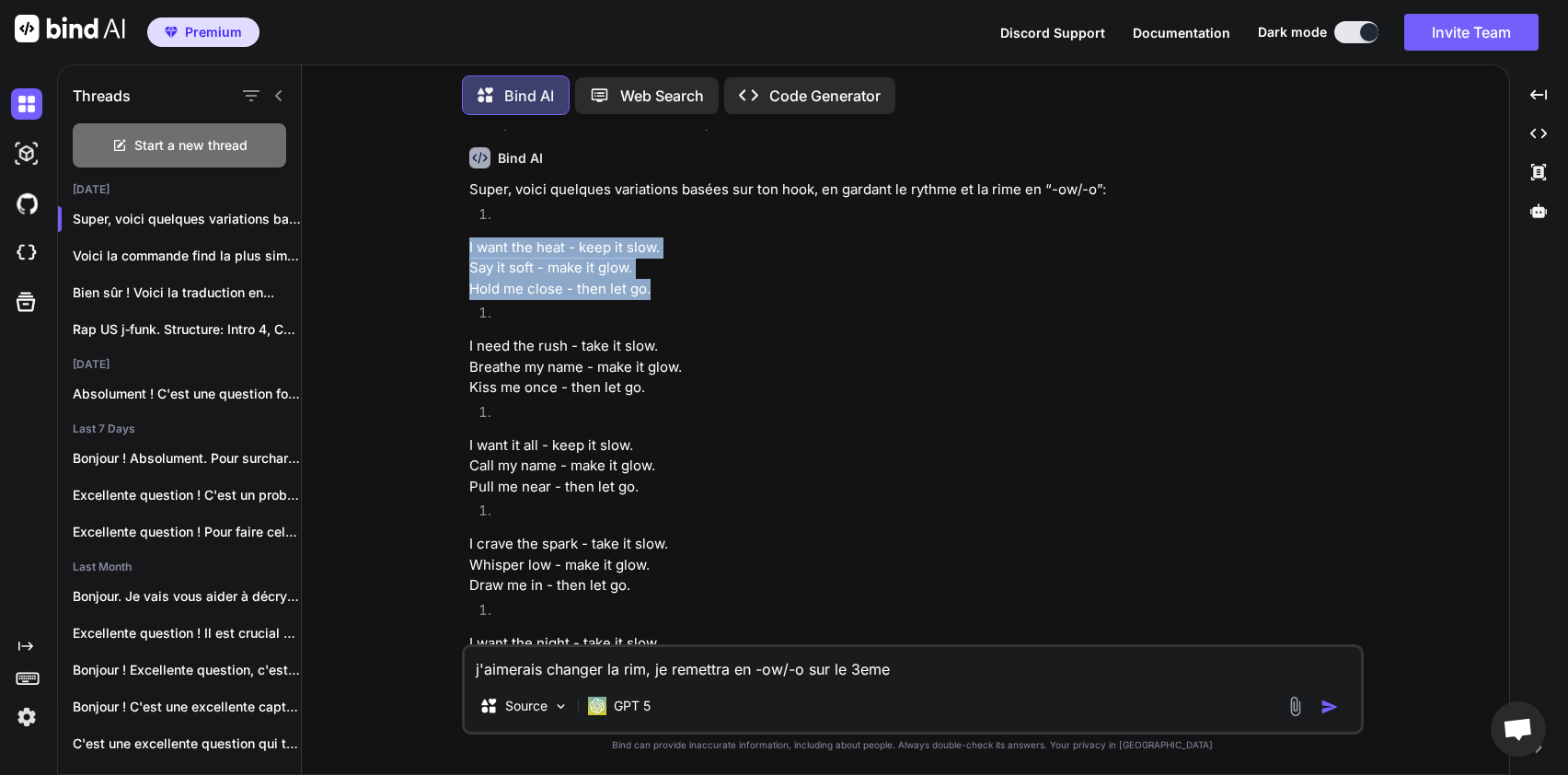
drag, startPoint x: 674, startPoint y: 286, endPoint x: 464, endPoint y: 242, distance: 214.6
click at [464, 242] on div "You j'ai besooin d'une variation pour mon deuxième hook, il faudrait que tu t'a…" at bounding box center [913, 452] width 902 height 644
copy p "I want the heat - keep it slow. Say it soft - make it glow. Hold me close - the…"
click at [803, 457] on p "I want it all - keep it slow. Call my name - make it glow. Pull me near - then …" at bounding box center [915, 467] width 891 height 63
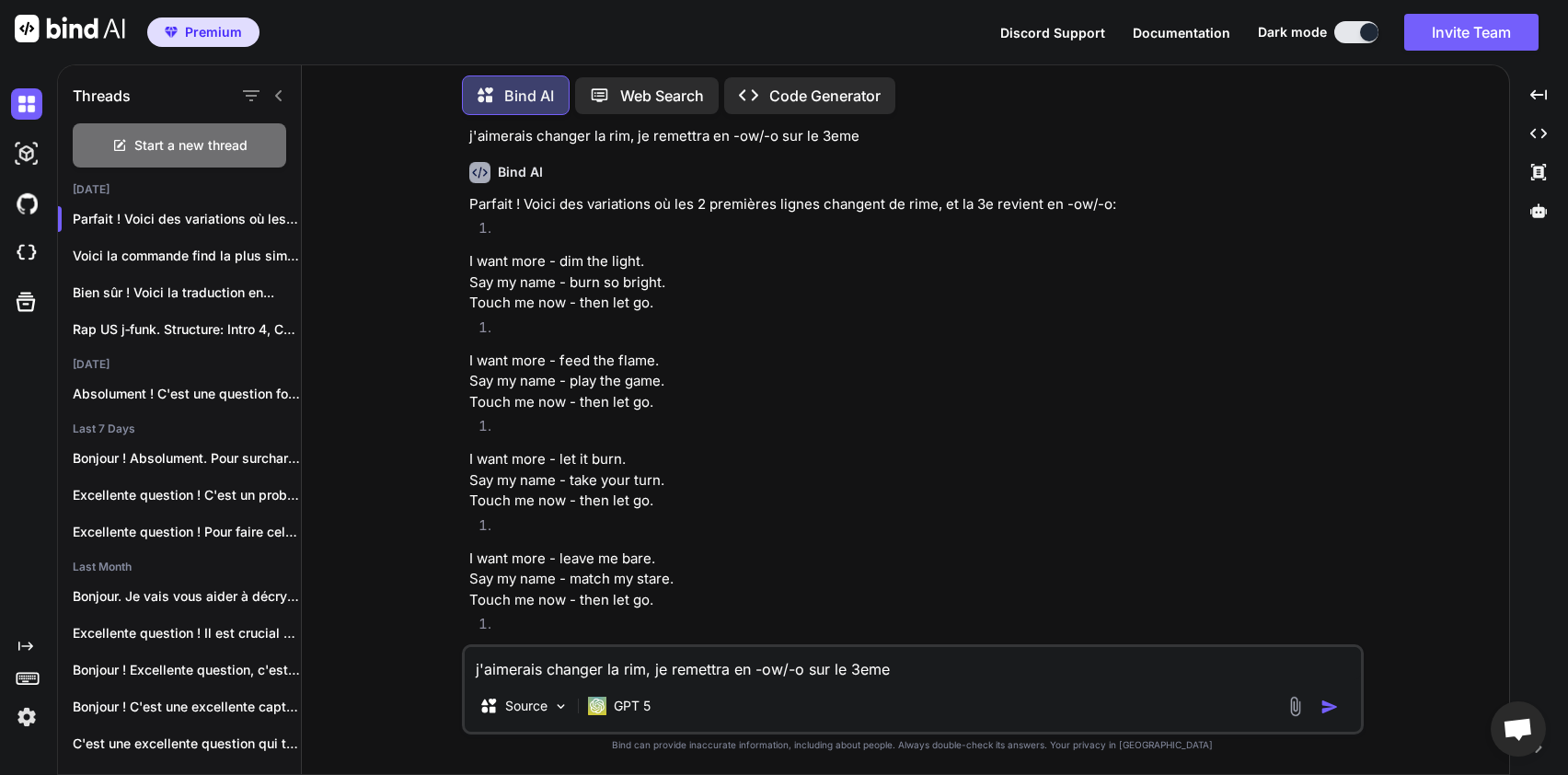
scroll to position [893, 0]
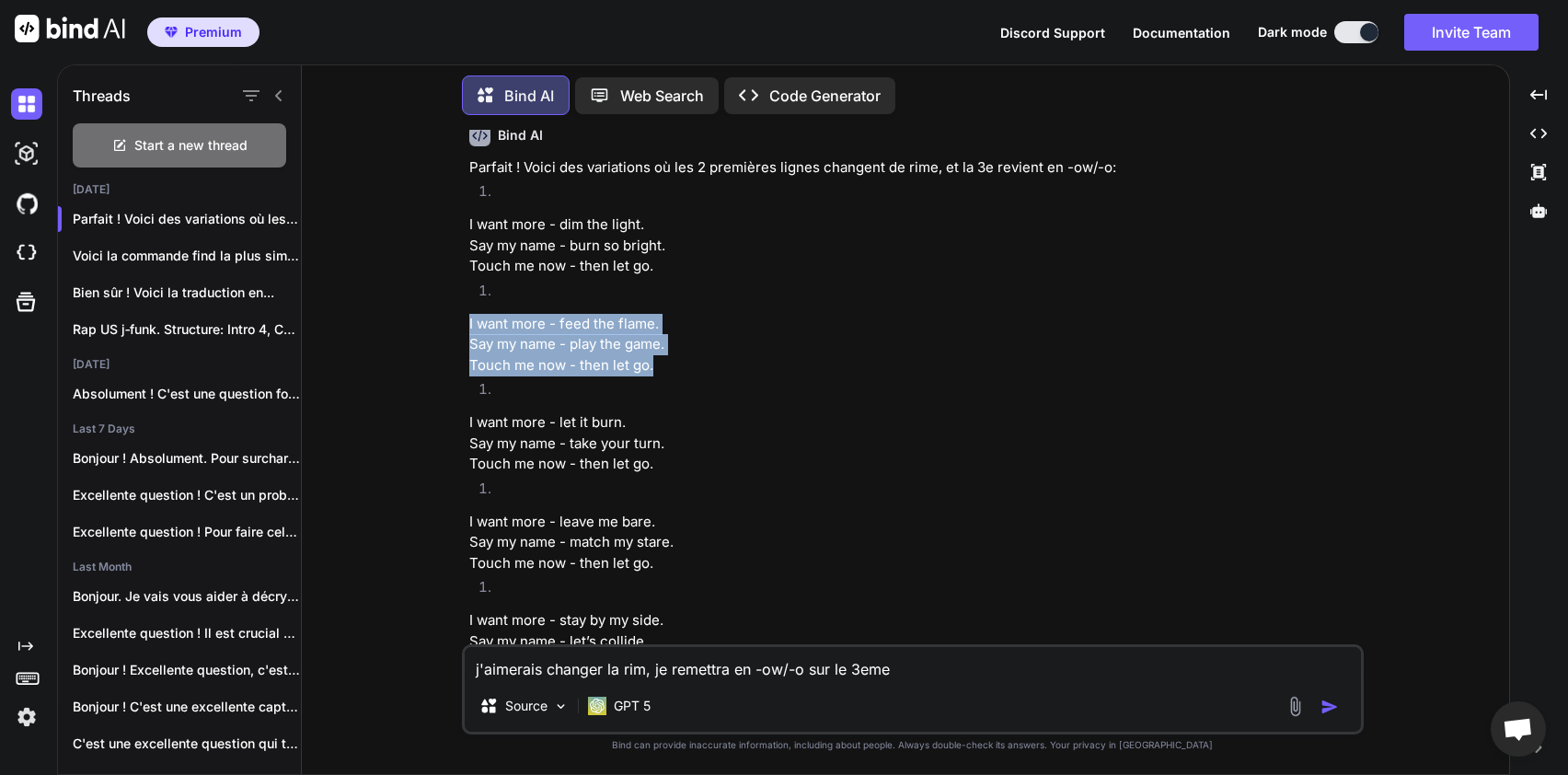
drag, startPoint x: 469, startPoint y: 327, endPoint x: 672, endPoint y: 361, distance: 205.8
click at [671, 360] on div "You j'ai besooin d'une variation pour mon deuxième hook, il faudrait que tu t'a…" at bounding box center [915, 386] width 898 height 514
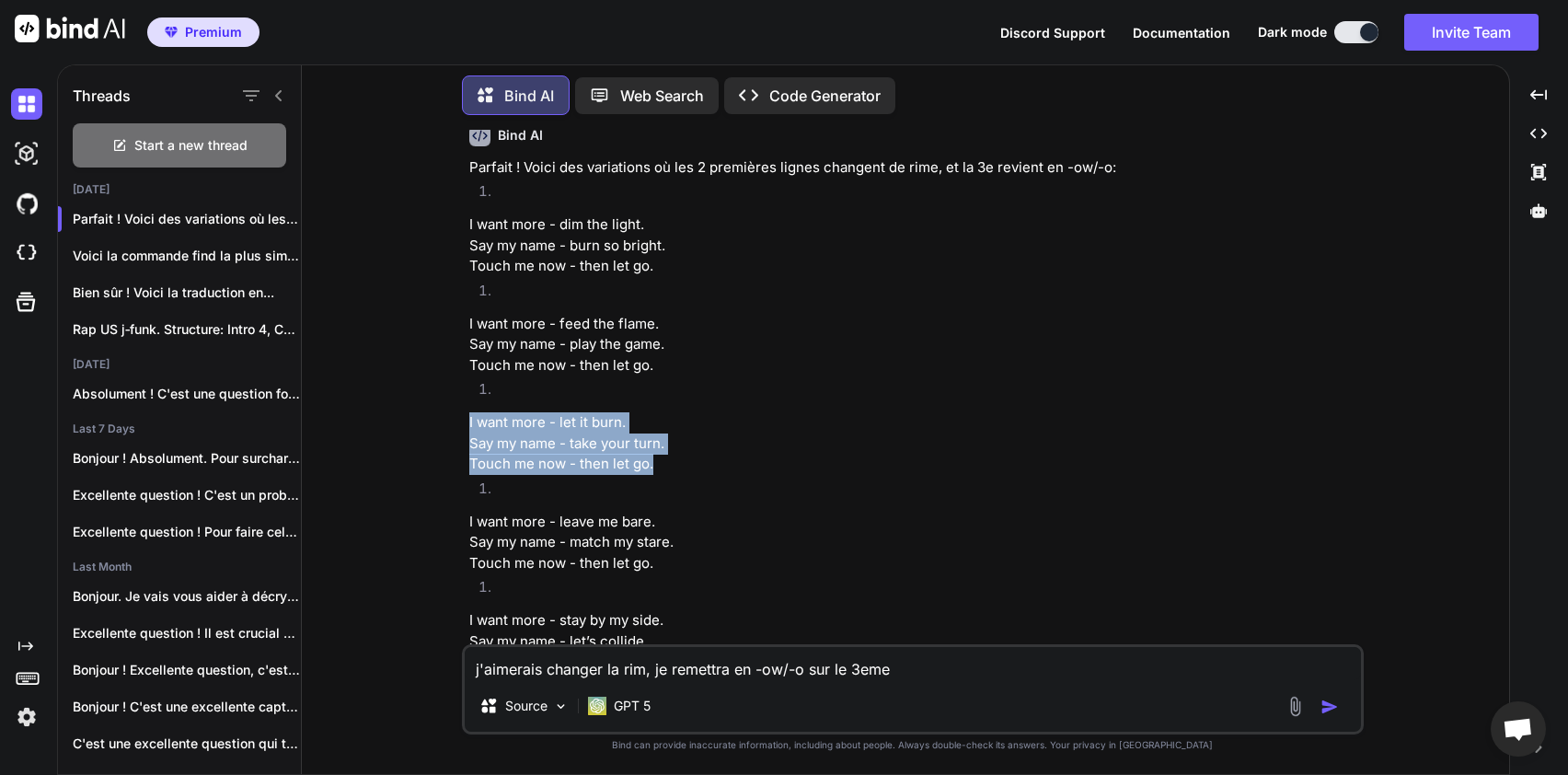
drag, startPoint x: 470, startPoint y: 423, endPoint x: 659, endPoint y: 463, distance: 193.2
click at [659, 463] on p "I want more - let it burn. Say my name - take your turn. Touch me now - then le…" at bounding box center [915, 444] width 891 height 63
copy p "I want more - let it burn. Say my name - take your turn. Touch me now - then le…"
